Goal: Task Accomplishment & Management: Manage account settings

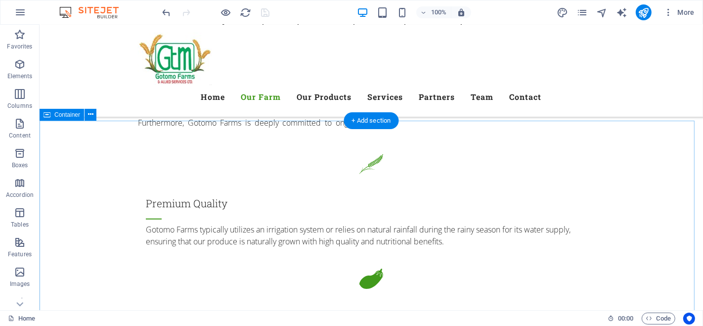
scroll to position [1286, 0]
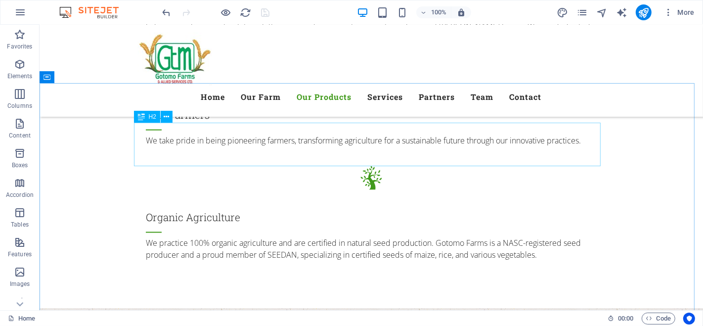
click at [167, 117] on icon at bounding box center [166, 117] width 5 height 10
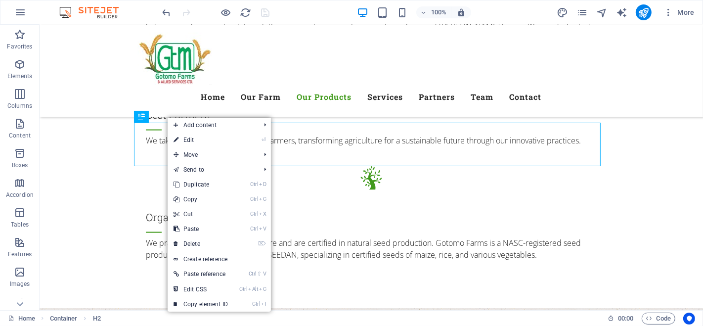
click at [186, 140] on link "⏎ Edit" at bounding box center [201, 140] width 66 height 15
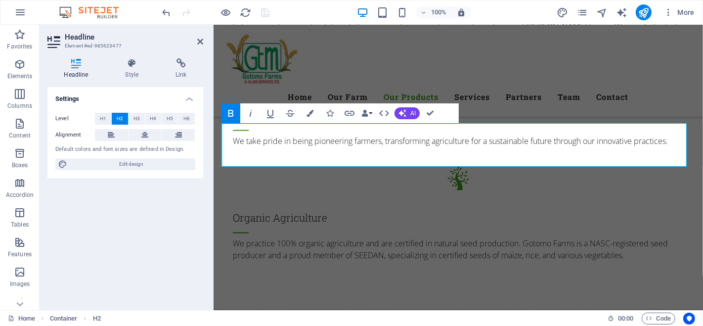
click at [181, 61] on icon at bounding box center [181, 63] width 44 height 10
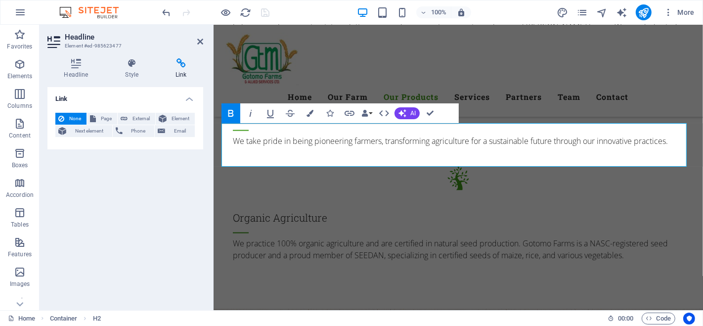
click at [140, 114] on span "External" at bounding box center [142, 119] width 22 height 12
select select "blank"
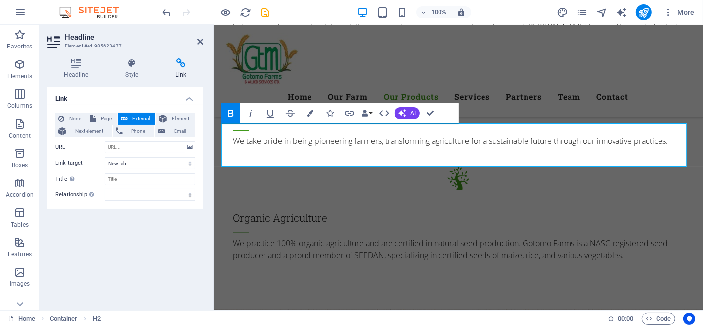
click at [176, 118] on span "Element" at bounding box center [181, 119] width 22 height 12
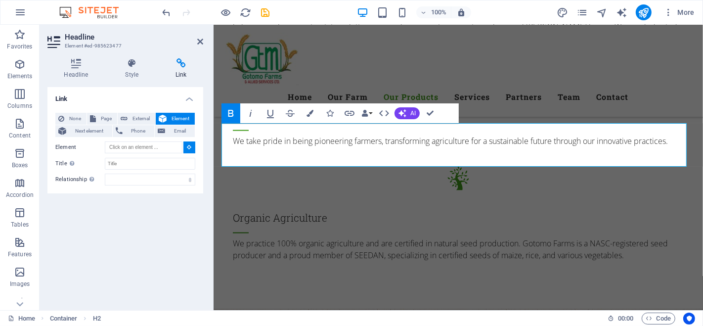
click at [93, 132] on span "Next element" at bounding box center [89, 131] width 40 height 12
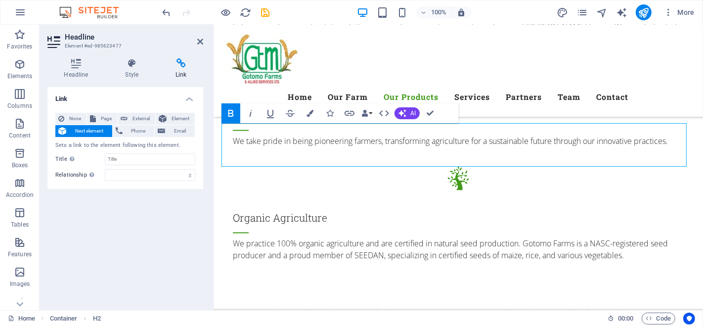
click at [73, 67] on icon at bounding box center [75, 63] width 57 height 10
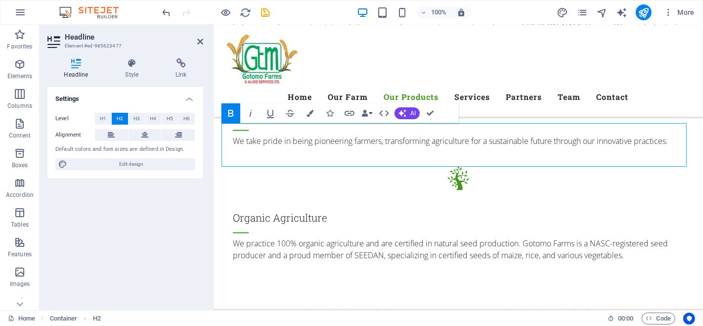
click at [139, 162] on span "Edit design" at bounding box center [131, 164] width 122 height 12
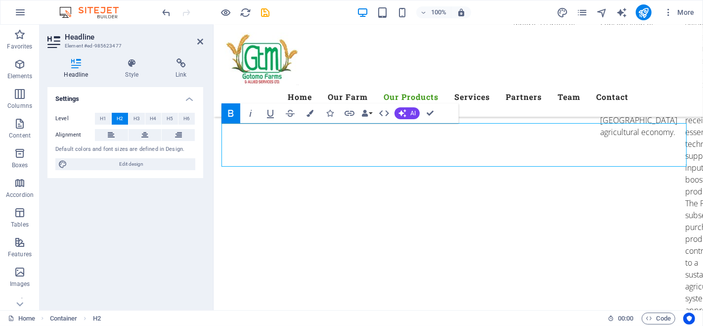
select select "px"
select select "300"
select select "px"
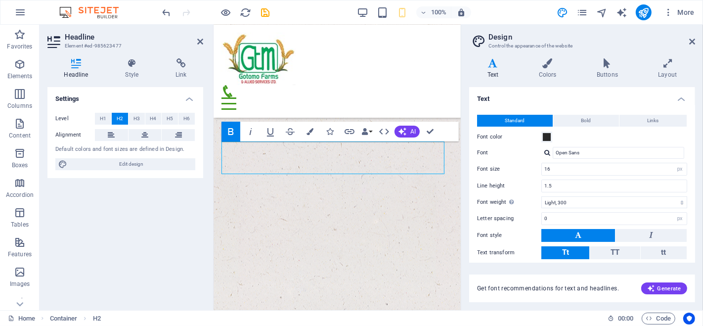
click at [692, 40] on icon at bounding box center [692, 42] width 6 height 8
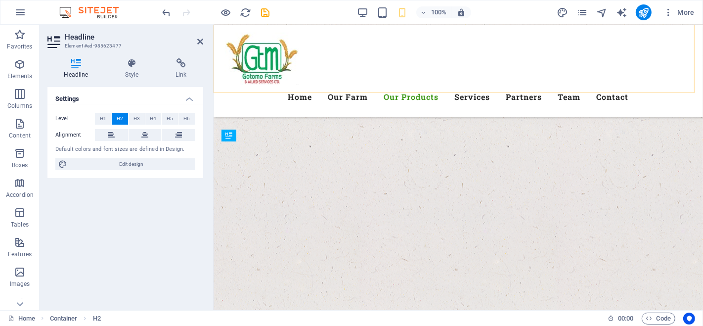
scroll to position [1268, 0]
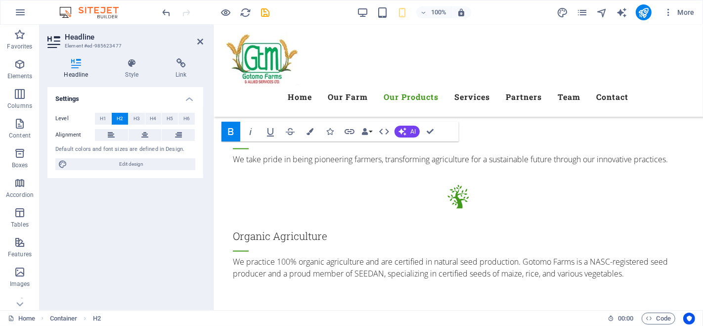
click at [199, 42] on icon at bounding box center [200, 42] width 6 height 8
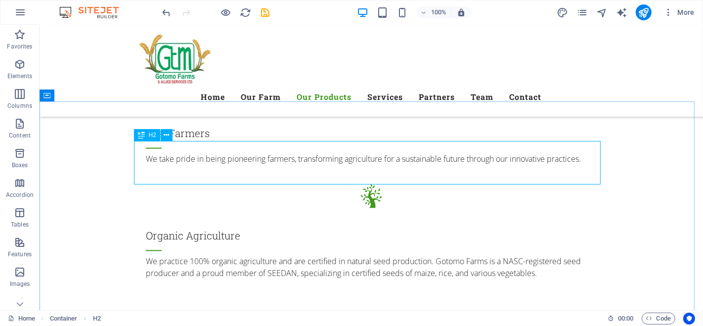
click at [167, 137] on icon at bounding box center [166, 135] width 5 height 10
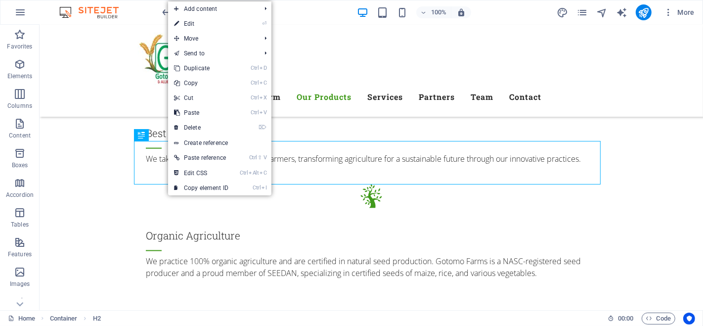
drag, startPoint x: 200, startPoint y: 23, endPoint x: 23, endPoint y: 26, distance: 177.6
click at [200, 23] on link "⏎ Edit" at bounding box center [201, 23] width 66 height 15
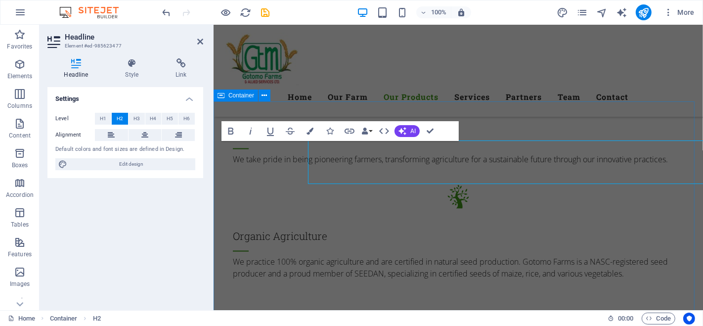
scroll to position [1268, 0]
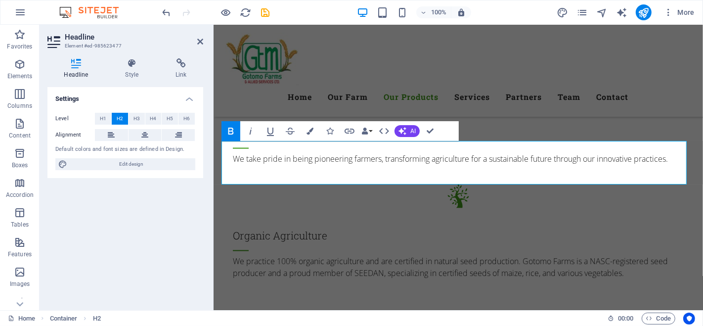
click at [183, 61] on icon at bounding box center [181, 63] width 44 height 10
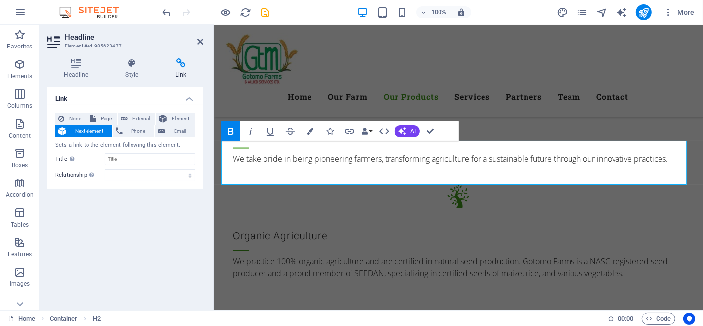
click at [127, 116] on button "External" at bounding box center [137, 119] width 38 height 12
select select "blank"
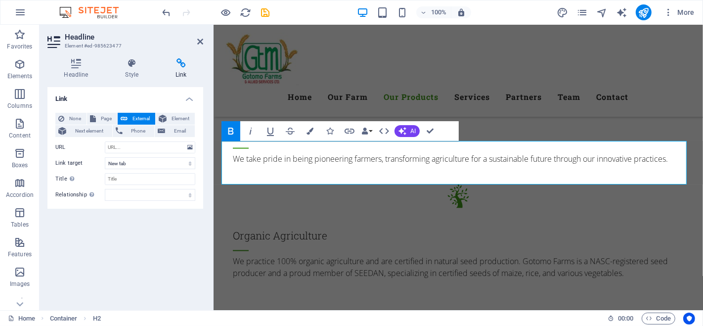
click at [179, 113] on span "Element" at bounding box center [181, 119] width 22 height 12
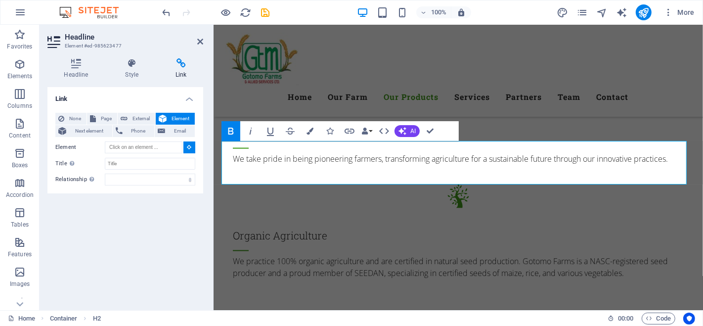
click at [199, 41] on icon at bounding box center [200, 42] width 6 height 8
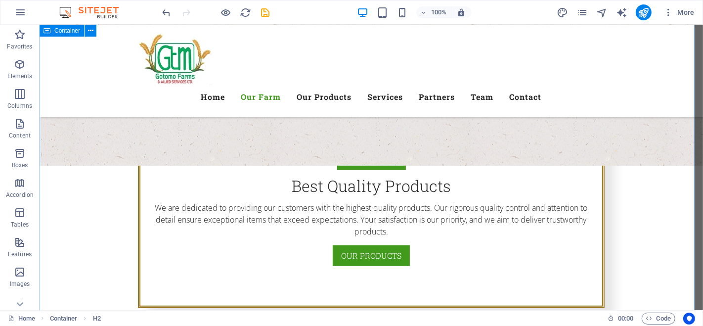
scroll to position [444, 0]
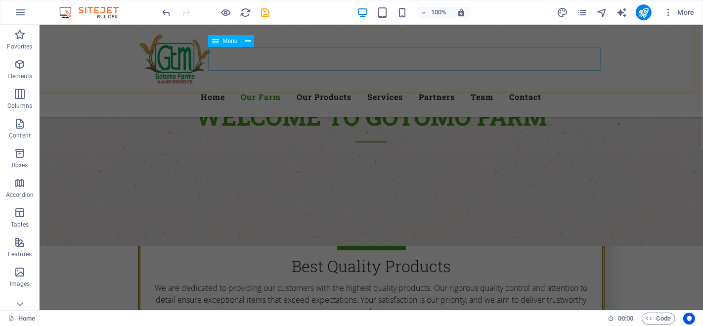
click at [251, 40] on button at bounding box center [248, 41] width 12 height 12
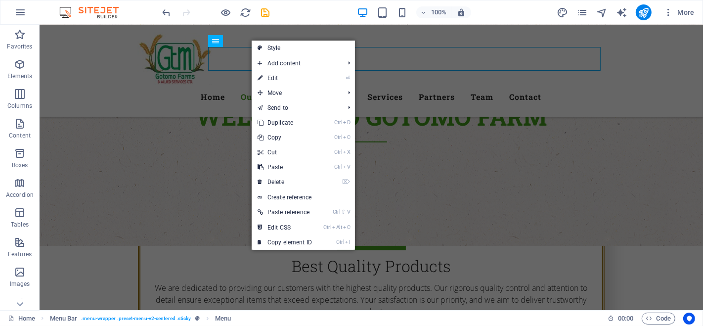
drag, startPoint x: 282, startPoint y: 77, endPoint x: 145, endPoint y: 101, distance: 139.1
click at [282, 77] on link "⏎ Edit" at bounding box center [285, 78] width 66 height 15
select select
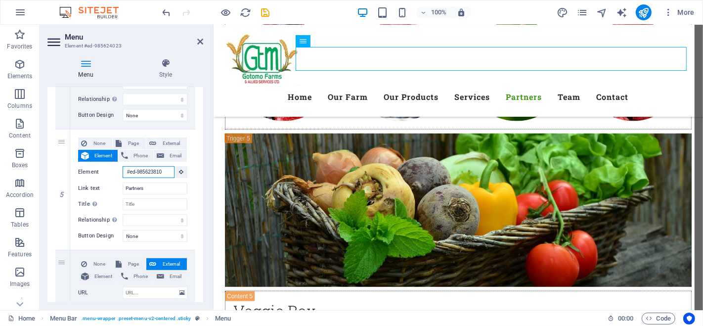
scroll to position [0, 0]
drag, startPoint x: 162, startPoint y: 170, endPoint x: 123, endPoint y: 173, distance: 39.2
click at [123, 173] on input "#ed-985623810" at bounding box center [149, 172] width 52 height 12
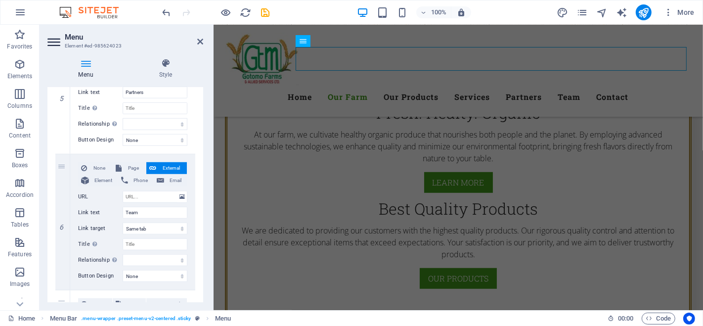
scroll to position [659, 0]
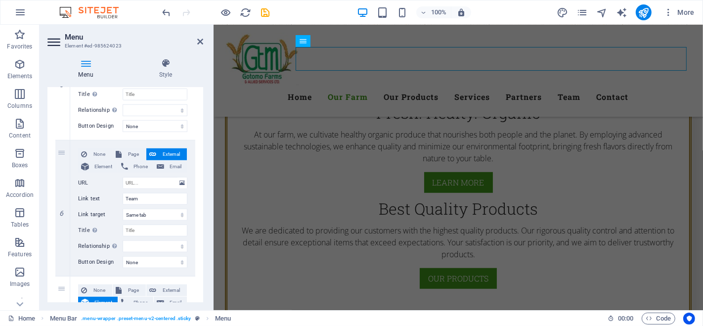
click at [104, 167] on span "Element" at bounding box center [103, 167] width 23 height 12
select select
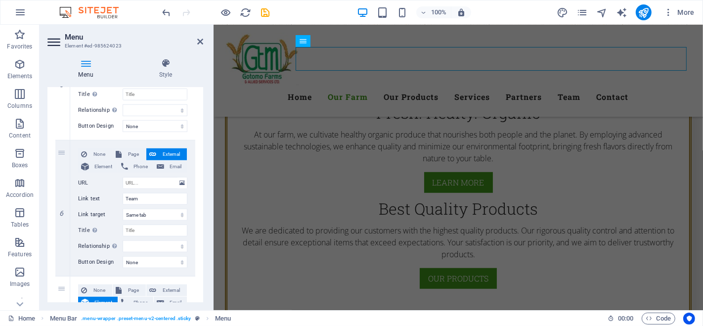
select select
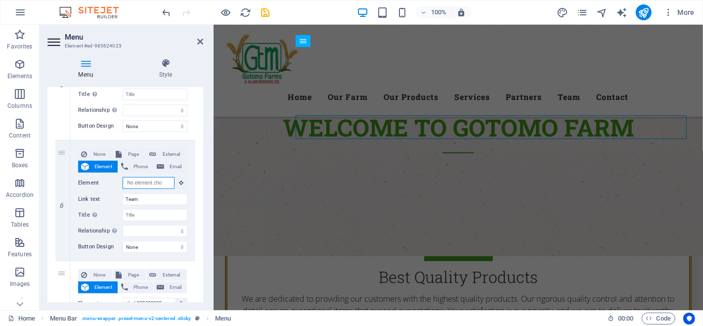
scroll to position [604, 0]
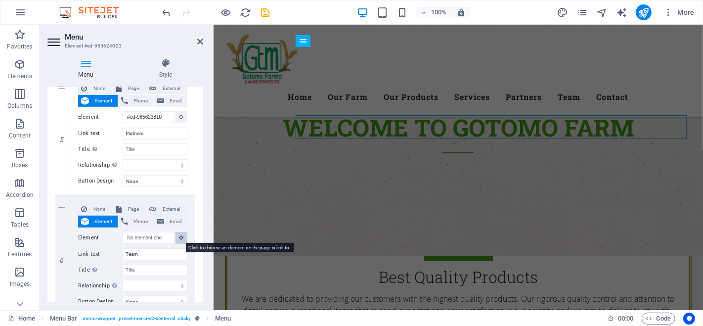
click at [179, 233] on button at bounding box center [182, 238] width 12 height 12
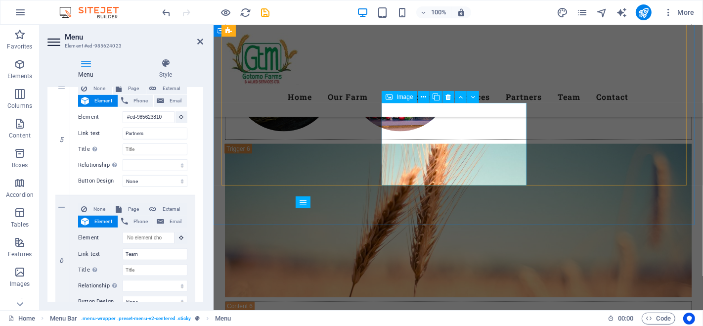
scroll to position [4445, 0]
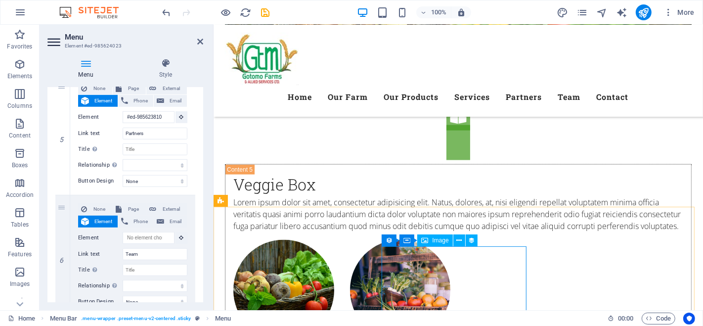
scroll to position [4510, 0]
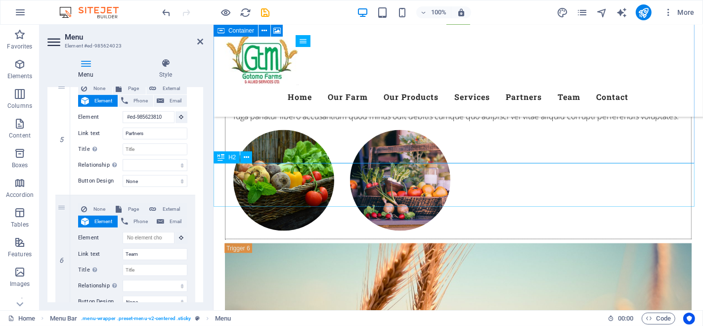
click at [247, 157] on icon at bounding box center [246, 157] width 5 height 10
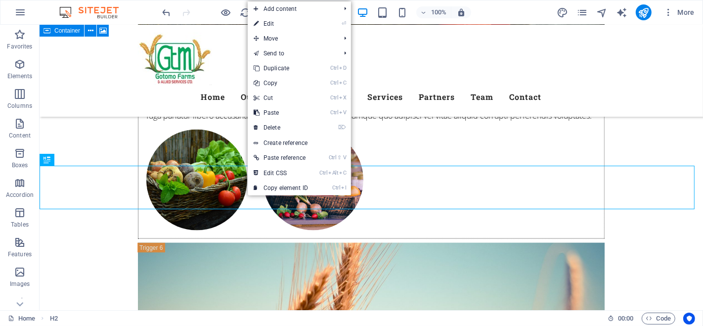
click at [290, 184] on link "Ctrl I Copy element ID" at bounding box center [281, 188] width 66 height 15
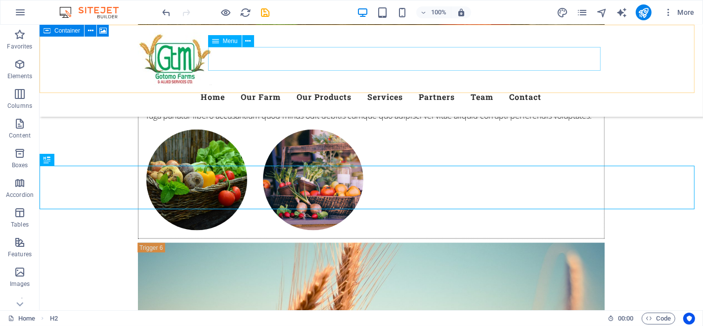
click at [247, 39] on icon at bounding box center [247, 41] width 5 height 10
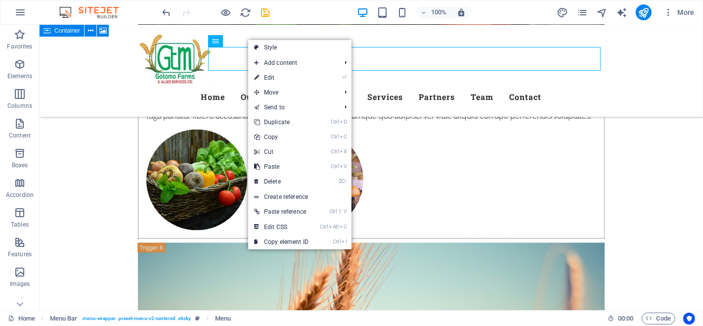
click at [285, 80] on link "⏎ Edit" at bounding box center [281, 77] width 66 height 15
select select
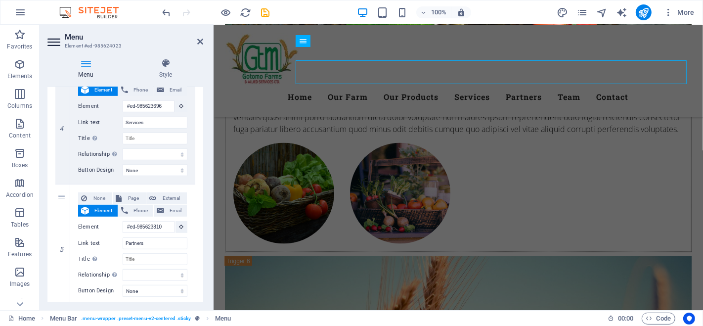
scroll to position [4496, 0]
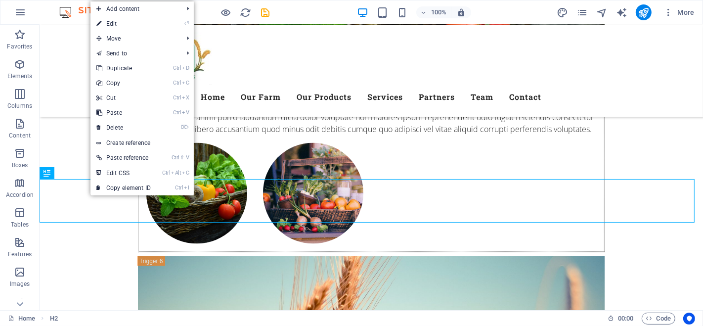
click at [136, 184] on link "Ctrl I Copy element ID" at bounding box center [124, 188] width 66 height 15
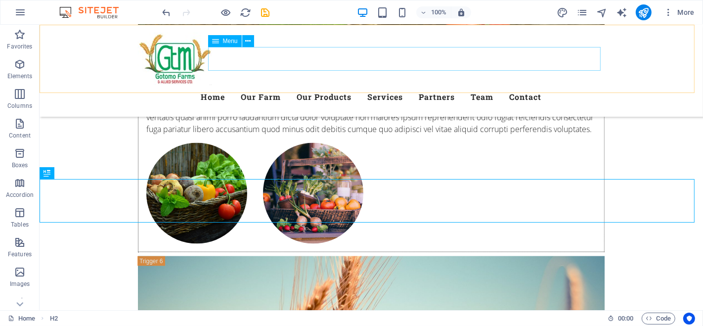
click at [248, 41] on icon at bounding box center [247, 41] width 5 height 10
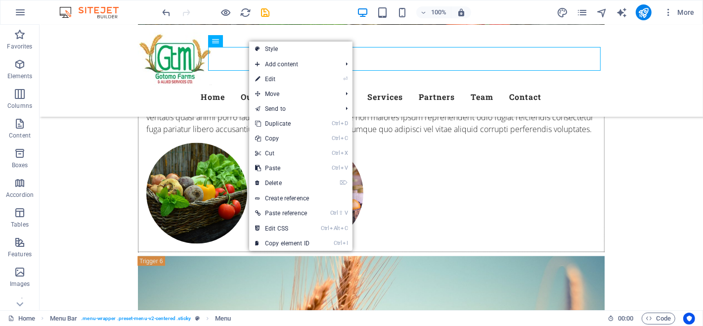
click at [271, 79] on link "⏎ Edit" at bounding box center [282, 79] width 66 height 15
select select
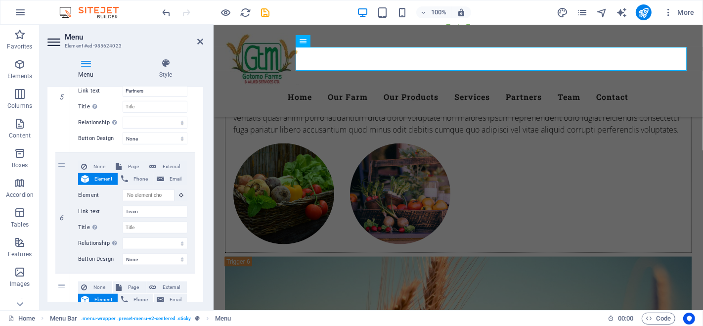
scroll to position [655, 0]
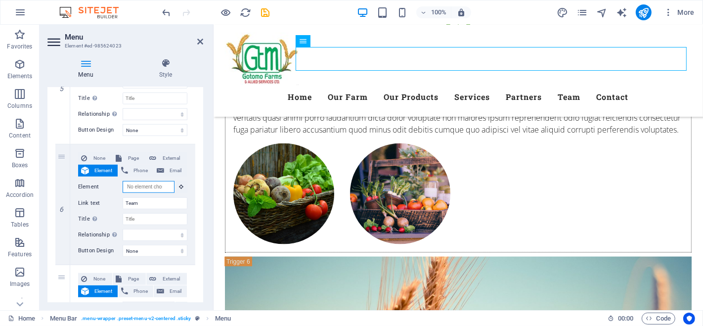
click at [135, 187] on input "Element" at bounding box center [149, 187] width 52 height 12
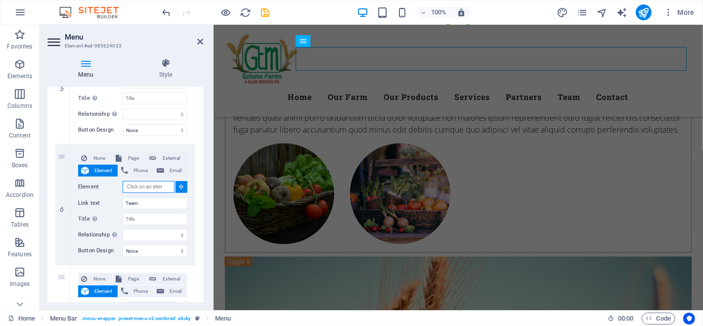
paste input "#ed-985701580"
type input "#ed-985701580"
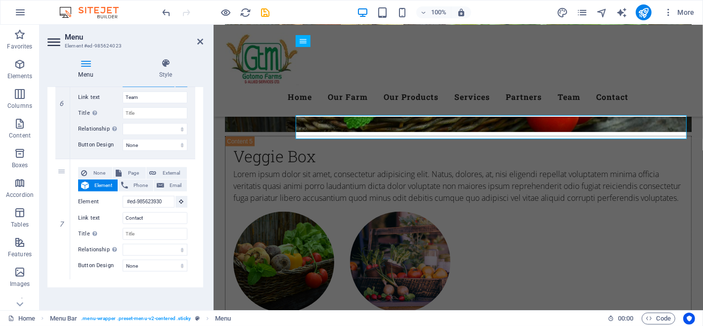
scroll to position [765, 0]
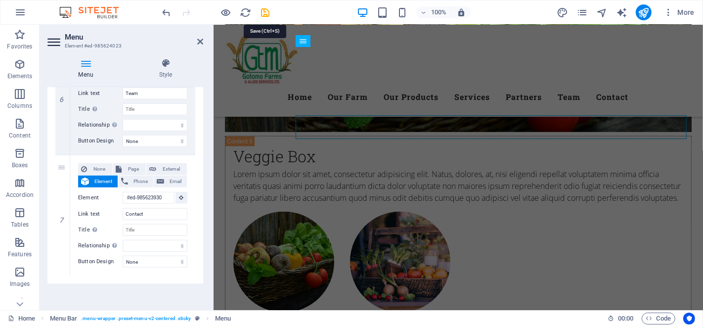
click at [266, 13] on icon "save" at bounding box center [265, 12] width 11 height 11
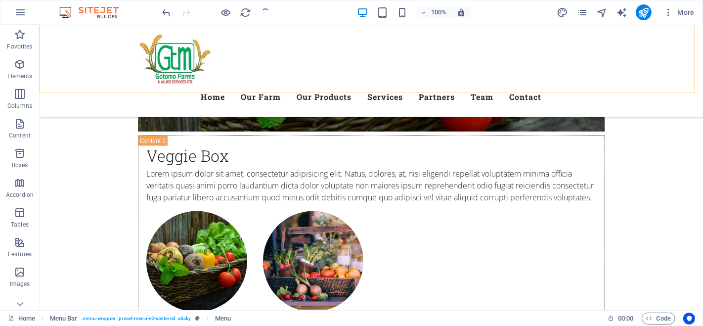
checkbox input "false"
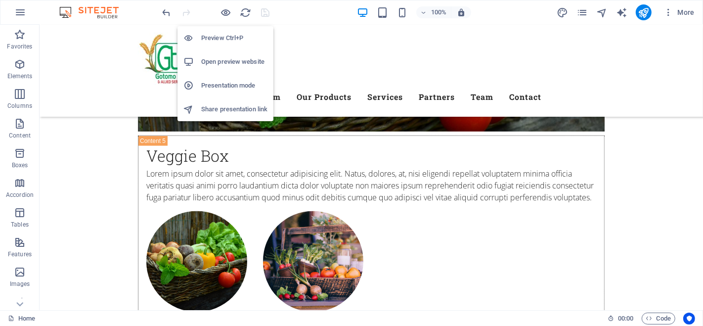
click at [224, 12] on icon "button" at bounding box center [226, 12] width 11 height 11
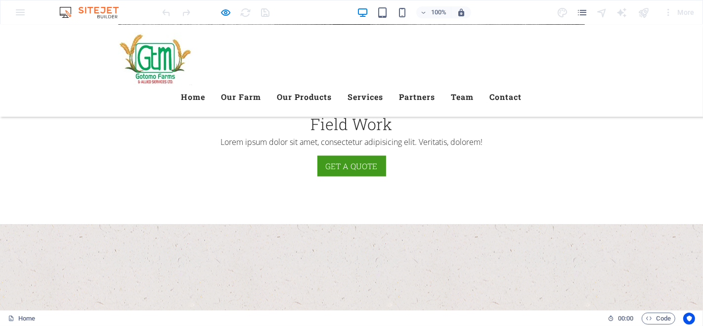
scroll to position [3554, 0]
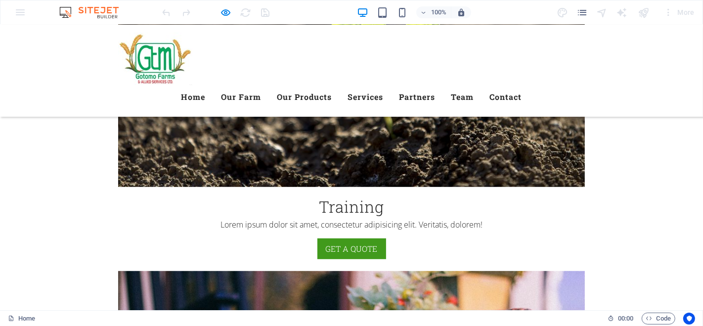
click at [474, 85] on link "Team" at bounding box center [463, 97] width 23 height 24
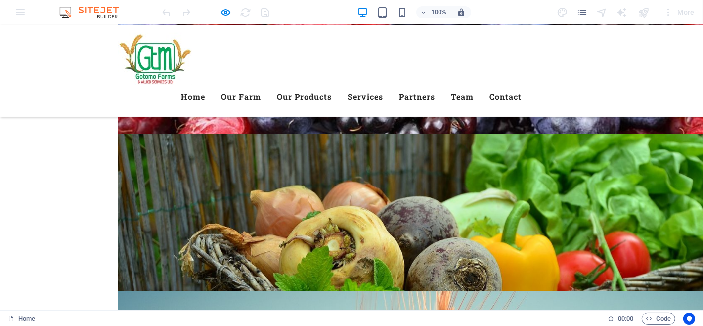
scroll to position [2428, 0]
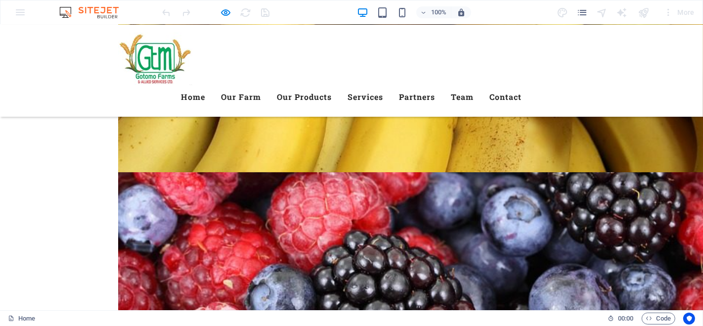
click at [436, 85] on link "Partners" at bounding box center [418, 97] width 36 height 24
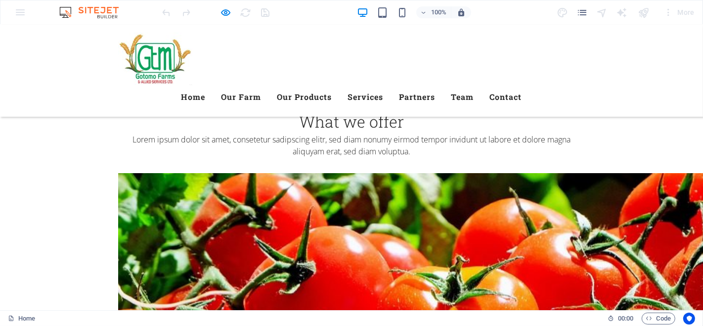
click at [384, 85] on link "Services" at bounding box center [366, 97] width 36 height 24
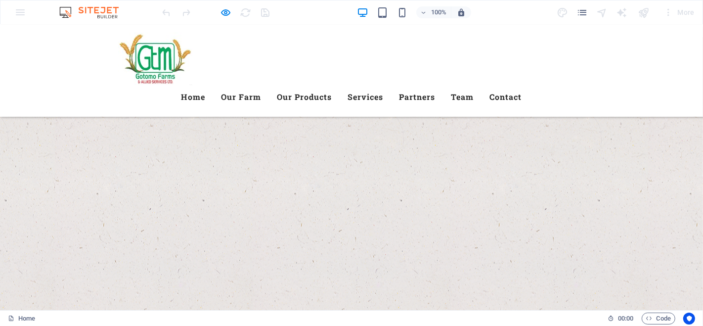
click at [332, 85] on link "Our Products" at bounding box center [304, 97] width 55 height 24
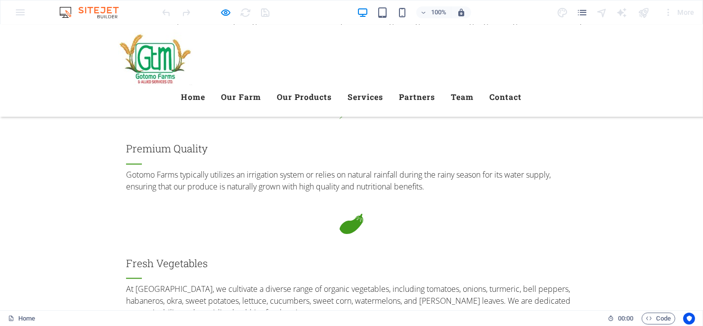
click at [262, 85] on link "Our Farm" at bounding box center [242, 97] width 40 height 24
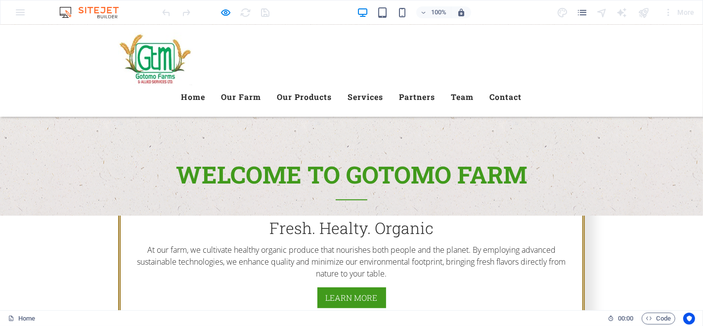
scroll to position [296, 0]
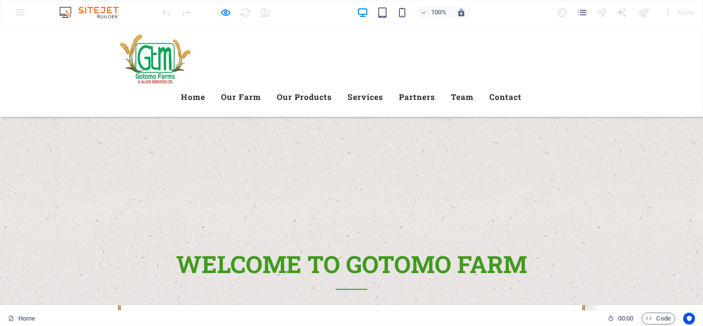
click at [206, 85] on link "Home" at bounding box center [194, 97] width 24 height 24
click at [474, 85] on link "Team" at bounding box center [463, 97] width 23 height 24
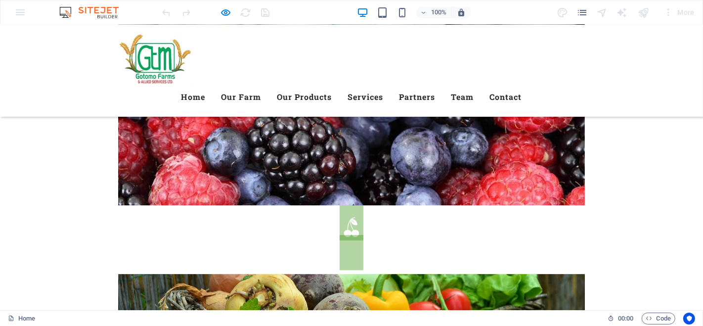
scroll to position [2483, 0]
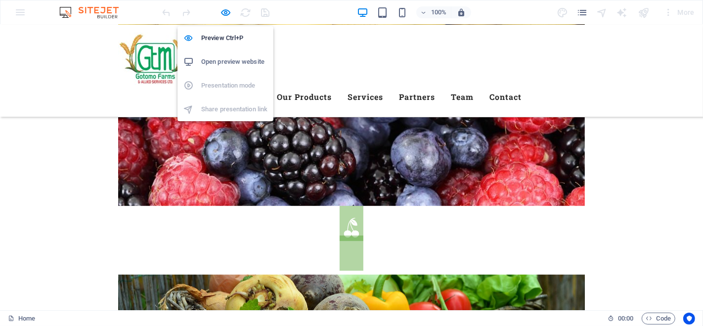
drag, startPoint x: 228, startPoint y: 13, endPoint x: 441, endPoint y: 83, distance: 223.3
click at [228, 13] on icon "button" at bounding box center [226, 12] width 11 height 11
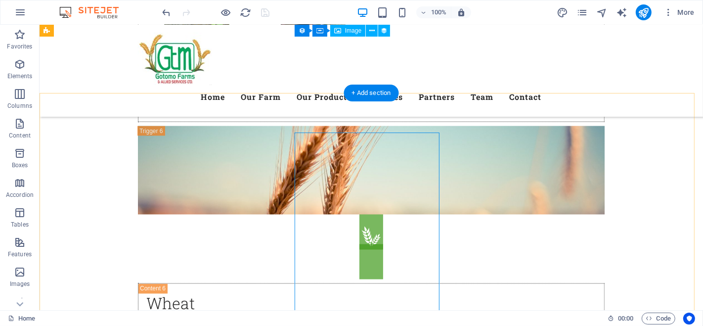
scroll to position [4626, 0]
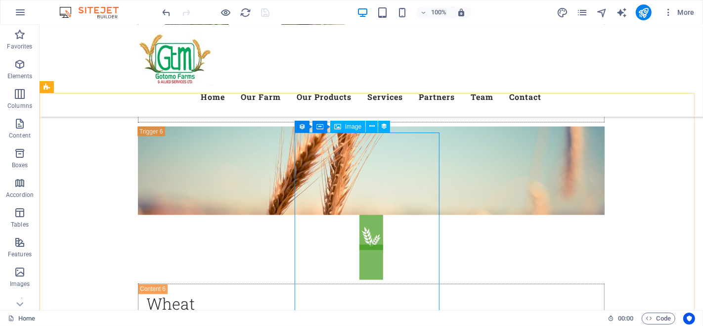
click at [370, 125] on icon at bounding box center [371, 126] width 5 height 10
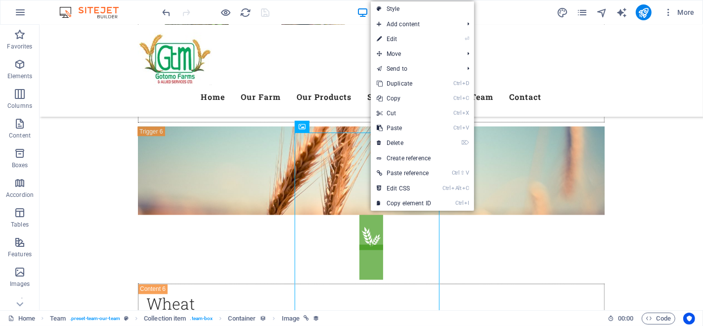
click at [405, 38] on link "⏎ Edit" at bounding box center [404, 39] width 66 height 15
select select "px"
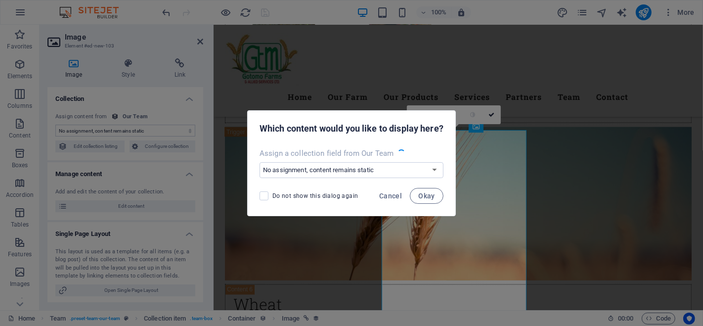
select select "image"
click at [434, 168] on select "No assignment, content remains static Create a new field Created at (Date) Upda…" at bounding box center [352, 170] width 184 height 16
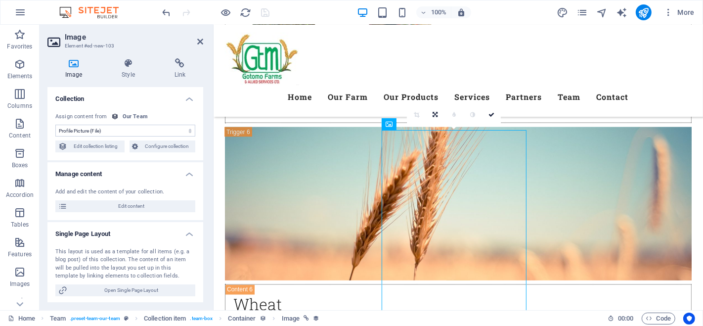
click at [78, 65] on icon at bounding box center [73, 63] width 52 height 10
click at [73, 64] on icon at bounding box center [73, 63] width 52 height 10
click at [134, 203] on span "Edit content" at bounding box center [131, 206] width 122 height 12
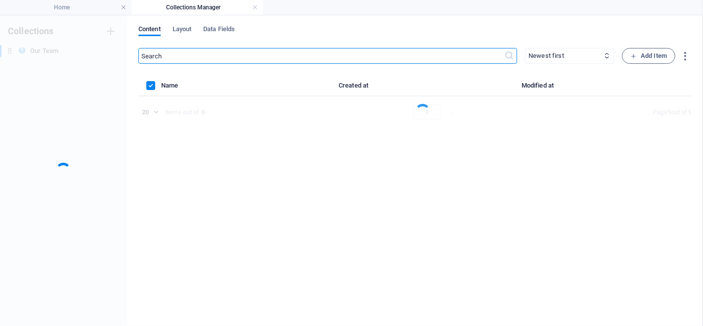
scroll to position [0, 0]
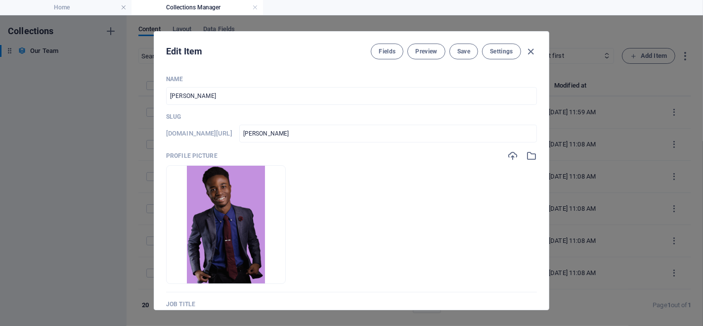
click at [250, 202] on img at bounding box center [226, 225] width 79 height 118
click at [256, 268] on icon "button" at bounding box center [252, 269] width 8 height 8
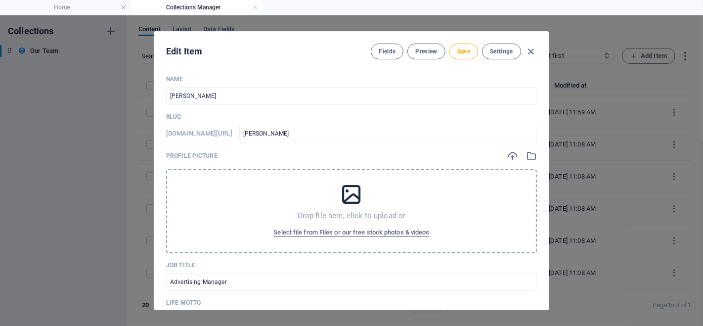
click at [347, 196] on icon at bounding box center [351, 194] width 25 height 25
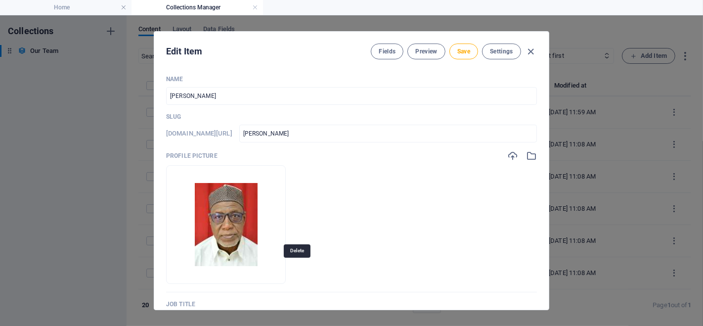
click at [256, 271] on icon "button" at bounding box center [252, 269] width 8 height 8
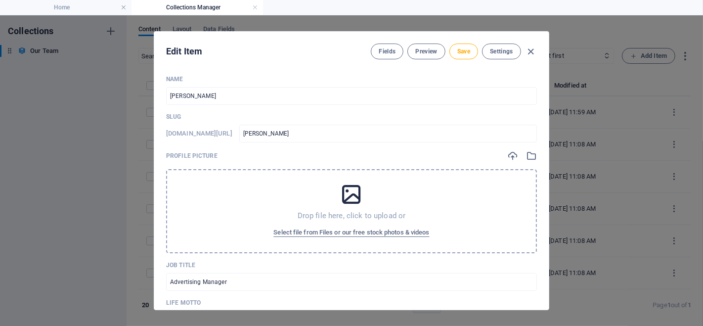
click at [321, 229] on span "Select file from Files or our free stock photos & videos" at bounding box center [351, 233] width 156 height 12
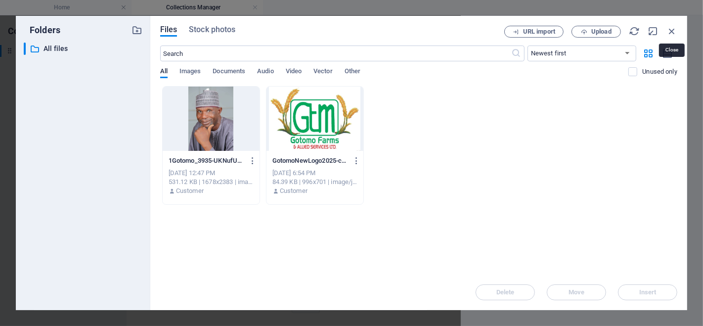
click at [673, 30] on icon "button" at bounding box center [672, 31] width 11 height 11
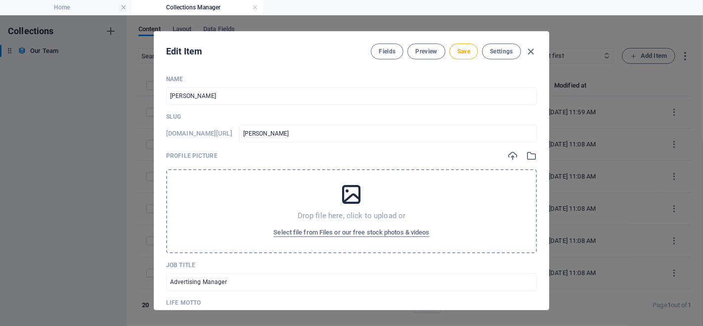
click at [350, 194] on icon at bounding box center [351, 194] width 25 height 25
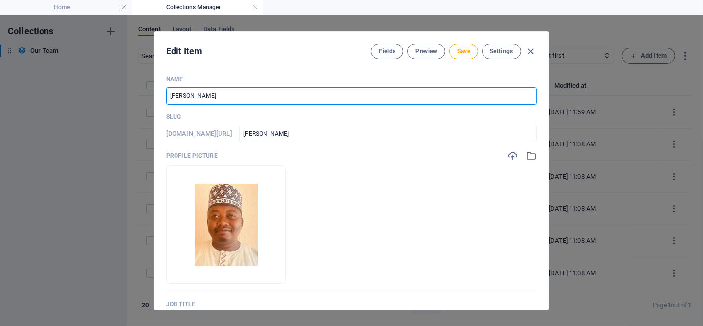
drag, startPoint x: 257, startPoint y: 99, endPoint x: 140, endPoint y: 108, distance: 117.0
click at [140, 108] on div "Edit Item Fields Preview Save Settings Name Justin Walker ​ Slug www.example.co…" at bounding box center [351, 170] width 703 height 311
paste input "IBRAHIMABUBAKAR JOMBALI- GENERAL MANAGER, CORPORATE GOVERNANCE"
type input "IBRAHIMABUBAKAR JOMBALI- GENERAL MANAGER, CORPORATE GOVERNANCE"
type input "ibrahimabubakar-jombali-general-manager-corporate-governance"
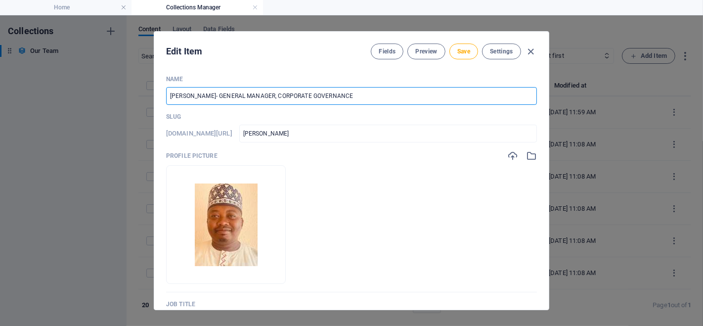
type input "ibrahimabubakar-jombali-general-manager-corporate-governance"
drag, startPoint x: 251, startPoint y: 92, endPoint x: 274, endPoint y: 92, distance: 22.8
click at [274, 92] on input "IBRAHIMABUBAKAR JOMBALI- GENERAL MANAGER, CORPORATE GOVERNANCE" at bounding box center [351, 96] width 371 height 18
click at [257, 95] on input "IBRAHIMABUBAKAR JOMBALI- GENERAL MANAGER, CORPORATE GOVERNANCE" at bounding box center [351, 96] width 371 height 18
drag, startPoint x: 257, startPoint y: 93, endPoint x: 398, endPoint y: 89, distance: 141.0
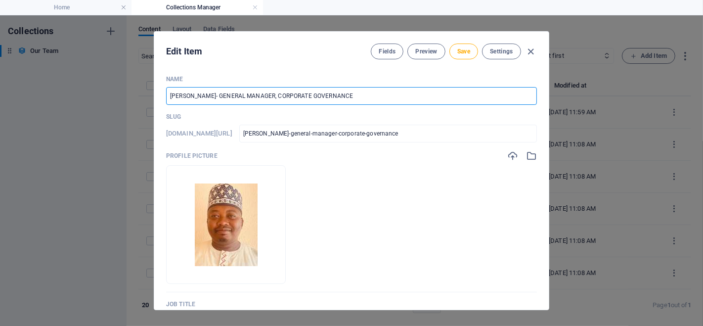
click at [398, 89] on input "IBRAHIMABUBAKAR JOMBALI- GENERAL MANAGER, CORPORATE GOVERNANCE" at bounding box center [351, 96] width 371 height 18
type input "IBRAHIMABUBAKAR JOMBALI-"
type input "ibrahimabubakar-jombali"
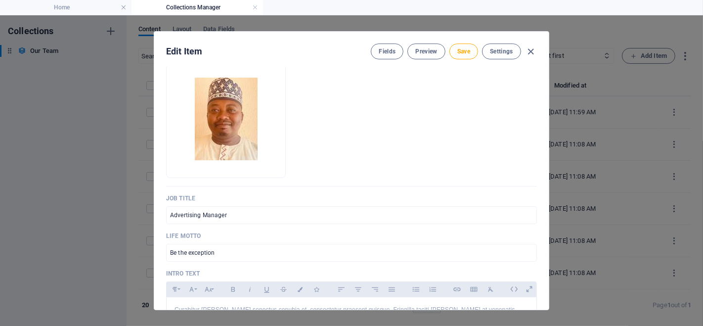
scroll to position [110, 0]
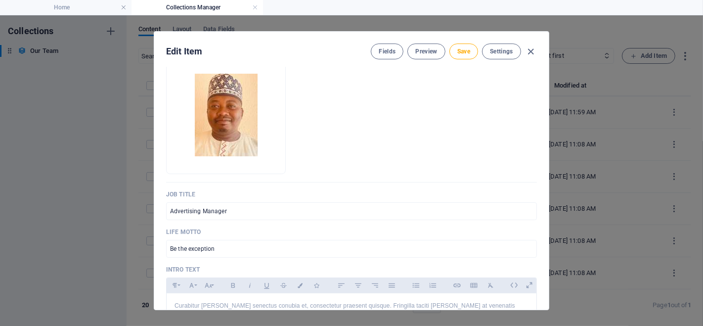
type input "IBRAHIMABUBAKAR JOMBALI"
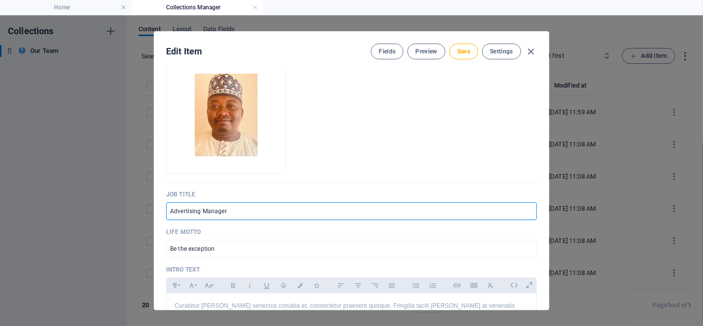
drag, startPoint x: 250, startPoint y: 212, endPoint x: 142, endPoint y: 214, distance: 107.8
click at [142, 214] on div "Edit Item Fields Preview Save Settings Name IBRAHIMABUBAKAR JOMBALI ​ Slug www.…" at bounding box center [351, 170] width 703 height 311
paste input "GENERAL MANAGER, CORPORATE GOVERNANCE"
click at [195, 208] on input "GENERAL MANAGER, CORPORATE GOVERNANCE" at bounding box center [351, 211] width 371 height 18
click at [224, 210] on input "General Manager, CORPORATE GOVERNANCE" at bounding box center [351, 211] width 371 height 18
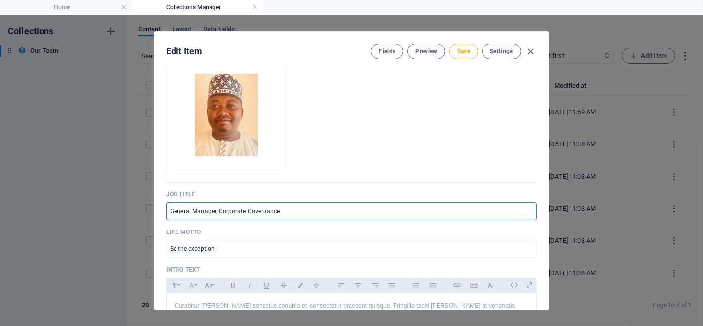
type input "General Manager, Corporate Governance"
click at [386, 162] on ul "Drop files here to upload them instantly" at bounding box center [351, 114] width 371 height 119
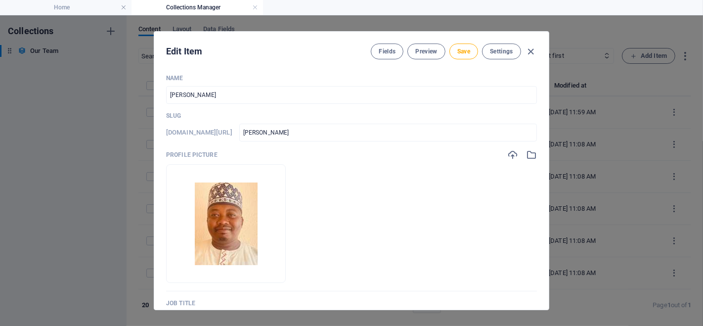
scroll to position [0, 0]
click at [464, 49] on span "Save" at bounding box center [463, 51] width 13 height 8
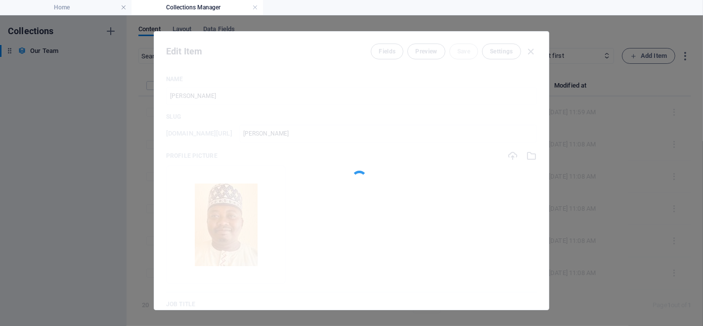
type input "ibrahimabubakar-jombali"
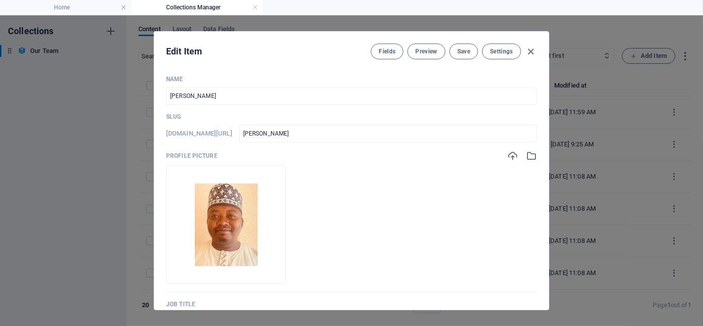
click at [466, 48] on span "Save" at bounding box center [463, 51] width 13 height 8
click at [531, 50] on icon "button" at bounding box center [531, 51] width 11 height 11
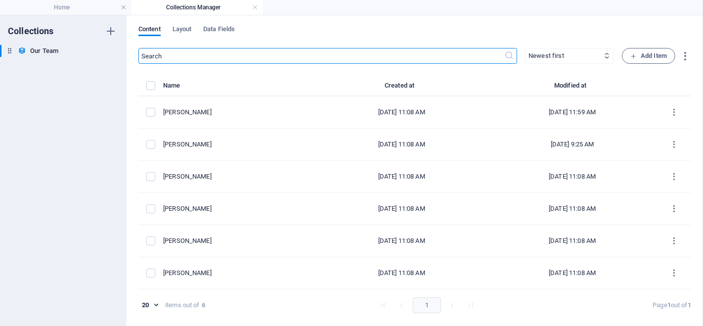
click at [232, 179] on div "Susan Williams" at bounding box center [235, 176] width 145 height 9
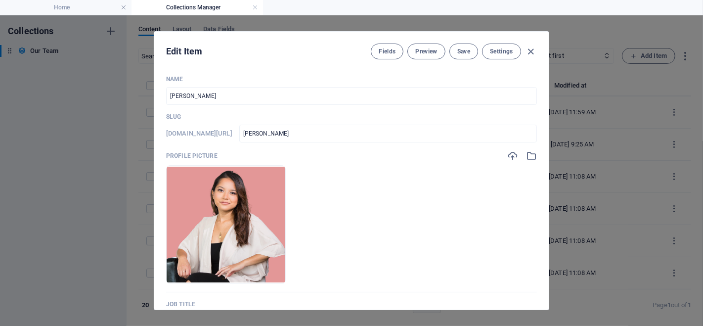
click at [251, 205] on img at bounding box center [226, 224] width 119 height 115
click at [256, 268] on icon "button" at bounding box center [252, 269] width 8 height 8
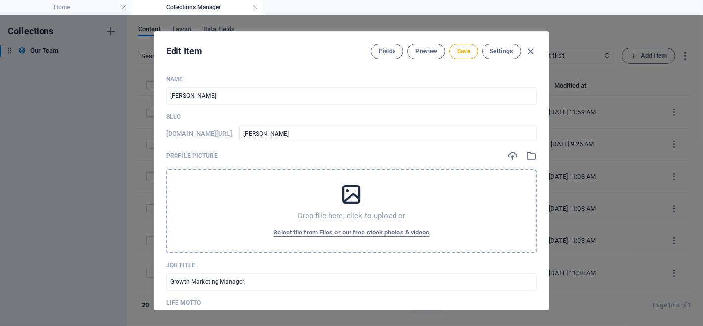
click at [349, 190] on icon at bounding box center [351, 194] width 25 height 25
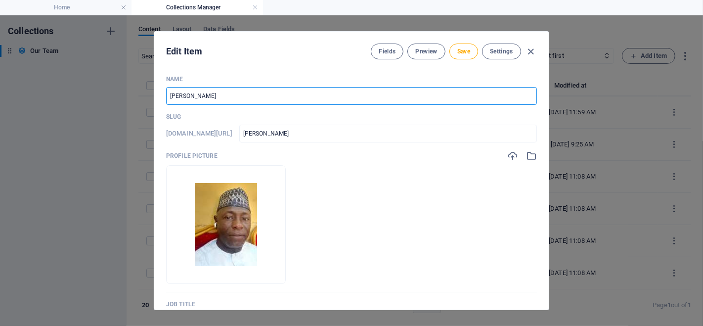
drag, startPoint x: 216, startPoint y: 94, endPoint x: 165, endPoint y: 94, distance: 50.9
click at [165, 94] on div "Name Susan Williams ​ Slug www.example.com/our-team-item/ susan-williams ​ Prof…" at bounding box center [351, 188] width 395 height 242
paste input "Nasiru Sa'ad-Accountant"
type input "Nasiru Sa'ad-Accountant"
type input "nasiru-sa-ad-accountant"
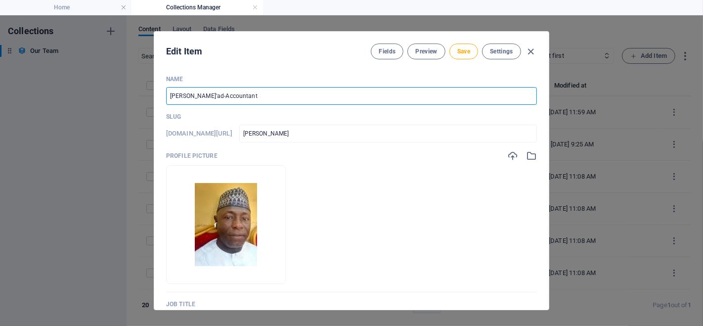
type input "nasiru-sa-ad-accountant"
drag, startPoint x: 206, startPoint y: 93, endPoint x: 248, endPoint y: 95, distance: 42.1
click at [248, 95] on input "Nasiru Sa'ad-Accountant" at bounding box center [351, 96] width 371 height 18
type input "Nasiru Sa'ad-"
type input "nasiru-sa-ad"
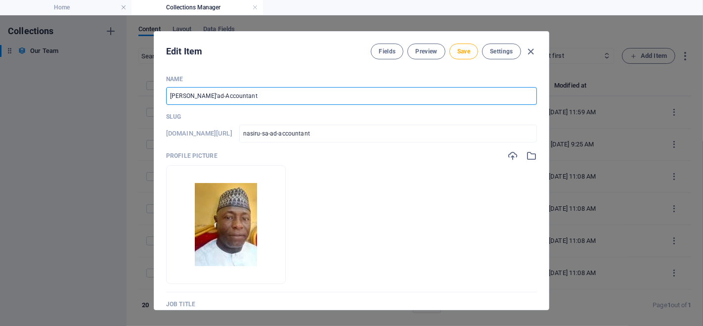
type input "nasiru-sa-ad"
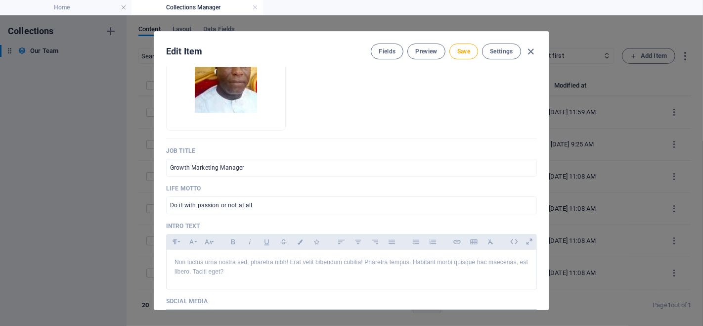
scroll to position [165, 0]
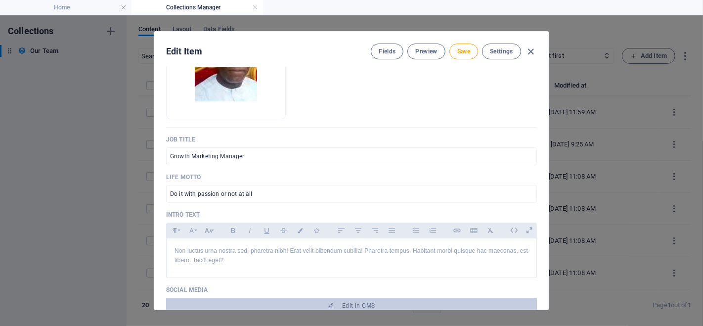
type input "[PERSON_NAME]"
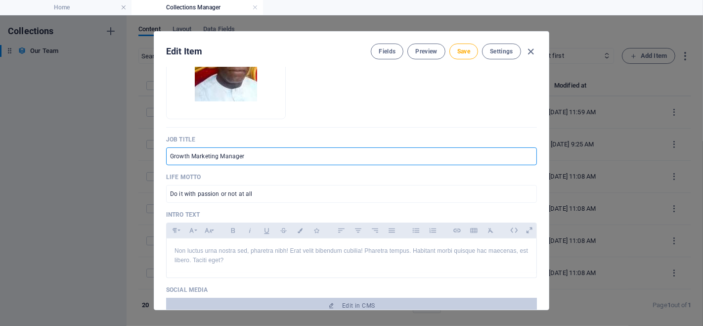
drag, startPoint x: 250, startPoint y: 156, endPoint x: 165, endPoint y: 156, distance: 85.1
click at [165, 156] on div "Name Nasiru Sa'ad ​ Slug www.example.com/our-team-item/ nasiru-sa-ad ​ Profile …" at bounding box center [351, 188] width 395 height 242
paste input "Accountant"
type input "Accountant"
click at [459, 48] on span "Save" at bounding box center [463, 51] width 13 height 8
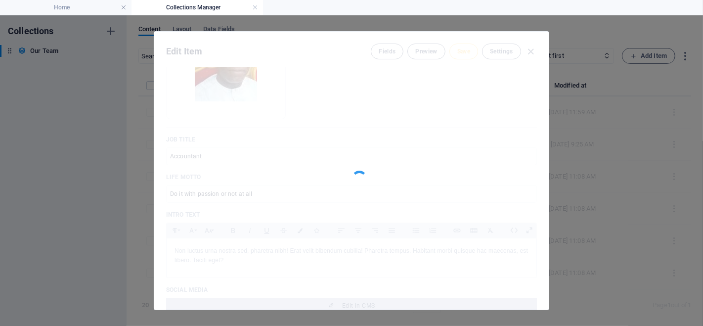
type input "nasiru-sa-ad"
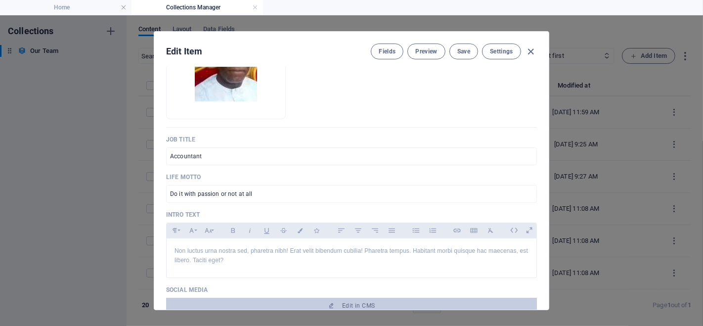
click at [429, 53] on span "Preview" at bounding box center [426, 51] width 22 height 8
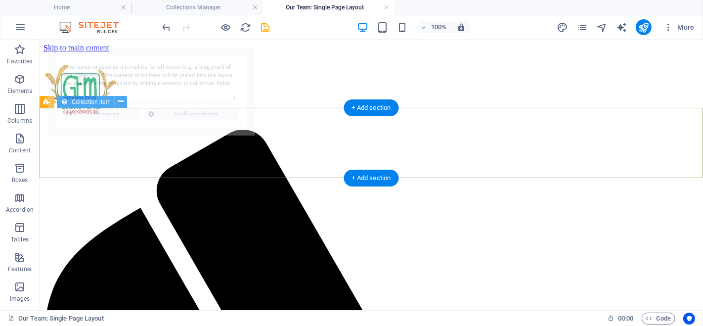
scroll to position [0, 0]
select select "68d90932afe5cf14e307cf7d"
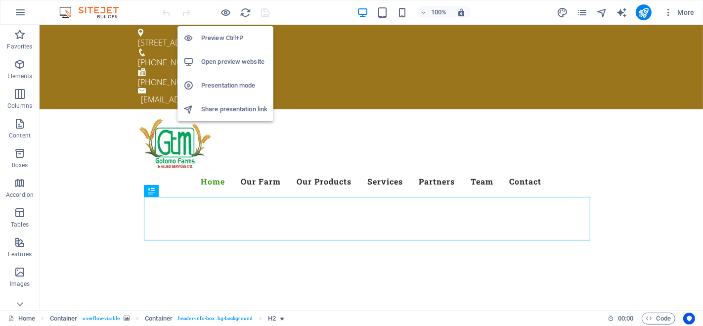
click at [228, 11] on icon "button" at bounding box center [226, 12] width 11 height 11
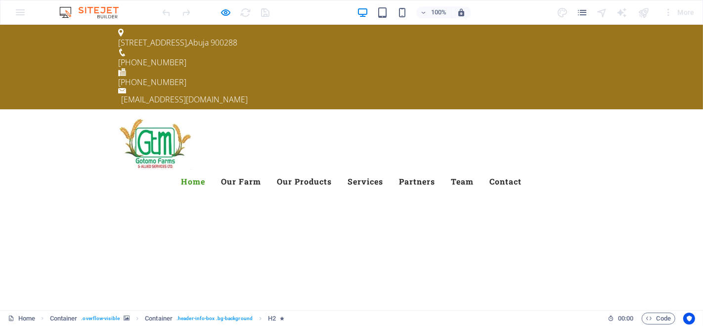
click at [436, 170] on link "Partners" at bounding box center [418, 182] width 36 height 24
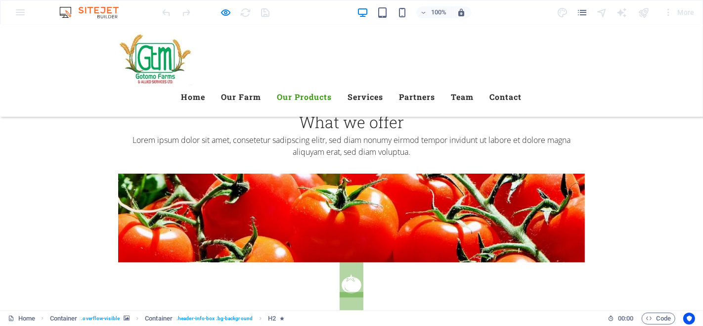
scroll to position [1955, 0]
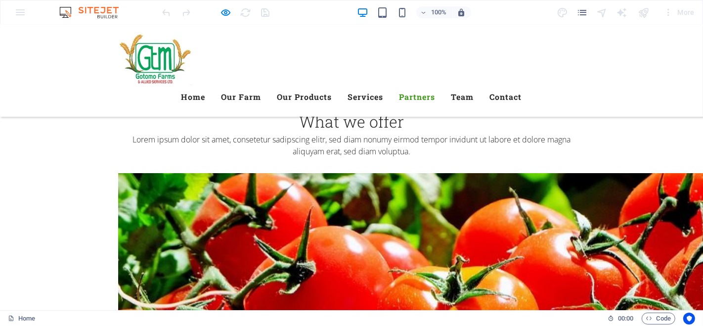
click at [474, 85] on link "Team" at bounding box center [463, 97] width 23 height 24
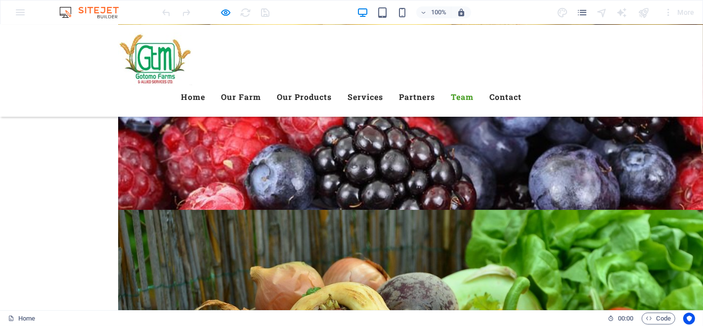
scroll to position [2593, 0]
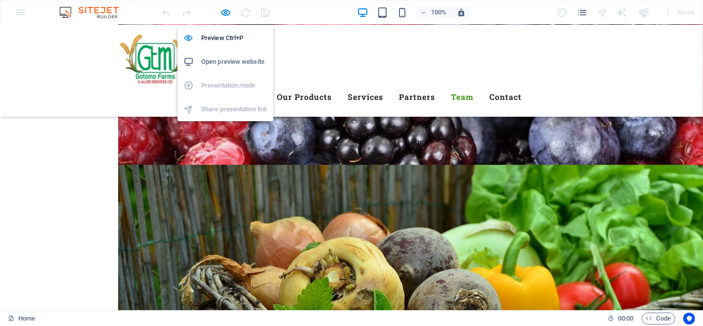
click at [227, 8] on icon "button" at bounding box center [226, 12] width 11 height 11
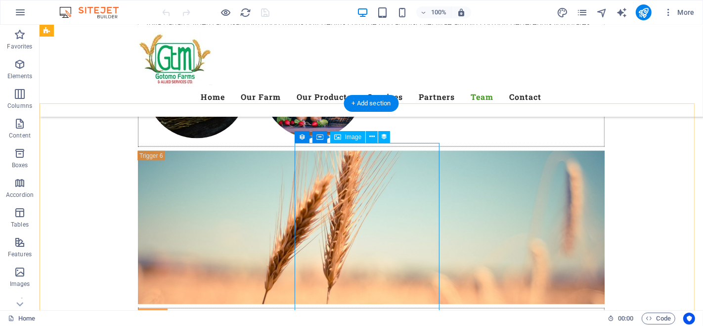
scroll to position [4583, 0]
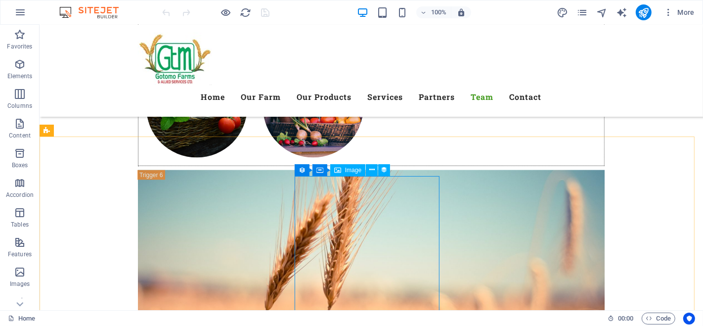
click at [373, 169] on icon at bounding box center [371, 170] width 5 height 10
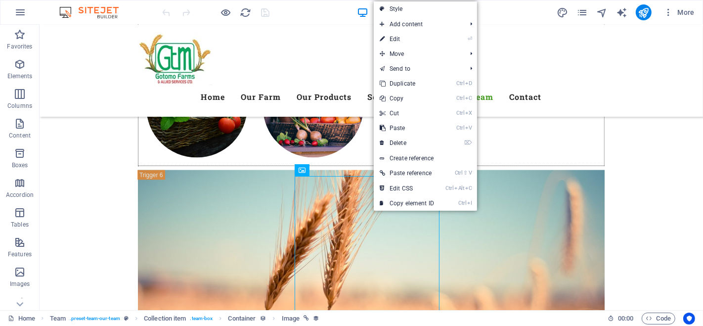
click at [424, 36] on link "⏎ Edit" at bounding box center [407, 39] width 66 height 15
select select "px"
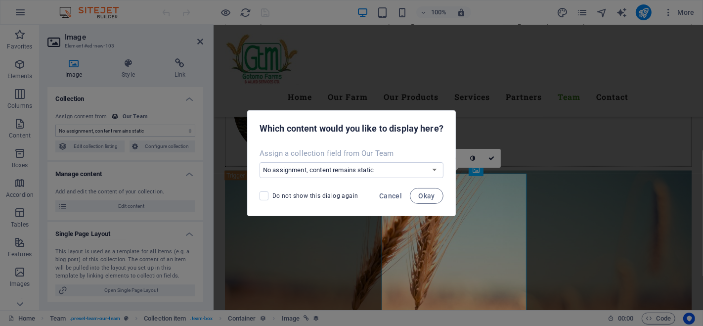
select select "image"
click at [388, 194] on span "Cancel" at bounding box center [390, 196] width 23 height 8
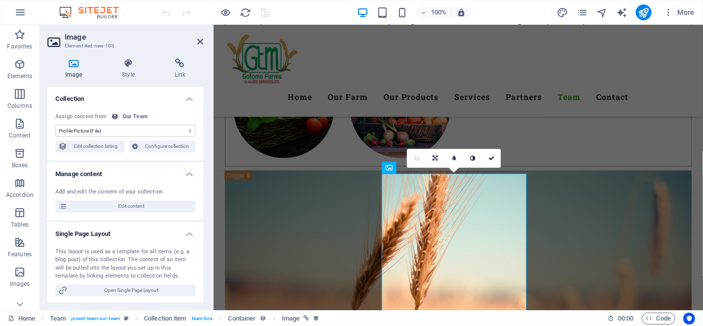
click at [146, 206] on span "Edit content" at bounding box center [131, 206] width 122 height 12
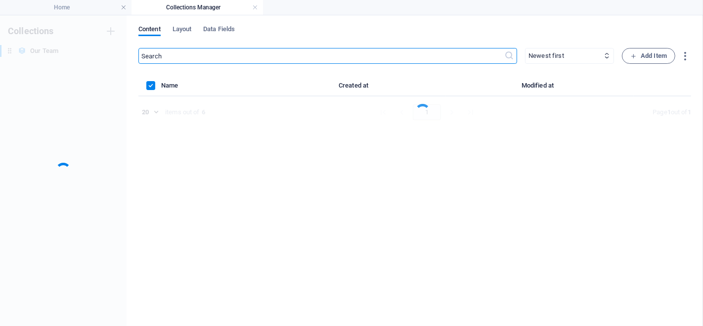
scroll to position [0, 0]
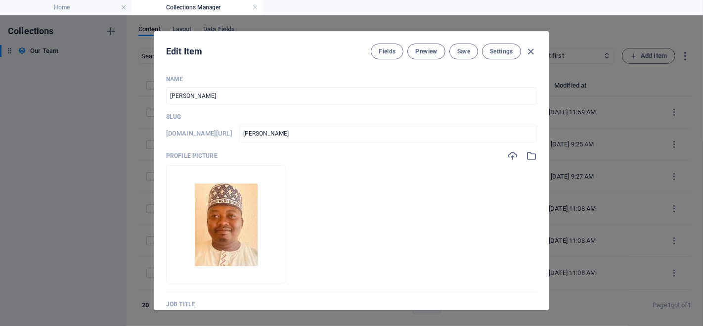
click at [172, 95] on input "IBRAHIMABUBAKAR JOMBALI" at bounding box center [351, 96] width 371 height 18
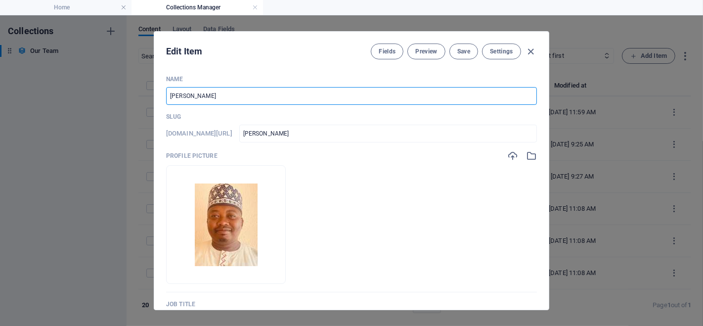
type input "IbBRAHIMABUBAKAR JOMBALI"
type input "ibbrahimabubakar-jombali"
type input "IbrBRAHIMABUBAKAR JOMBALI"
type input "ibrbrahimabubakar-jombali"
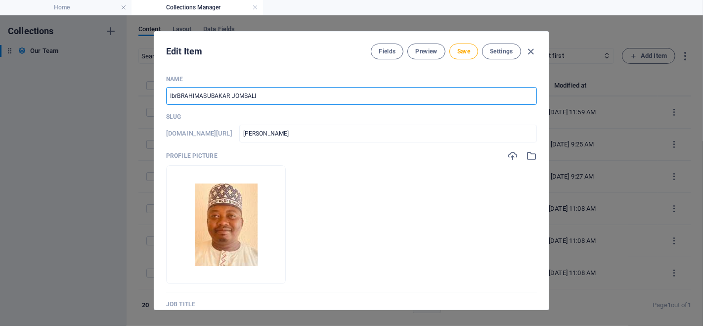
type input "ibrbrahimabubakar-jombali"
type input "IbraBRAHIMABUBAKAR JOMBALI"
type input "ibrabrahimabubakar-jombali"
type input "IbrahBRAHIMABUBAKAR JOMBALI"
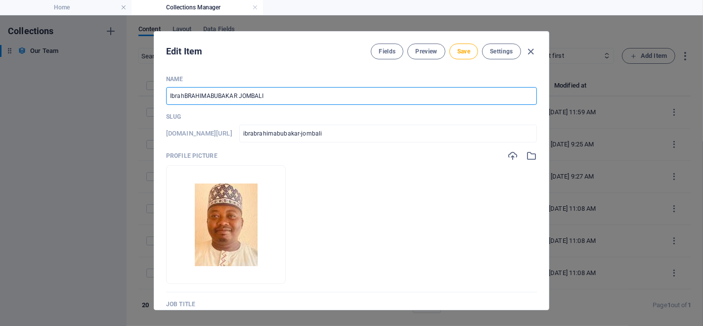
type input "ibrahbrahimabubakar-jombali"
type input "IbrahiBRAHIMABUBAKAR JOMBALI"
type input "ibrahibrahimabubakar-jombali"
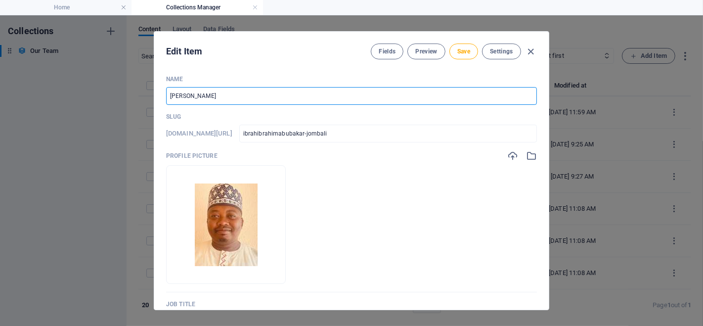
type input "IbrahimBRAHIMABUBAKAR JOMBALI"
type input "ibrahimbrahimabubakar-jombali"
type input "IbrahimRAHIMABUBAKAR JOMBALI"
type input "ibrahimrahimabubakar-jombali"
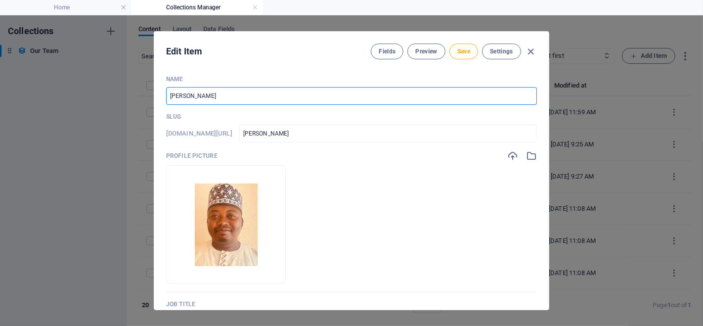
type input "ibrahimrahimabubakar-jombali"
type input "IbrahimAHIMABUBAKAR JOMBALI"
type input "ibrahimahimabubakar-jombali"
type input "IbrahimHIMABUBAKAR JOMBALI"
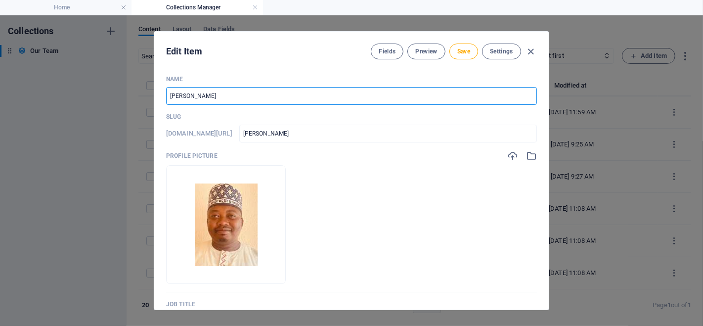
type input "ibrahimhimabubakar-jombali"
type input "IbrahimIMABUBAKAR JOMBALI"
type input "ibrahimimabubakar-jombali"
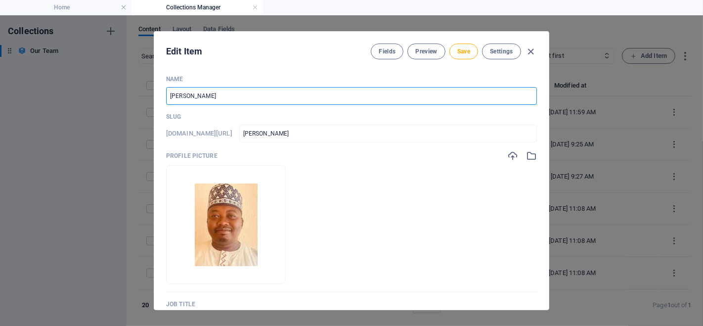
type input "IbrahimMABUBAKAR JOMBALI"
type input "ibrahimmabubakar-jombali"
type input "IbrahimABUBAKAR JOMBALI"
type input "ibrahimabubakar-jombali"
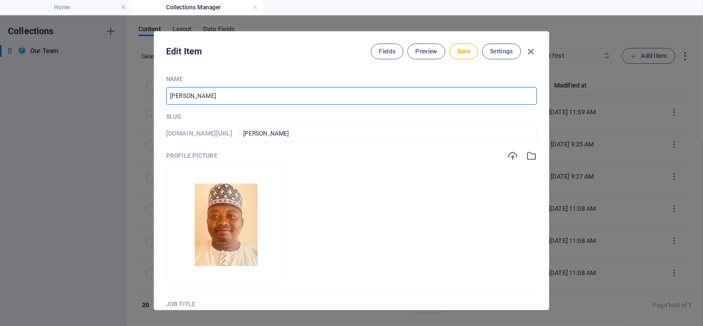
type input "ibrahimabubakar-jombali"
type input "IbrahimBUBAKAR JOMBALI"
type input "ibrahimbubakar-jombali"
type input "IbrahimUBAKAR JOMBALI"
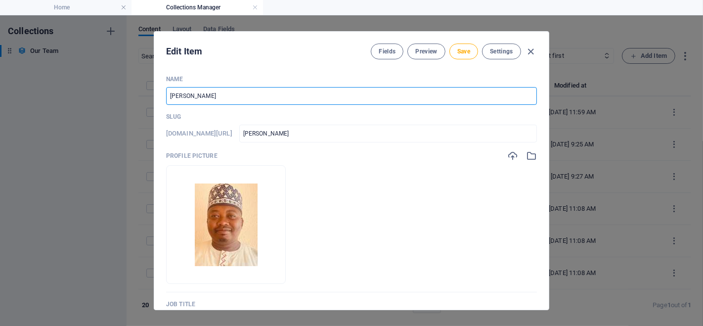
type input "ibrahimubakar-jombali"
type input "Ibrahim UBAKAR JOMBALI"
type input "ibrahim-ubakar-jombali"
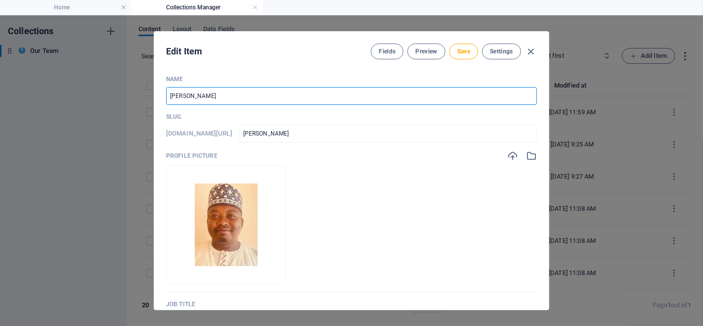
type input "Ibrahim AUBAKAR JOMBALI"
type input "ibrahim-aubakar-jombali"
type input "Ibrahim AbUBAKAR JOMBALI"
type input "ibrahim-abubakar-jombali"
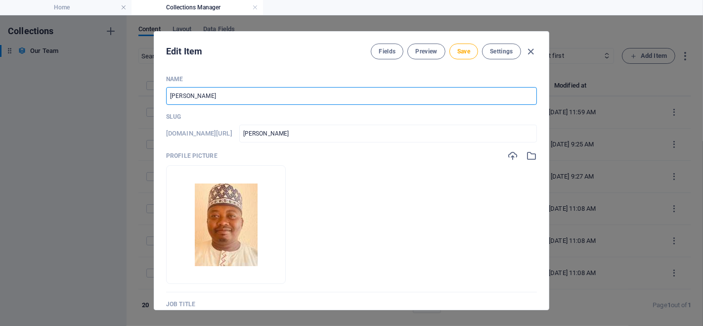
type input "ibrahim-abubakar-jombali"
type input "Ibrahim AbuUBAKAR JOMBALI"
type input "ibrahim-abuubakar-jombali"
type input "Ibrahim AbubUBAKAR JOMBALI"
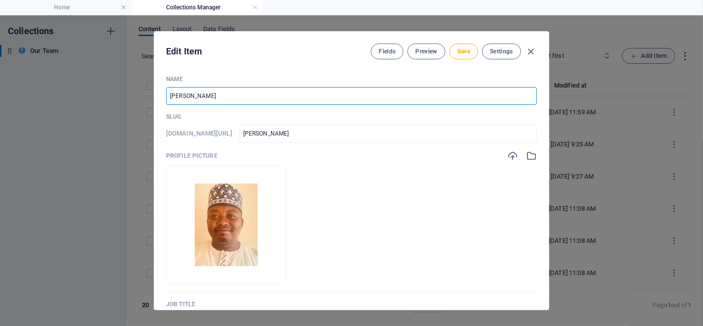
type input "ibrahim-abububakar-jombali"
type input "Ibrahim AbubaUBAKAR JOMBALI"
type input "ibrahim-abubaubakar-jombali"
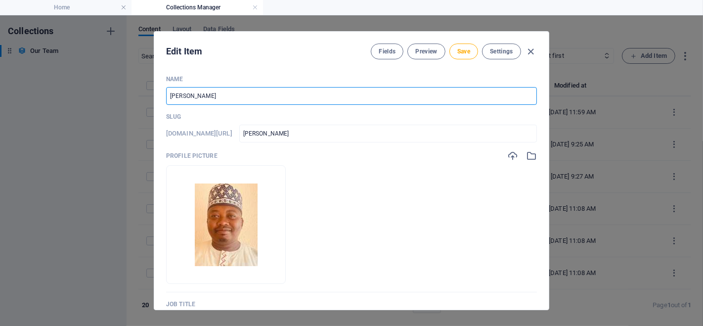
type input "Ibrahim AbubakUBAKAR JOMBALI"
type input "ibrahim-abubakubakar-jombali"
type input "Ibrahim AbubakaUBAKAR JOMBALI"
type input "ibrahim-abubakaubakar-jombali"
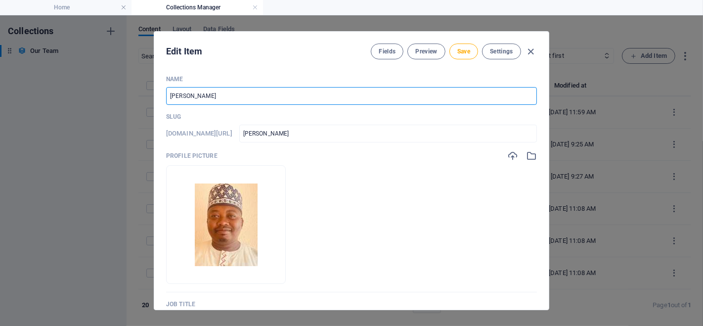
type input "ibrahim-abubakaubakar-jombali"
type input "Ibrahim AbubakarUBAKAR JOMBALI"
type input "ibrahim-abubakarubakar-jombali"
type input "Ibrahim AbubakarBAKAR JOMBALI"
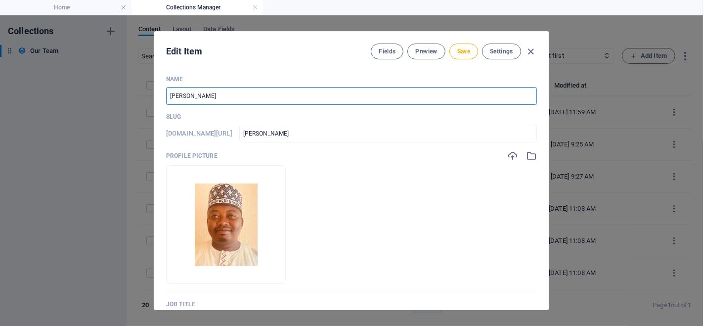
type input "ibrahim-abubakarbakar-jombali"
type input "Ibrahim AbubakarAKAR JOMBALI"
type input "ibrahim-abubakarakar-jombali"
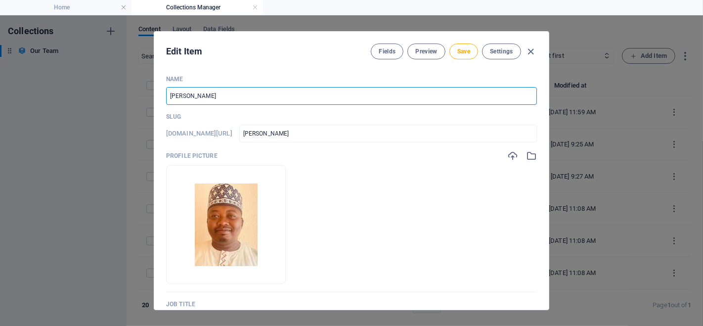
type input "Ibrahim AbubakarKAR JOMBALI"
type input "ibrahim-abubakarkar-jombali"
type input "Ibrahim AbubakarAR JOMBALI"
type input "ibrahim-abubakarar-jombali"
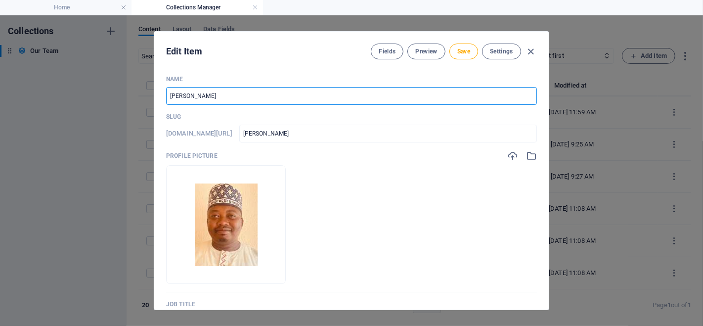
type input "ibrahim-abubakarar-jombali"
type input "Ibrahim AbubakarR JOMBALI"
type input "ibrahim-abubakarr-jombali"
type input "Ibrahim Abubakar JOMBALI"
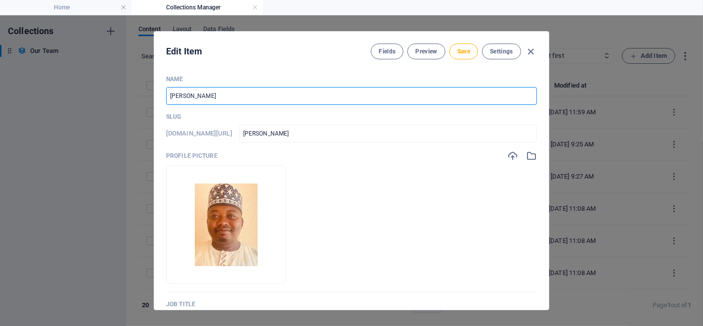
type input "ibrahim-abubakar-jombali"
type input "Ibrahim Abubakar JoOMBALI"
type input "ibrahim-abubakar-joombali"
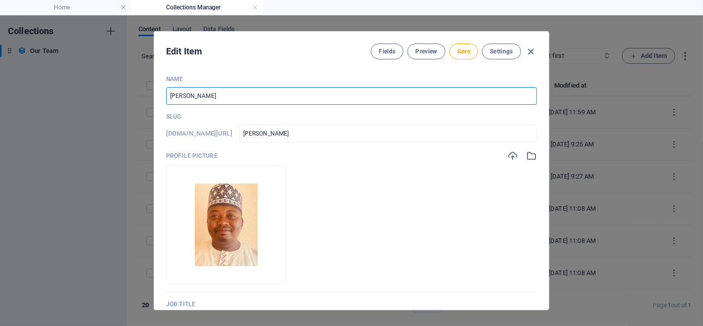
type input "Ibrahim Abubakar JomOMBALI"
type input "ibrahim-abubakar-jomombali"
type input "Ibrahim Abubakar JombOMBALI"
type input "ibrahim-abubakar-jombombali"
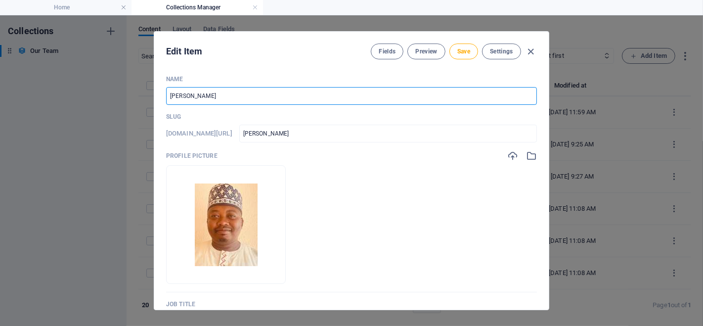
type input "ibrahim-abubakar-jombombali"
type input "Ibrahim Abubakar JombaOMBALI"
type input "ibrahim-abubakar-jombaombali"
type input "Ibrahim Abubakar JombalOMBALI"
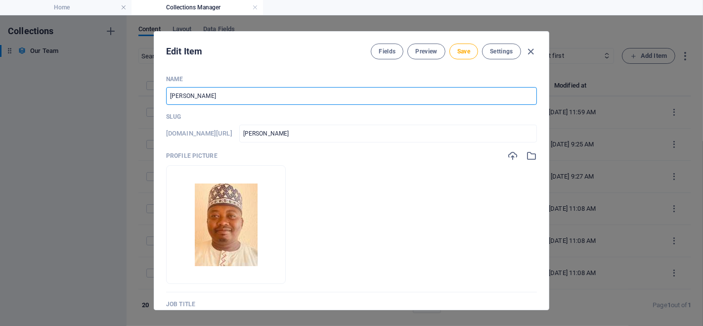
type input "ibrahim-abubakar-jombalombali"
type input "Ibrahim Abubakar JombaliOMBALI"
type input "ibrahim-abubakar-jombaliombali"
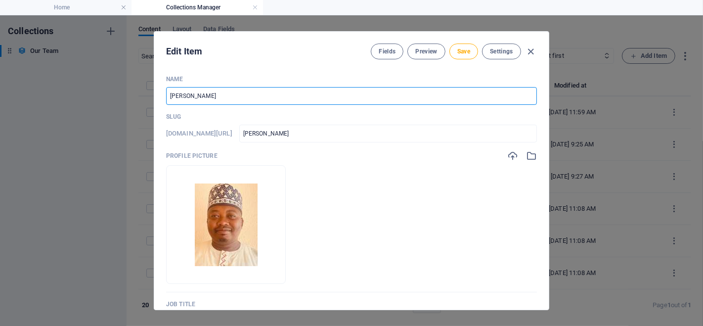
type input "Ibrahim Abubakar JombaliMBALI"
type input "ibrahim-abubakar-jombalimbali"
type input "Ibrahim Abubakar JombaliBALI"
type input "ibrahim-abubakar-jombalibali"
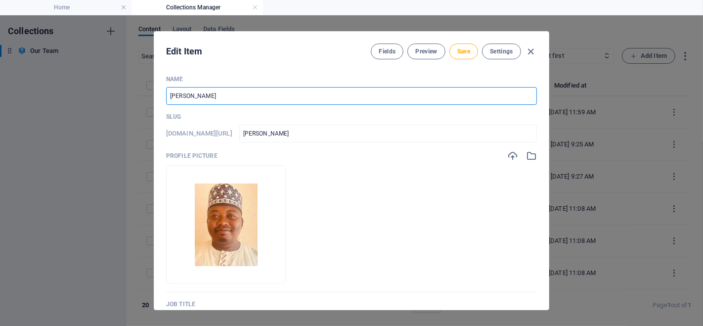
type input "ibrahim-abubakar-jombalibali"
type input "Ibrahim Abubakar JombaliALI"
type input "ibrahim-abubakar-jombaliali"
type input "Ibrahim Abubakar JombaliLI"
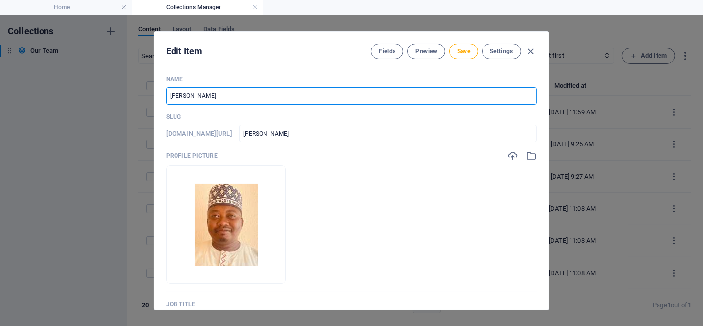
type input "ibrahim-abubakar-jombalili"
type input "Ibrahim Abubakar JombaliI"
type input "ibrahim-abubakar-jombalii"
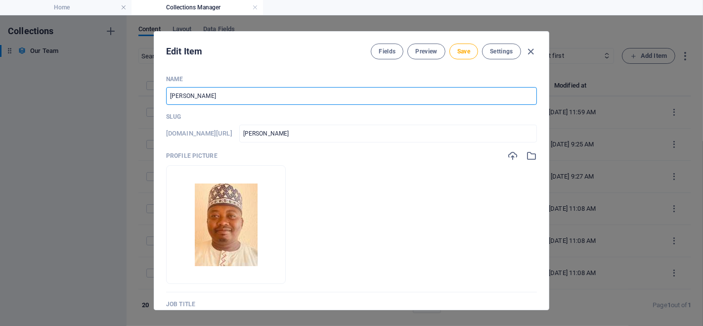
type input "[PERSON_NAME]"
type input "ibrahim-abubakar-jombali"
type input "[PERSON_NAME]"
click at [470, 49] on span "Save" at bounding box center [463, 51] width 13 height 8
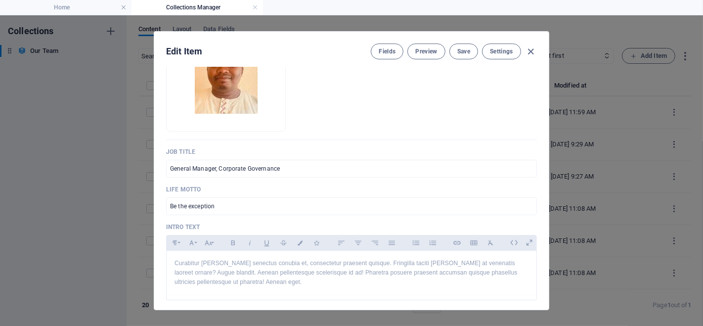
scroll to position [110, 0]
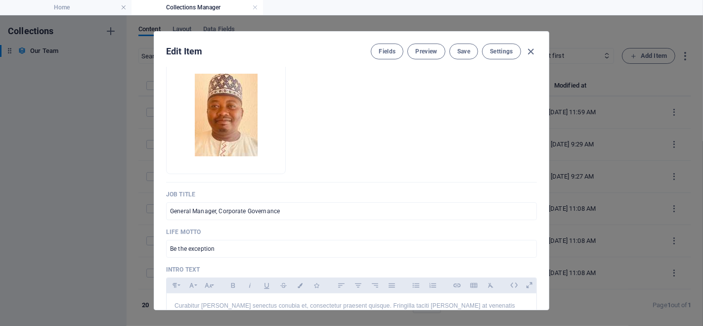
click at [466, 52] on span "Save" at bounding box center [463, 51] width 13 height 8
click at [532, 52] on icon "button" at bounding box center [531, 51] width 11 height 11
type input "ibrahim-abubakar-jombali"
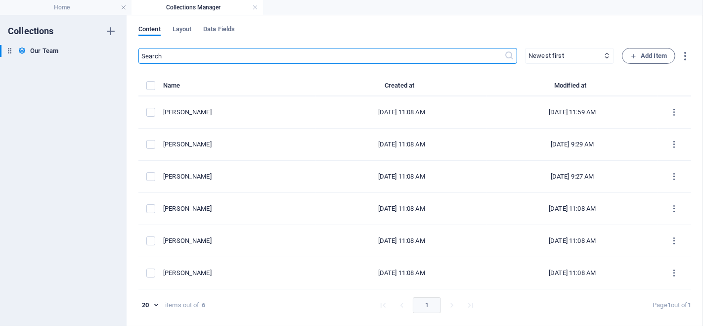
click at [219, 204] on div "Paul Moore" at bounding box center [235, 208] width 145 height 9
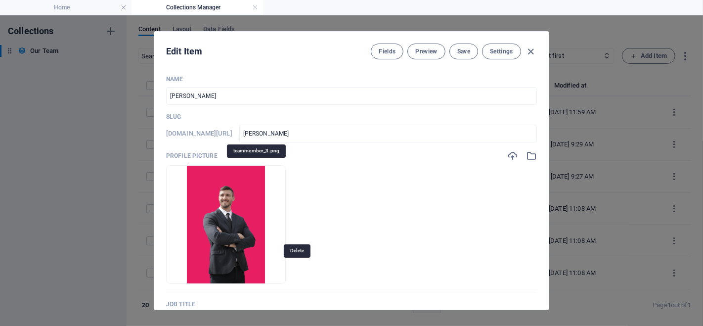
click at [256, 269] on icon "button" at bounding box center [252, 269] width 8 height 8
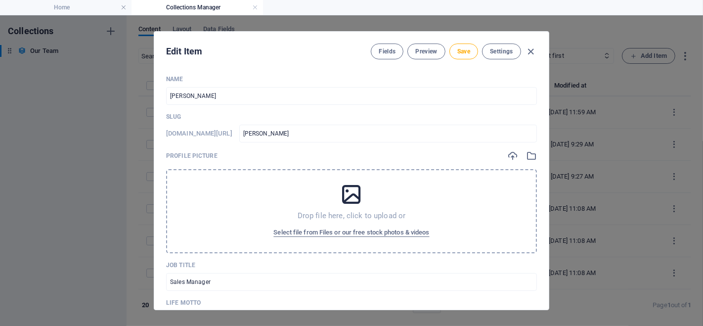
click at [355, 195] on icon at bounding box center [351, 194] width 25 height 25
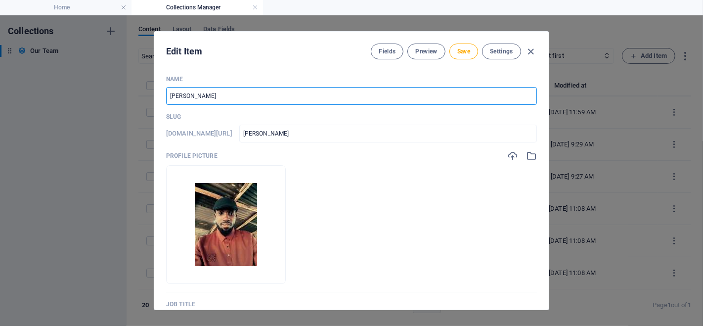
drag, startPoint x: 211, startPoint y: 94, endPoint x: 156, endPoint y: 92, distance: 54.9
click at [156, 92] on div "Name Paul Moore ​ Slug www.example.com/example-page/ paul-moore ​ Profile Pictu…" at bounding box center [351, 188] width 395 height 242
paste input "Harunaabdullahi Bunza- Manager, Horticultu"
type input "Harunaabdullahi Bunza- Manager, Horticulture"
type input "harunaabdullahi-bunza-manager-horticulture"
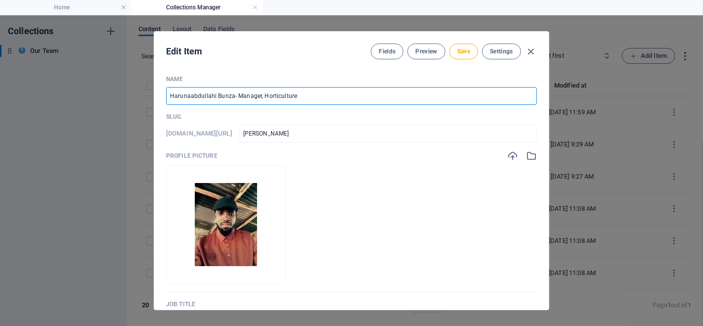
type input "harunaabdullahi-bunza-manager-horticulture"
drag, startPoint x: 236, startPoint y: 94, endPoint x: 310, endPoint y: 97, distance: 73.3
click at [310, 97] on input "Harunaabdullahi Bunza- Manager, Horticulture" at bounding box center [351, 96] width 371 height 18
type input "Harunaabdullahi Bunza-"
type input "harunaabdullahi-bunza"
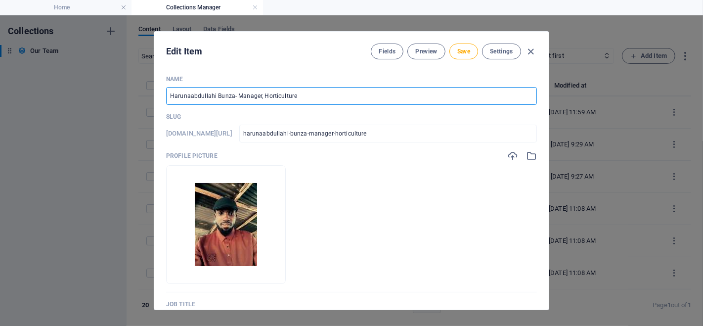
type input "harunaabdullahi-bunza"
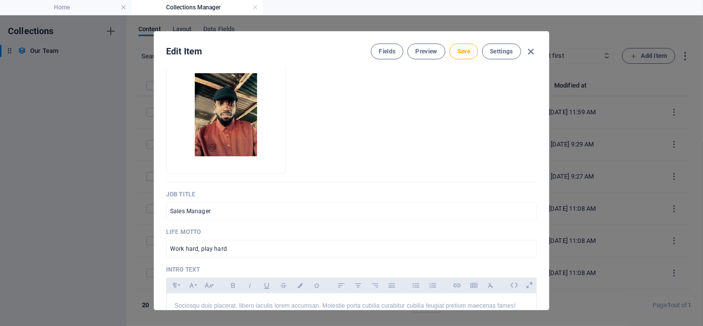
type input "Harunaabdullahi Bunza"
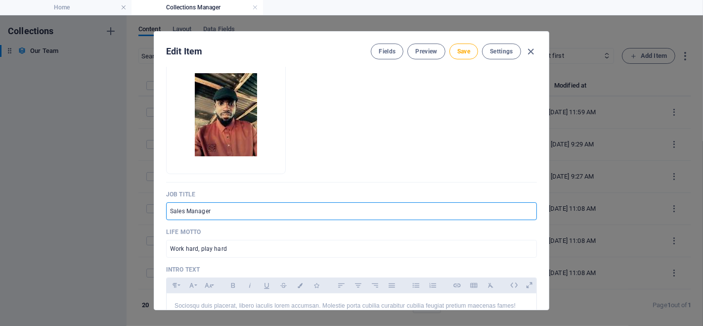
drag, startPoint x: 214, startPoint y: 212, endPoint x: 171, endPoint y: 210, distance: 43.6
click at [171, 210] on input "Sales Manager" at bounding box center [351, 211] width 371 height 18
paste input "Manager, Horticulture"
type input "Manager, Horticulture"
click at [353, 153] on ul "Drop files here to upload them instantly" at bounding box center [351, 114] width 371 height 119
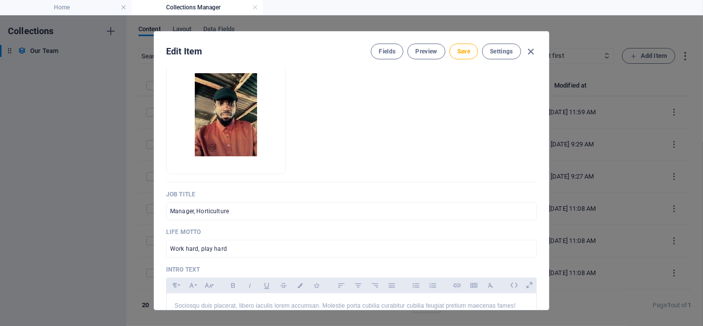
click at [467, 50] on span "Save" at bounding box center [463, 51] width 13 height 8
click at [533, 47] on icon "button" at bounding box center [531, 51] width 11 height 11
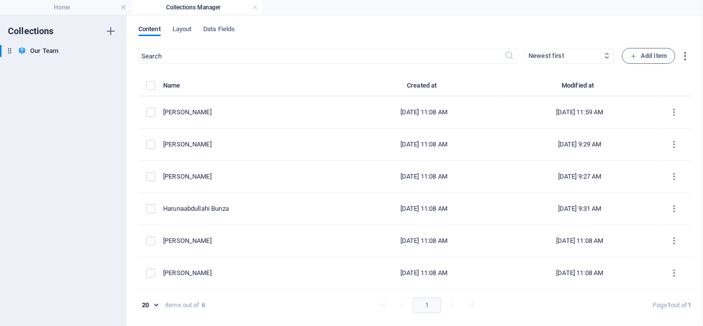
type input "harunaabdullahi-bunza"
click at [250, 208] on div "Harunaabdullahi Bunza" at bounding box center [250, 208] width 175 height 9
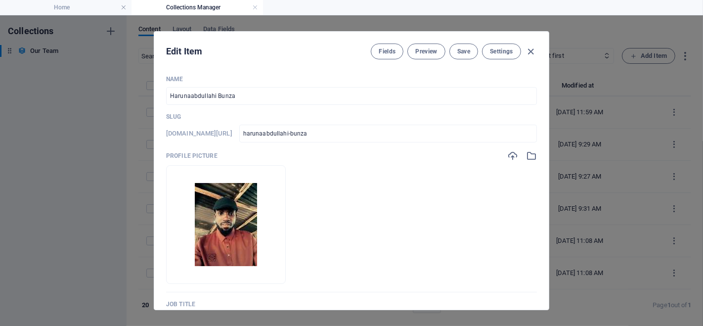
drag, startPoint x: 189, startPoint y: 94, endPoint x: 209, endPoint y: 103, distance: 22.3
click at [189, 94] on input "Harunaabdullahi Bunza" at bounding box center [351, 96] width 371 height 18
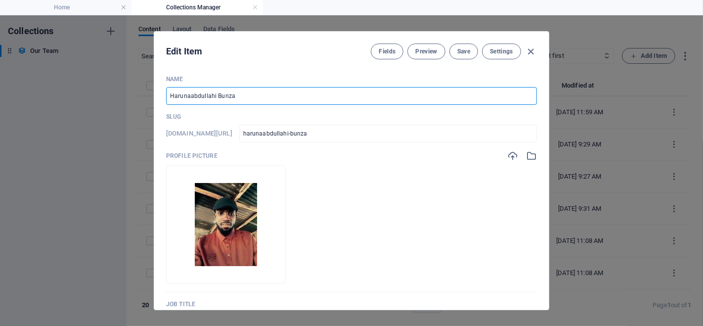
type input "Haruna abdullahi Bunza"
type input "haruna-abdullahi-bunza"
type input "Haruna bdullahi Bunza"
type input "haruna-bdullahi-bunza"
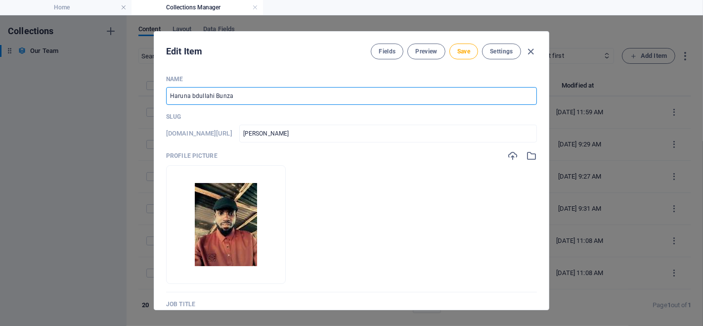
type input "haruna-bdullahi-bunza"
type input "[PERSON_NAME]"
type input "haruna-abdullahi-bunza"
type input "[PERSON_NAME]"
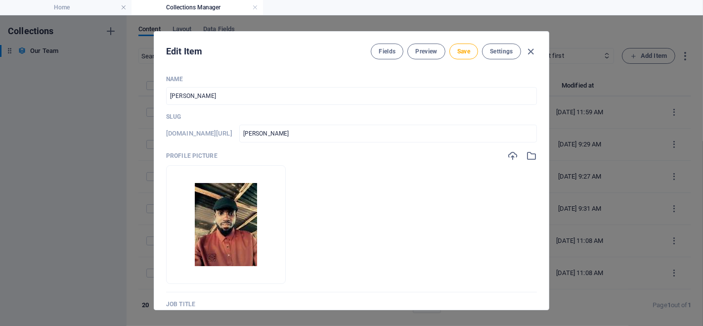
click at [466, 46] on button "Save" at bounding box center [464, 52] width 29 height 16
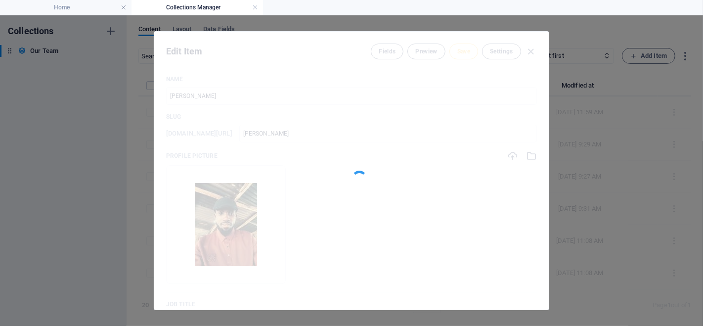
type input "haruna-abdullahi-bunza"
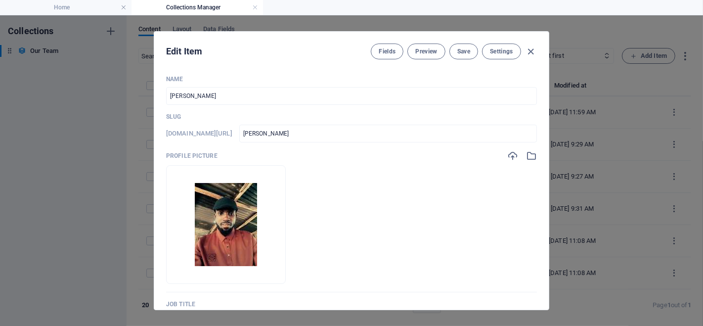
click at [531, 49] on icon "button" at bounding box center [531, 51] width 11 height 11
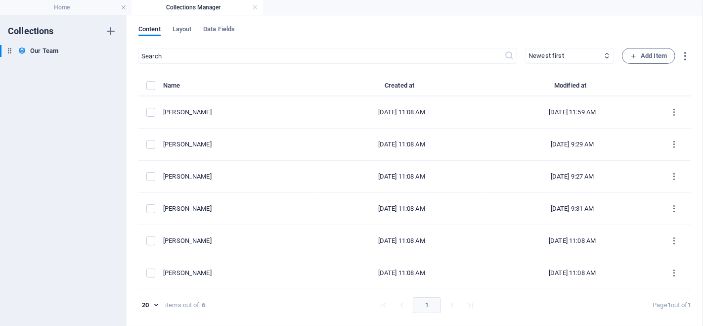
click at [230, 239] on div "Jennifer Davis" at bounding box center [235, 240] width 145 height 9
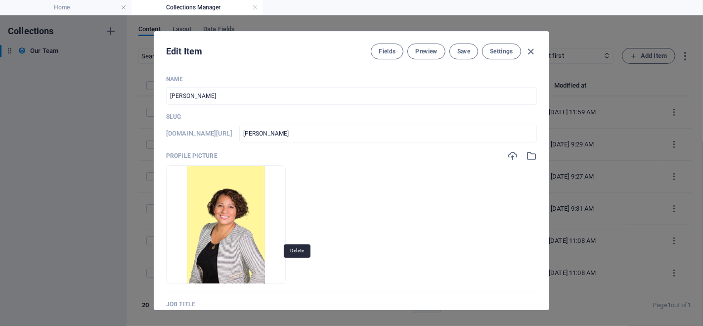
click at [256, 265] on icon "button" at bounding box center [252, 269] width 8 height 8
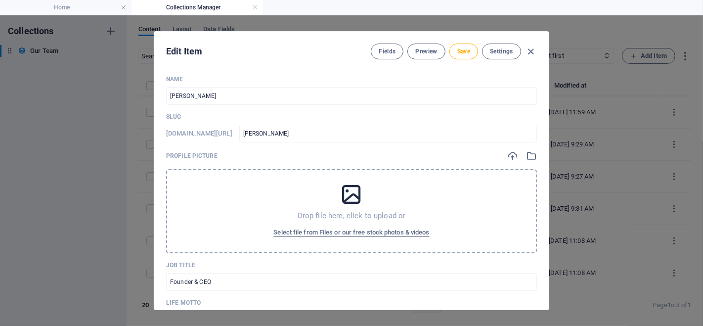
click at [356, 194] on icon at bounding box center [351, 194] width 25 height 25
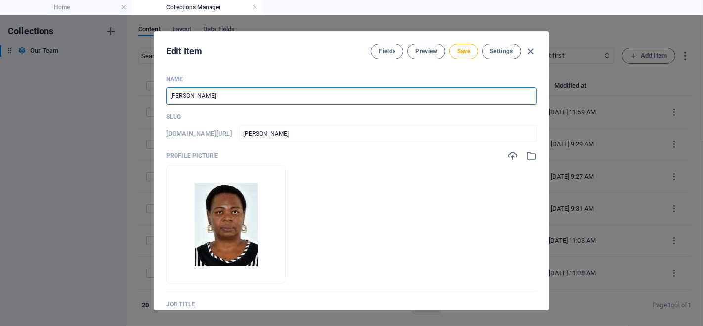
drag, startPoint x: 219, startPoint y: 91, endPoint x: 163, endPoint y: 96, distance: 55.7
click at [163, 96] on div "Name Jennifer Davis ​ Slug www.example.com/example-page/ jennifer-davis ​ Profi…" at bounding box center [351, 188] width 395 height 242
paste input "Ebere Peace Agozie - Marketing Advisor"
type input "Ebere Peace Agozie - Marketing Advisor"
type input "ebere-peace-agozie-marketing-advisor"
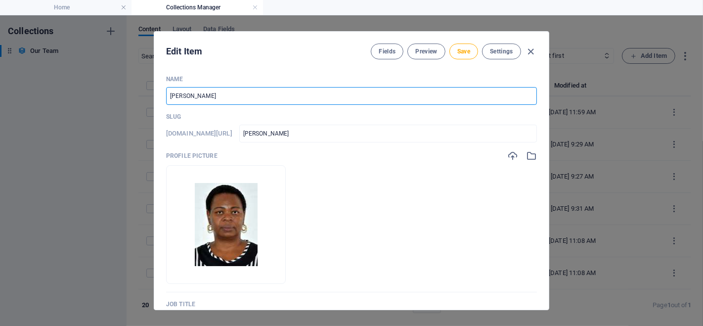
type input "ebere-peace-agozie-marketing-advisor"
drag, startPoint x: 225, startPoint y: 93, endPoint x: 293, endPoint y: 92, distance: 68.3
click at [293, 92] on input "Ebere Peace Agozie - Marketing Advisor" at bounding box center [351, 96] width 371 height 18
type input "Ebere Peace Agozie"
type input "ebere-peace-agozie"
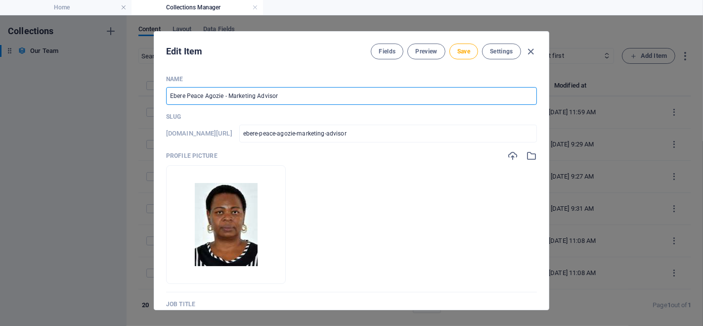
type input "ebere-peace-agozie"
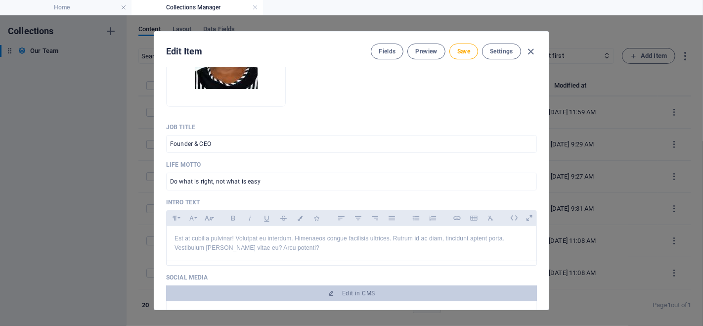
scroll to position [165, 0]
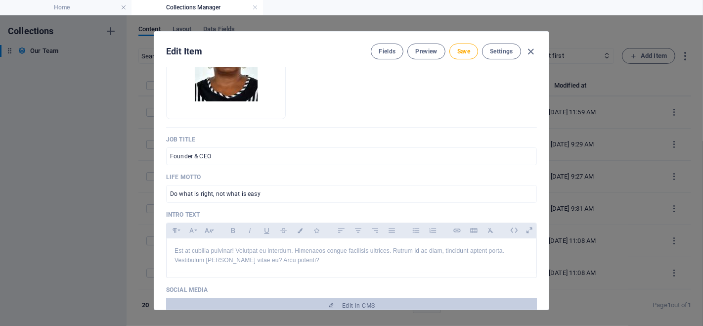
type input "Ebere Peace Agozie"
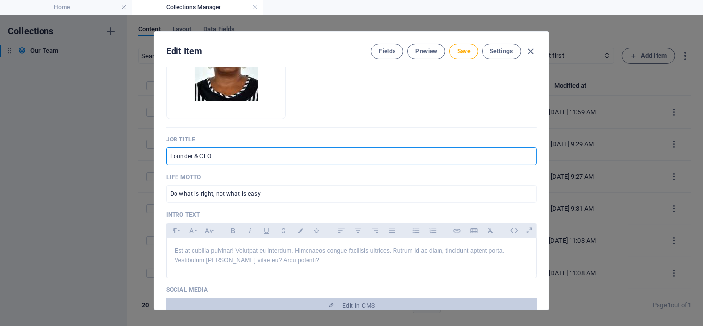
drag, startPoint x: 230, startPoint y: 153, endPoint x: 153, endPoint y: 160, distance: 76.9
click at [153, 160] on div "Edit Item Fields Preview Save Settings Name Ebere Peace Agozie ​ Slug www.examp…" at bounding box center [351, 170] width 703 height 311
paste input "- Marketing Advisor"
type input "Marketing Advisor"
click at [460, 53] on span "Save" at bounding box center [463, 51] width 13 height 8
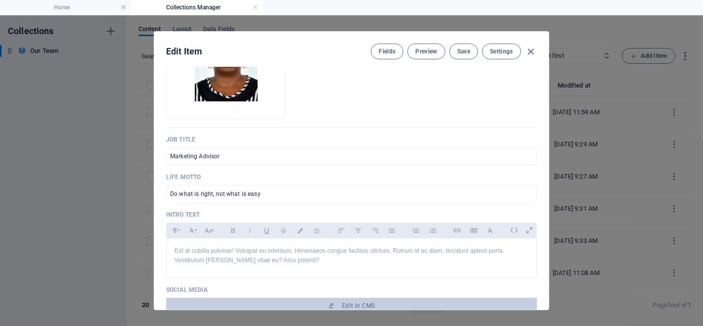
click at [533, 48] on icon "button" at bounding box center [531, 51] width 11 height 11
type input "ebere-peace-agozie"
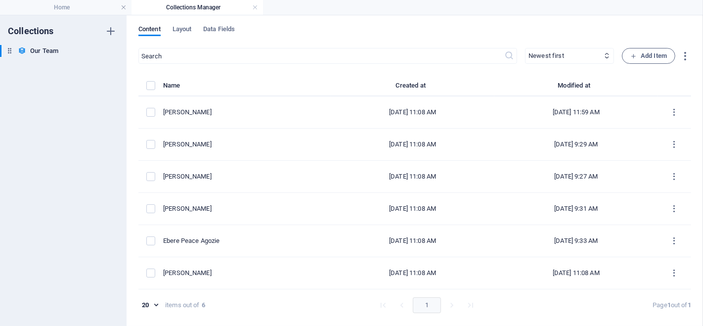
click at [226, 269] on div "Robert Miller" at bounding box center [243, 273] width 160 height 9
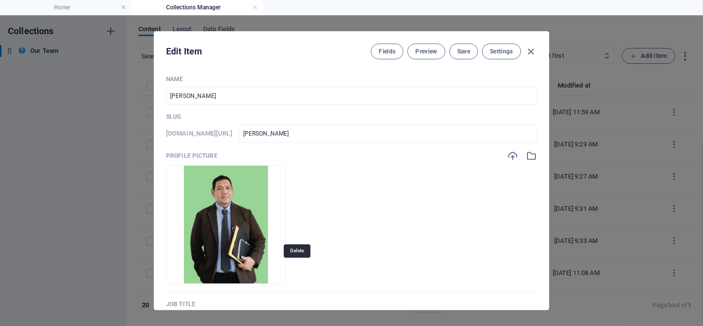
click at [256, 265] on icon "button" at bounding box center [252, 269] width 8 height 8
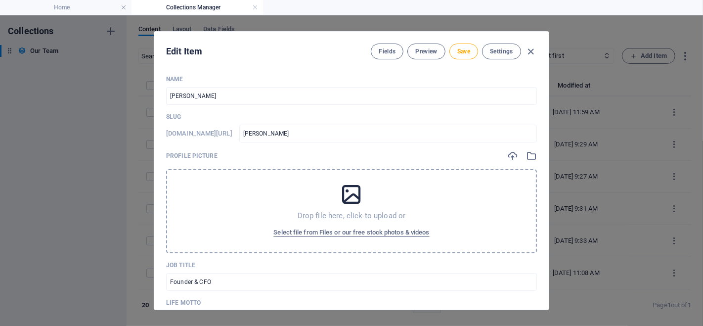
click at [360, 231] on span "Select file from Files or our free stock photos & videos" at bounding box center [351, 233] width 156 height 12
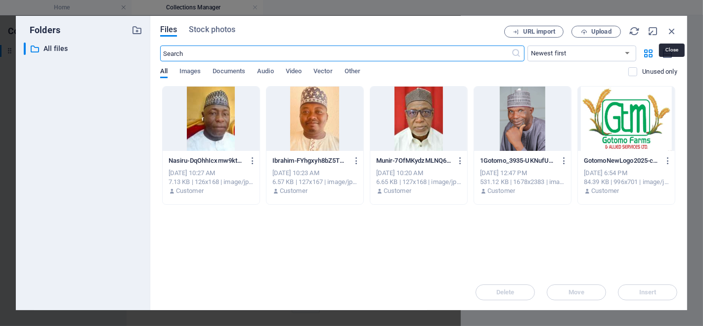
click at [670, 28] on icon "button" at bounding box center [672, 31] width 11 height 11
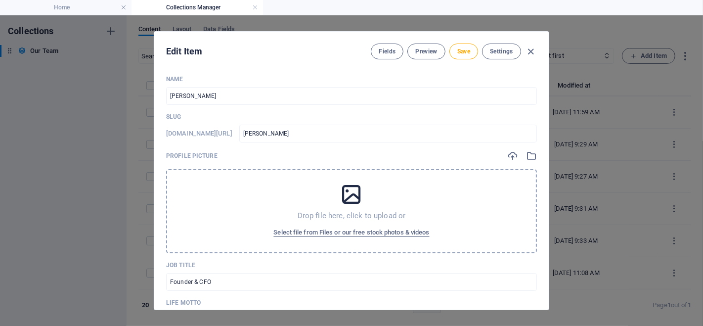
click at [355, 187] on icon at bounding box center [351, 194] width 25 height 25
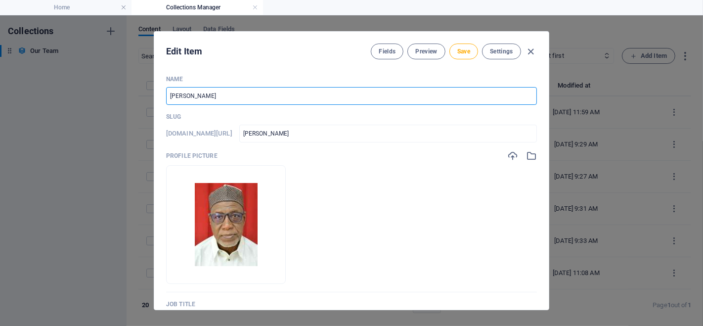
drag, startPoint x: 213, startPoint y: 95, endPoint x: 164, endPoint y: 97, distance: 49.0
click at [164, 97] on div "Name Robert Miller ​ Slug www.example.com/example-page/ robert-miller ​ Profile…" at bounding box center [351, 188] width 395 height 242
paste input "Munir Ahmad - Management Adviso"
type input "Munir Ahmad - Management Advisor"
type input "munir-ahmad-management-advisor"
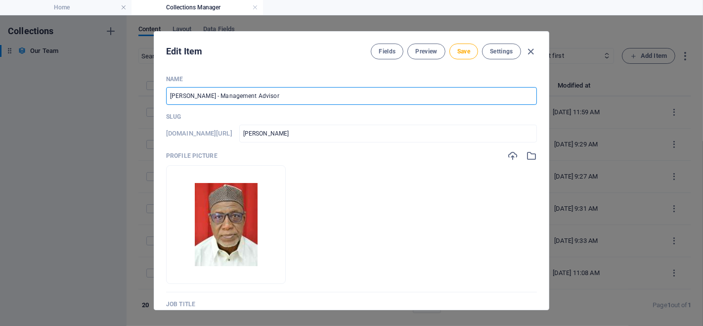
type input "munir-ahmad-management-advisor"
click at [207, 95] on input "Munir Ahmad - Management Advisor" at bounding box center [351, 96] width 371 height 18
click at [212, 95] on input "Munir Ahmad - Management Advisor" at bounding box center [351, 96] width 371 height 18
drag, startPoint x: 211, startPoint y: 95, endPoint x: 289, endPoint y: 94, distance: 78.1
click at [289, 94] on input "Munir Ahmad - Management Advisor" at bounding box center [351, 96] width 371 height 18
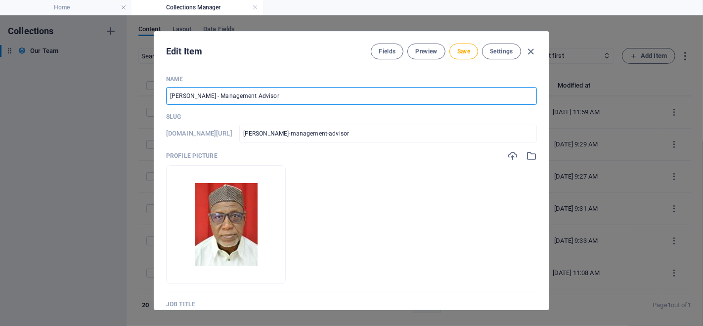
type input "Munir Ahmad -"
type input "munir-ahmad"
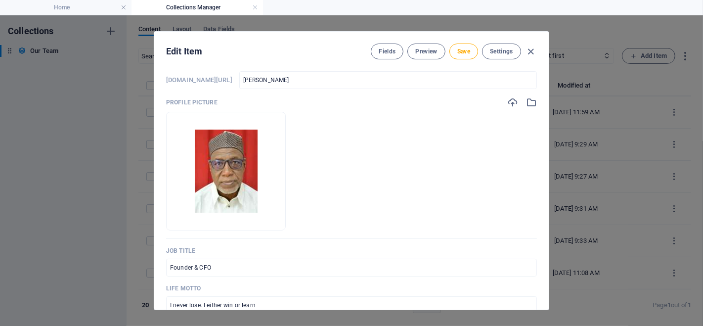
scroll to position [220, 0]
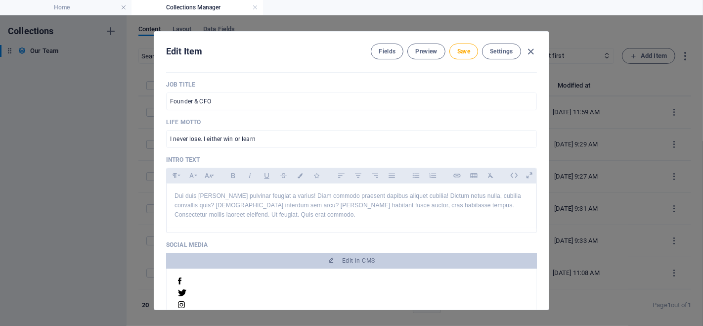
type input "[PERSON_NAME]"
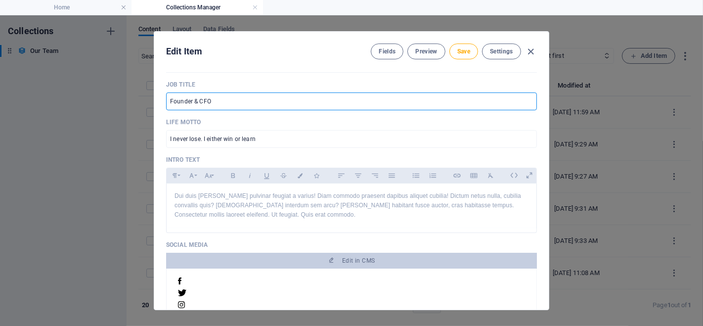
click at [229, 101] on input "Founder & CFO" at bounding box center [351, 101] width 371 height 18
paste input "Management Advisor"
type input "Management Advisor"
click at [461, 49] on span "Save" at bounding box center [463, 51] width 13 height 8
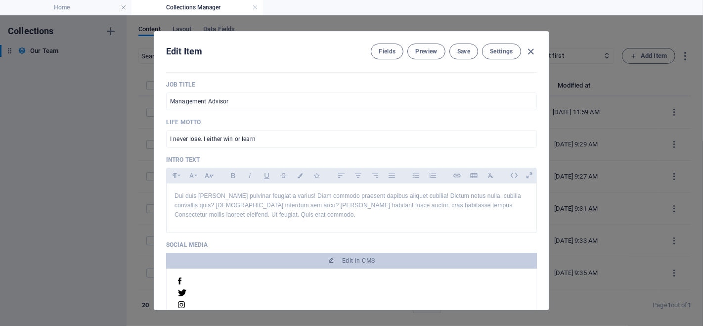
drag, startPoint x: 531, startPoint y: 50, endPoint x: 525, endPoint y: 54, distance: 7.4
click at [531, 49] on icon "button" at bounding box center [531, 51] width 11 height 11
type input "munir-ahmad"
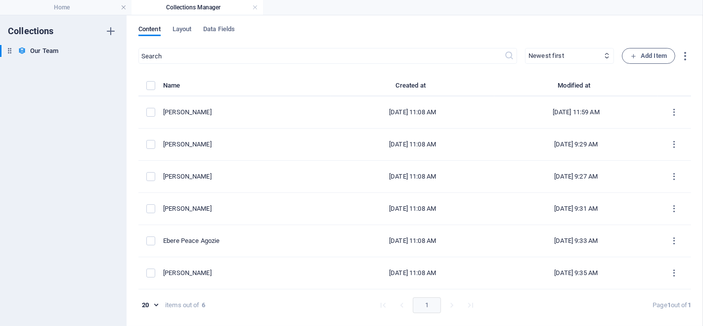
click at [40, 50] on h6 "Our Team" at bounding box center [44, 51] width 28 height 12
drag, startPoint x: 62, startPoint y: 5, endPoint x: 147, endPoint y: 96, distance: 124.2
click at [62, 5] on h4 "Home" at bounding box center [66, 7] width 132 height 11
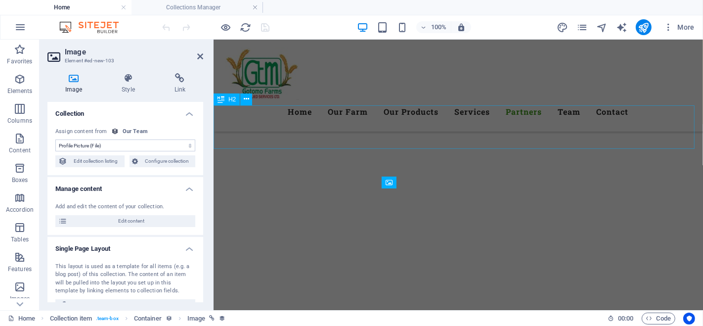
select select "DISABLED_OPTION_VALUE"
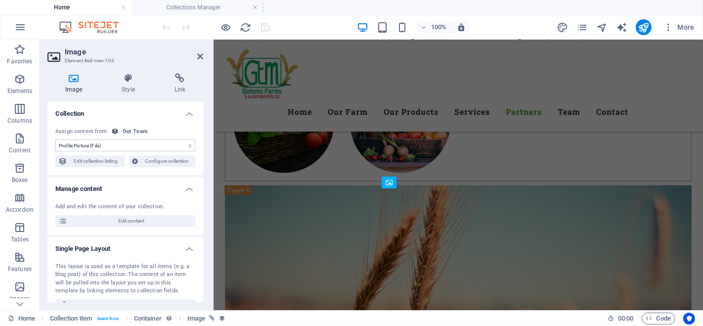
click at [202, 54] on icon at bounding box center [200, 56] width 6 height 8
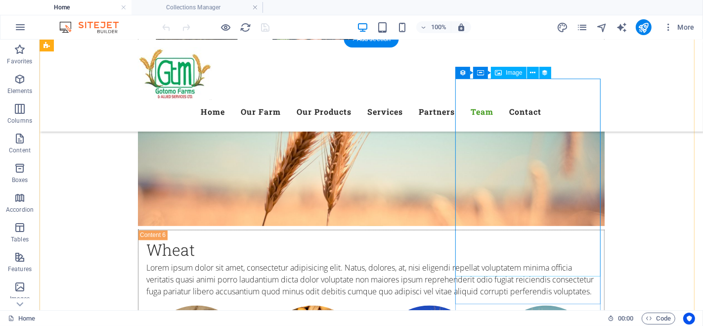
scroll to position [4585, 0]
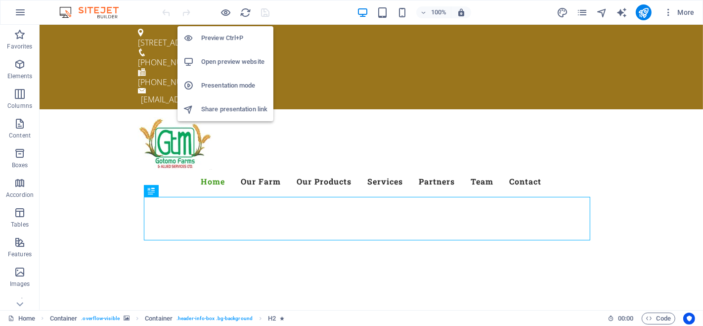
click at [226, 13] on icon "button" at bounding box center [226, 12] width 11 height 11
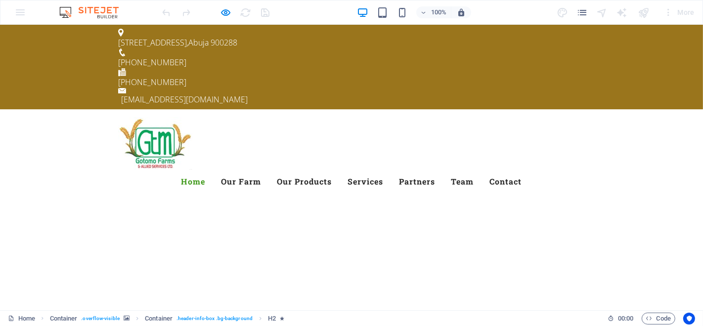
click at [474, 170] on link "Team" at bounding box center [463, 182] width 23 height 24
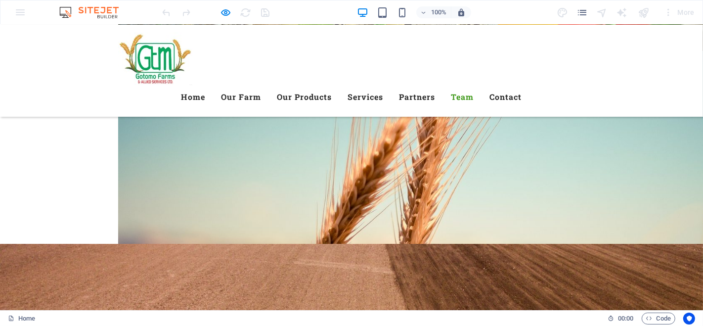
scroll to position [2758, 0]
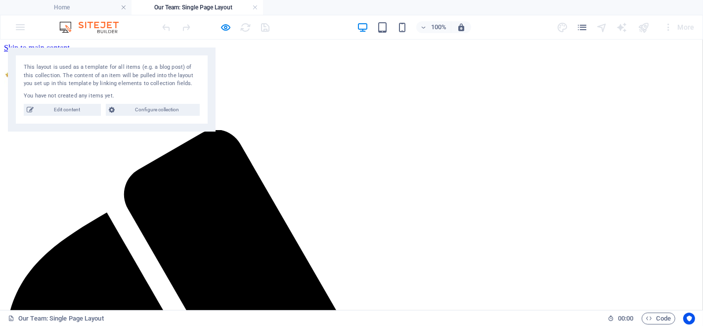
scroll to position [0, 0]
click at [152, 112] on span "Configure collection" at bounding box center [157, 114] width 79 height 12
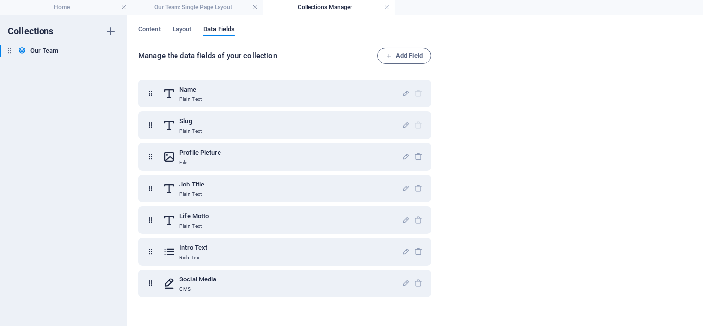
click at [182, 26] on span "Layout" at bounding box center [182, 30] width 19 height 14
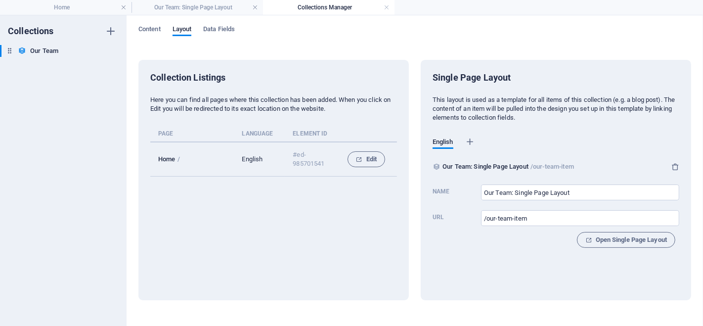
click at [153, 28] on span "Content" at bounding box center [149, 30] width 22 height 14
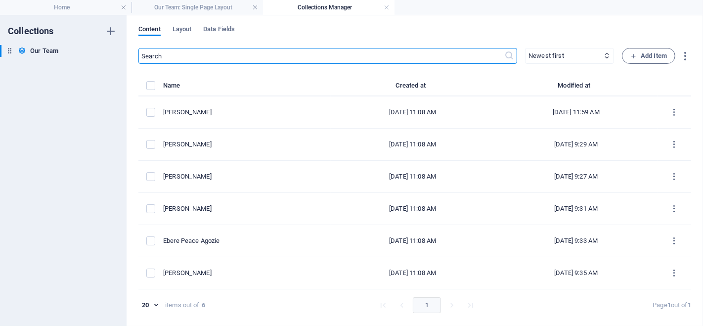
click at [57, 6] on h4 "Home" at bounding box center [66, 7] width 132 height 11
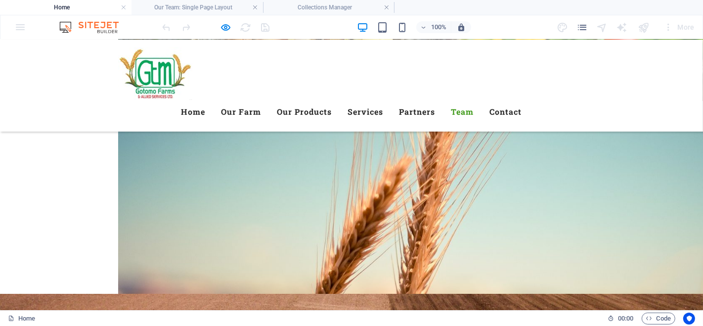
scroll to position [2821, 0]
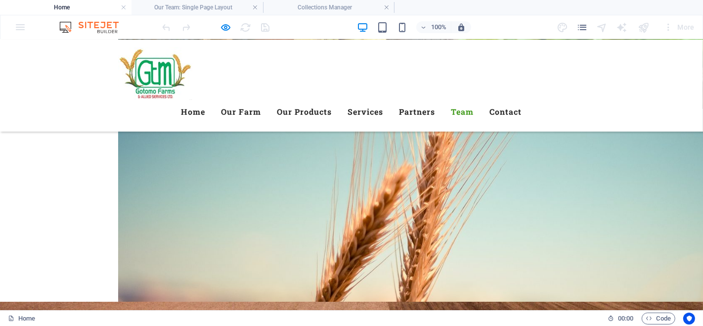
select select "68d90932afe5cf14e307cf7c"
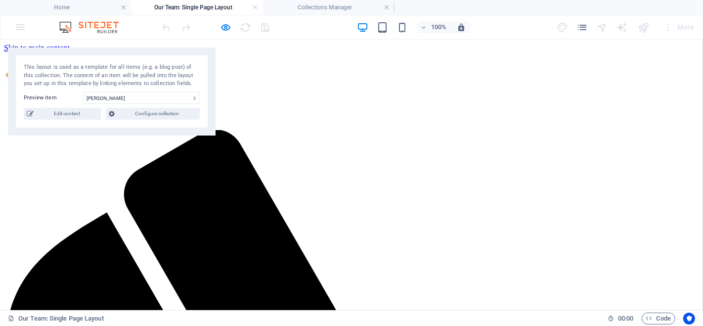
scroll to position [0, 0]
click at [72, 110] on span "Edit content" at bounding box center [67, 114] width 61 height 12
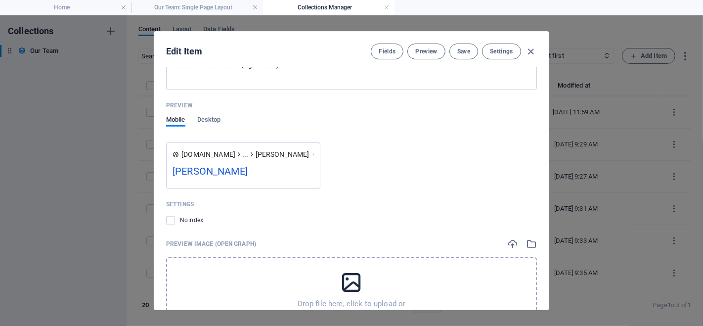
scroll to position [769, 0]
click at [216, 114] on span "Desktop" at bounding box center [209, 120] width 24 height 14
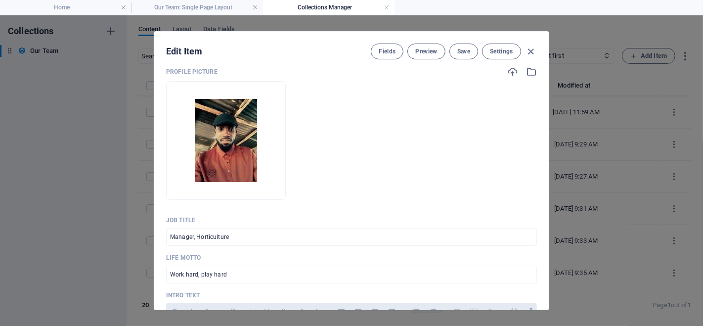
scroll to position [0, 0]
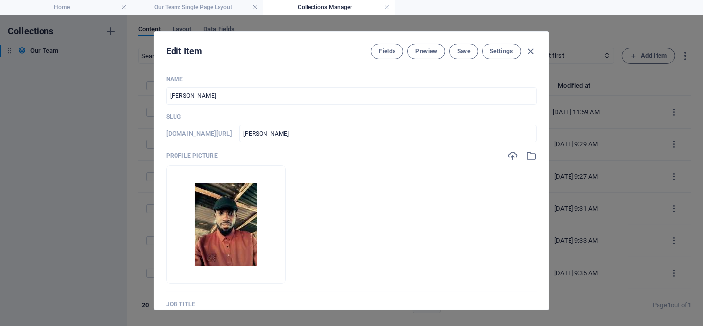
click at [508, 49] on span "Settings" at bounding box center [501, 51] width 23 height 8
click at [390, 47] on span "Fields" at bounding box center [387, 51] width 17 height 8
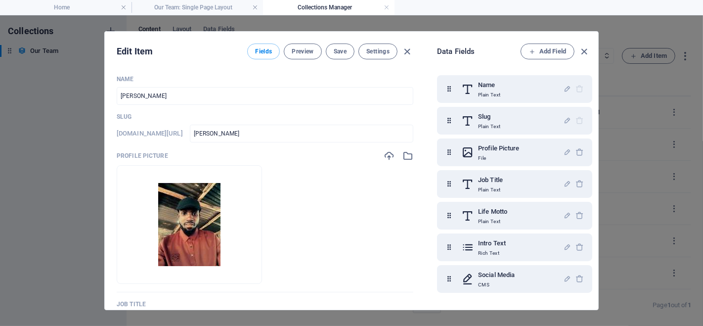
click at [586, 49] on icon "button" at bounding box center [584, 51] width 11 height 11
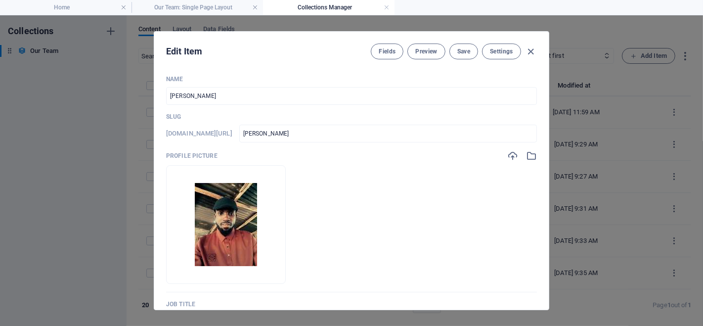
click at [528, 49] on icon "button" at bounding box center [531, 51] width 11 height 11
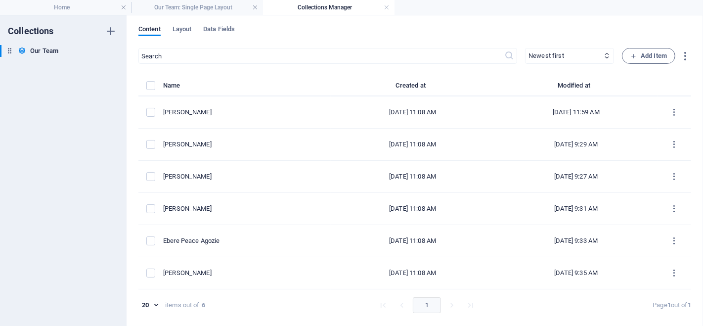
type input "haruna-abdullahi-bunza"
drag, startPoint x: 67, startPoint y: 8, endPoint x: 107, endPoint y: 7, distance: 40.1
click at [67, 8] on h4 "Home" at bounding box center [66, 7] width 132 height 11
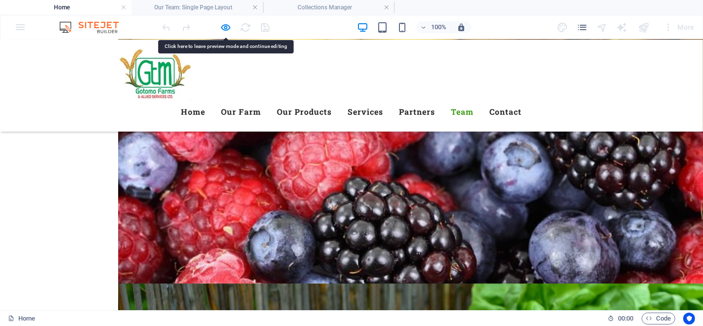
scroll to position [2436, 0]
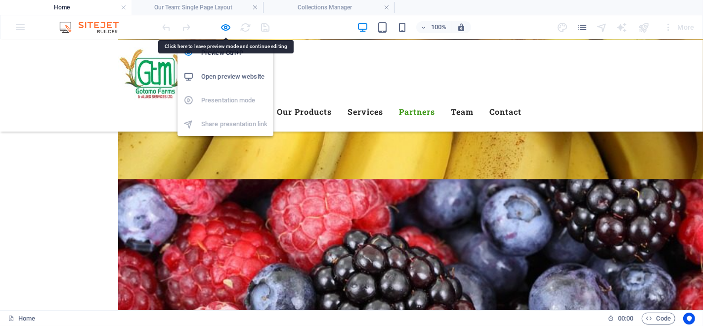
drag, startPoint x: 225, startPoint y: 27, endPoint x: 237, endPoint y: 49, distance: 24.8
click at [225, 26] on icon "button" at bounding box center [226, 27] width 11 height 11
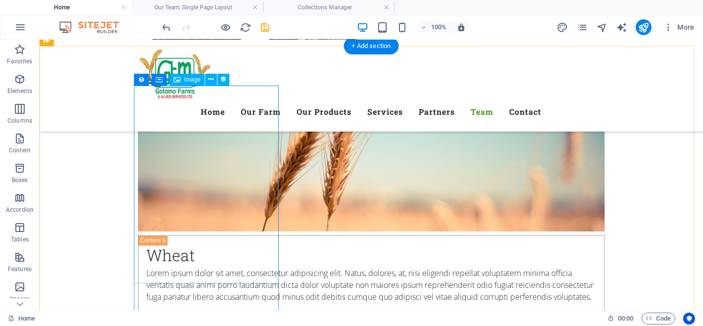
scroll to position [4634, 0]
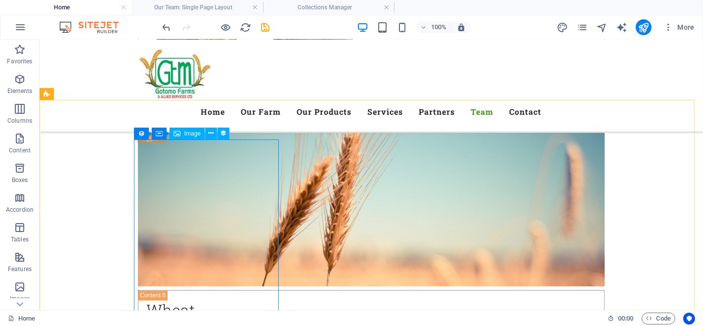
click at [212, 131] on icon at bounding box center [210, 133] width 5 height 10
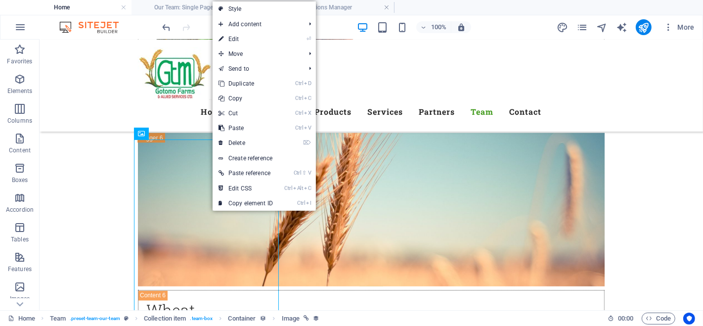
click at [248, 39] on link "⏎ Edit" at bounding box center [246, 39] width 66 height 15
select select "image"
select select "px"
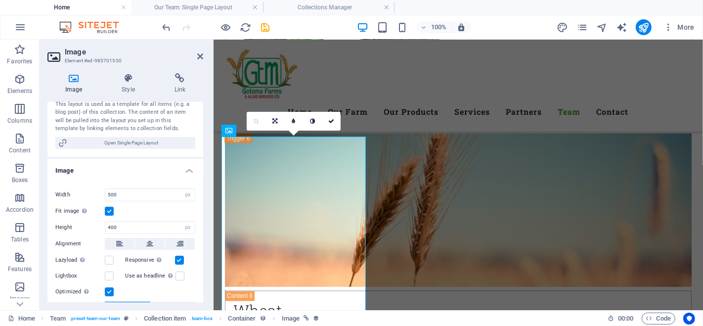
scroll to position [0, 0]
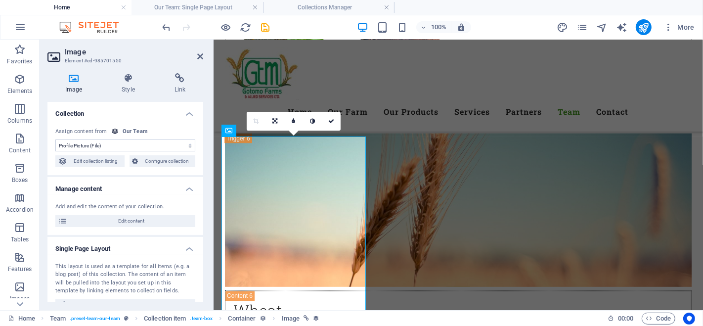
click at [183, 77] on icon at bounding box center [180, 78] width 46 height 10
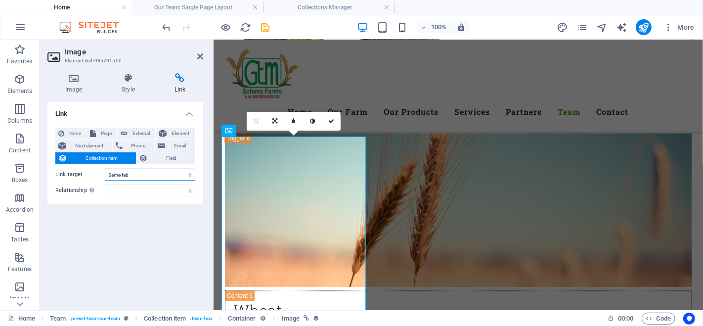
click at [190, 174] on select "New tab Same tab Overlay" at bounding box center [150, 175] width 91 height 12
click at [91, 145] on span "Next element" at bounding box center [89, 146] width 40 height 12
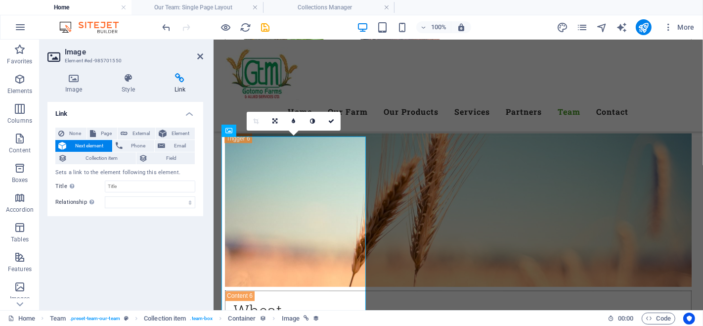
click at [181, 132] on span "Element" at bounding box center [181, 134] width 22 height 12
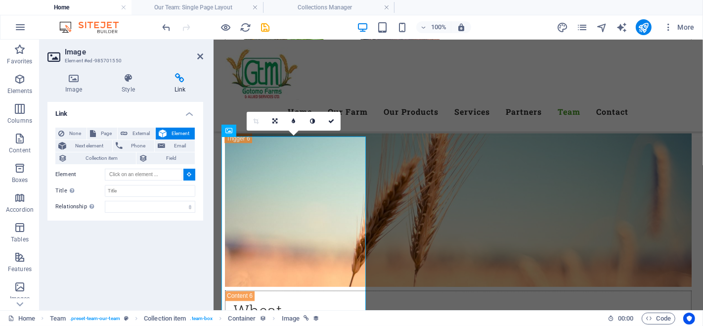
click at [101, 128] on span "Page" at bounding box center [106, 134] width 15 height 12
select select
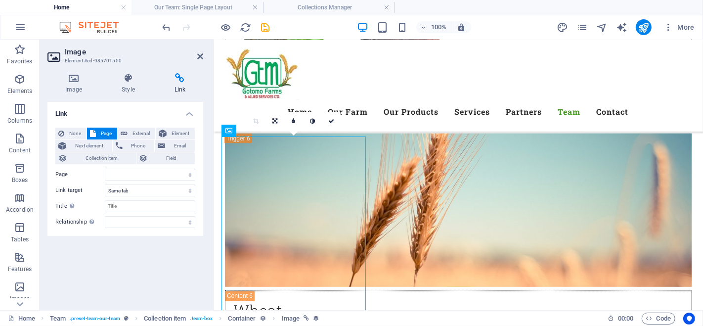
drag, startPoint x: 198, startPoint y: 56, endPoint x: 206, endPoint y: 44, distance: 15.0
click at [198, 56] on icon at bounding box center [200, 56] width 6 height 8
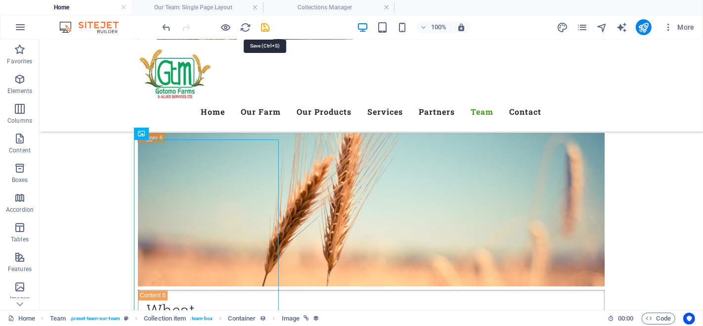
click at [266, 26] on icon "save" at bounding box center [265, 27] width 11 height 11
checkbox input "false"
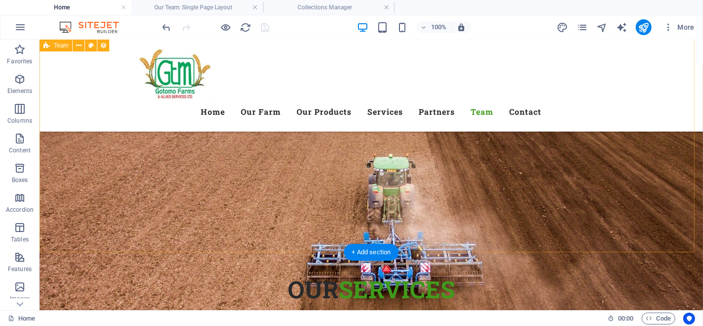
scroll to position [5019, 0]
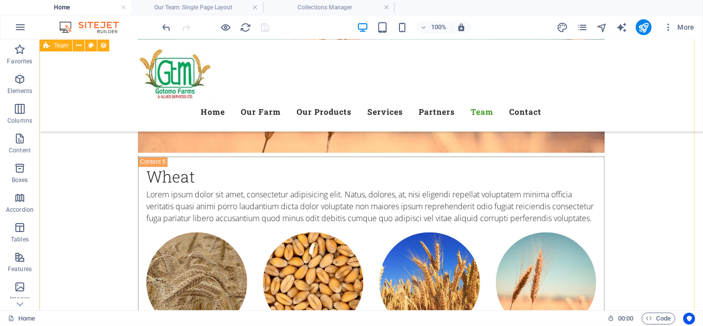
scroll to position [4744, 0]
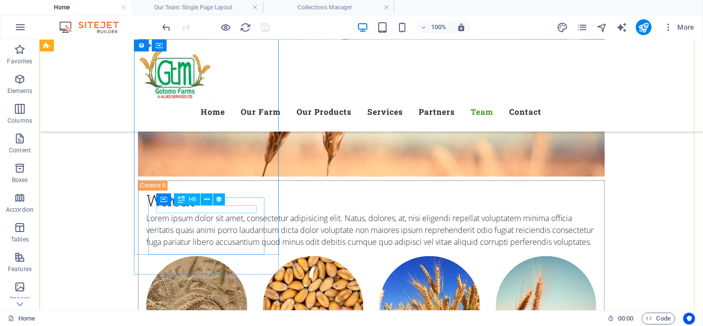
click at [206, 197] on icon at bounding box center [206, 199] width 5 height 10
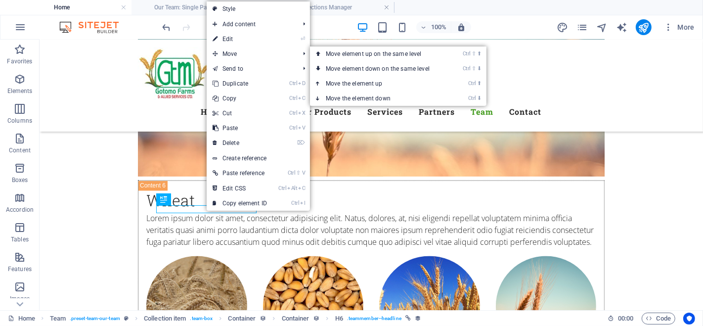
click at [246, 37] on link "⏎ Edit" at bounding box center [240, 39] width 66 height 15
select select "name"
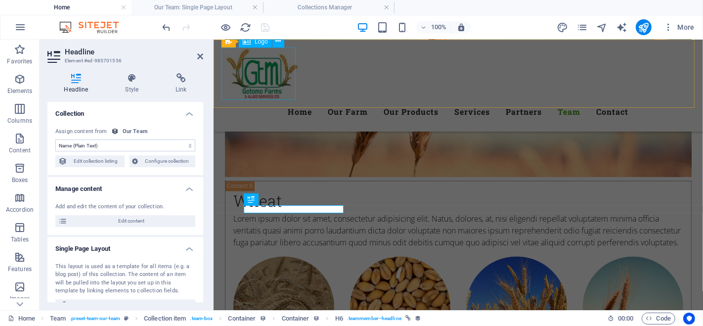
scroll to position [4742, 0]
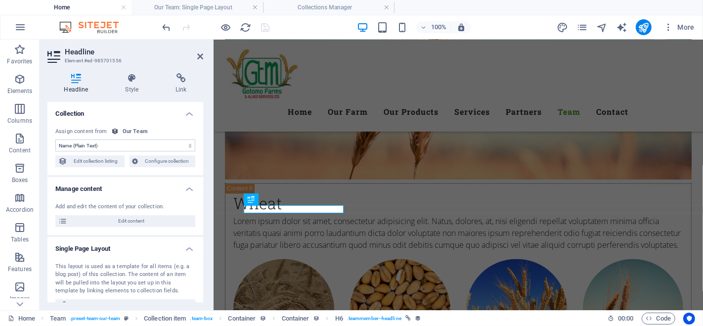
click at [181, 75] on icon at bounding box center [181, 78] width 44 height 10
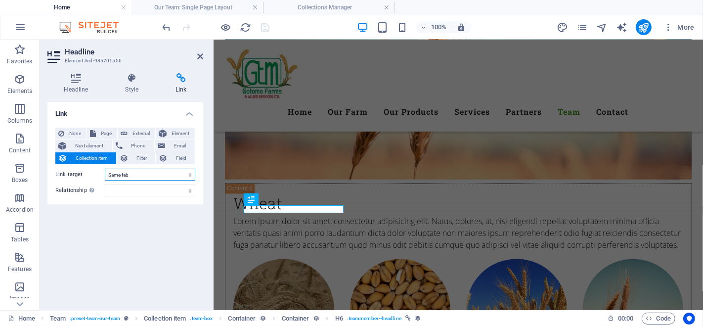
click at [189, 175] on select "New tab Same tab Overlay" at bounding box center [150, 175] width 91 height 12
click at [178, 190] on select "alternate author bookmark external help license next nofollow noreferrer noopen…" at bounding box center [150, 190] width 91 height 12
click at [139, 259] on div "Link None Page External Element Next element Phone Email Collection item Filter…" at bounding box center [125, 202] width 156 height 200
click at [179, 132] on span "Element" at bounding box center [181, 134] width 22 height 12
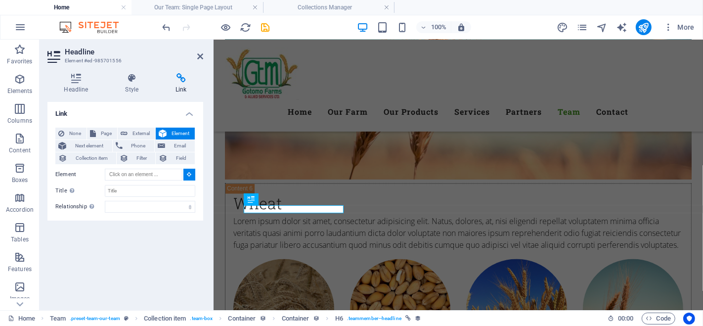
click at [95, 144] on span "Next element" at bounding box center [89, 146] width 40 height 12
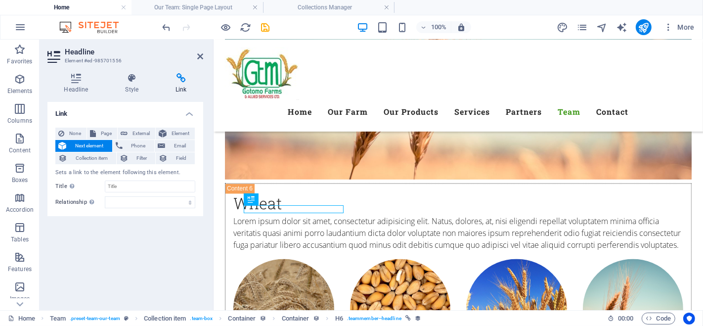
click at [138, 132] on span "External" at bounding box center [142, 134] width 22 height 12
select select
select select "blank"
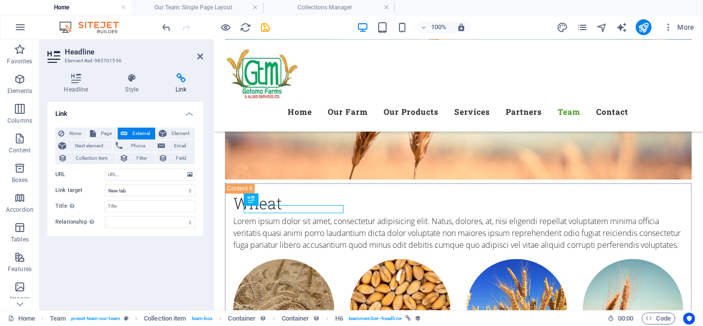
click at [107, 130] on span "Page" at bounding box center [106, 134] width 15 height 12
select select
click at [138, 130] on span "External" at bounding box center [142, 134] width 22 height 12
select select "blank"
click at [84, 81] on icon at bounding box center [75, 78] width 57 height 10
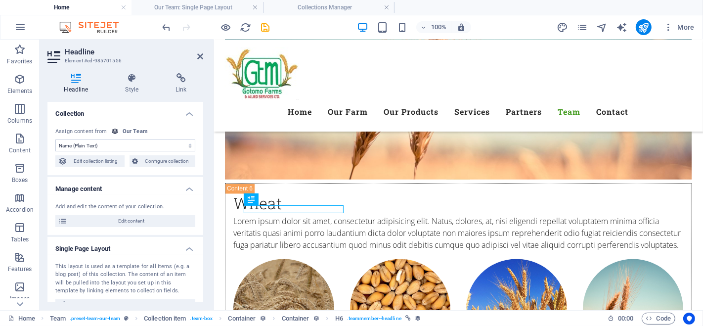
click at [141, 223] on span "Edit content" at bounding box center [131, 221] width 122 height 12
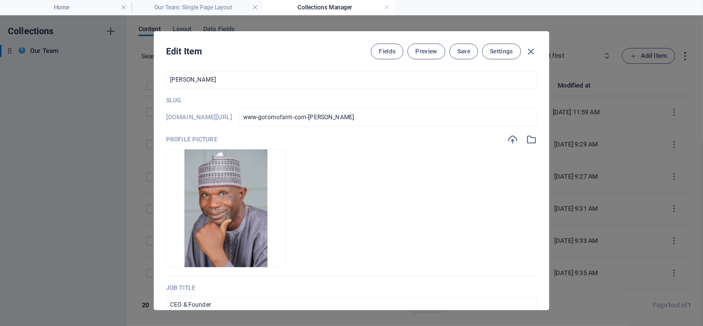
scroll to position [0, 0]
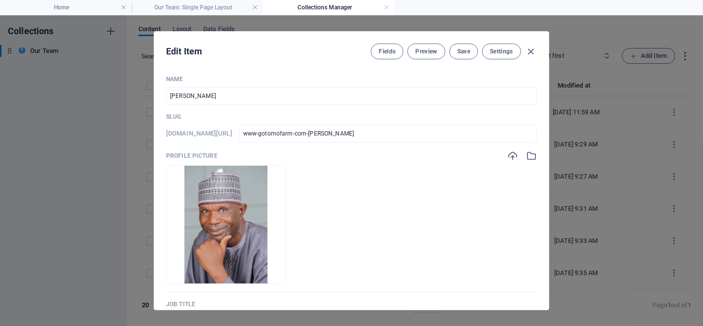
click at [460, 50] on span "Save" at bounding box center [463, 51] width 13 height 8
click at [421, 49] on span "Preview" at bounding box center [426, 51] width 22 height 8
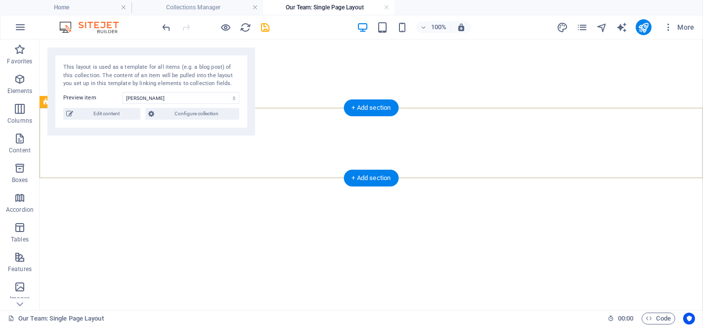
select select "68d90932afe5cf14e307cf7f"
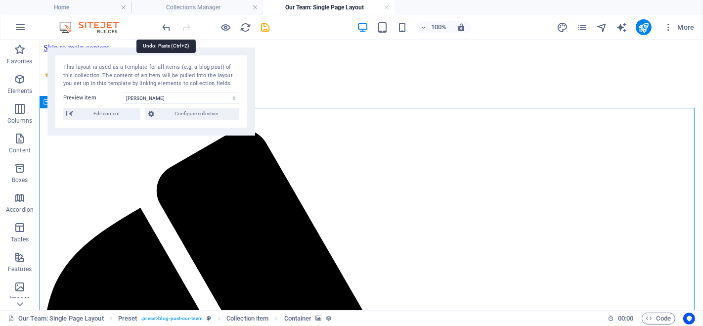
click at [168, 23] on icon "undo" at bounding box center [166, 27] width 11 height 11
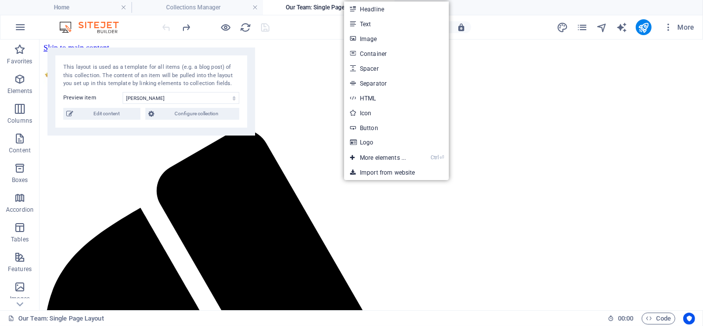
click at [380, 22] on link "Text" at bounding box center [396, 23] width 105 height 15
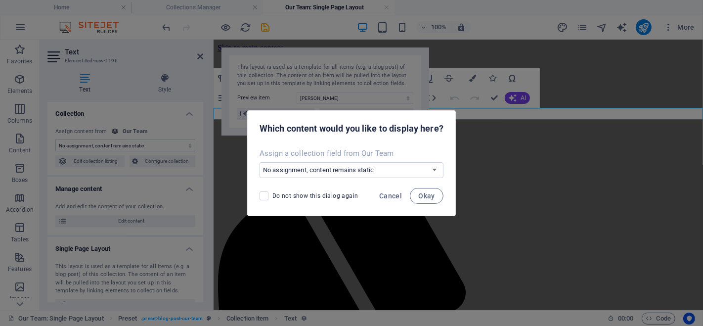
click at [434, 171] on select "No assignment, content remains static Create a new field Created at (Date) Upda…" at bounding box center [352, 170] width 184 height 16
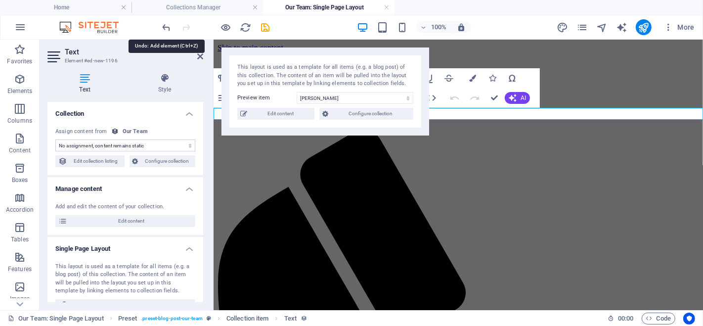
click at [163, 23] on icon "undo" at bounding box center [166, 27] width 11 height 11
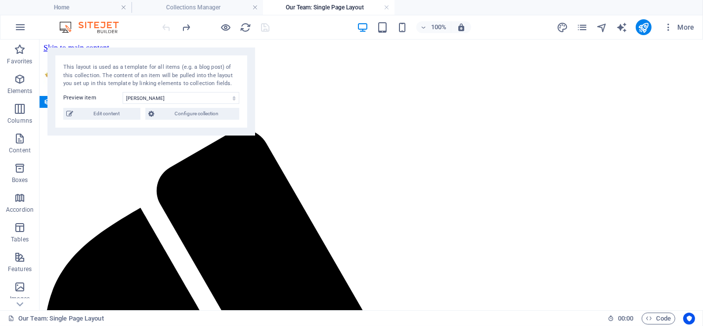
click at [73, 6] on h4 "Home" at bounding box center [66, 7] width 132 height 11
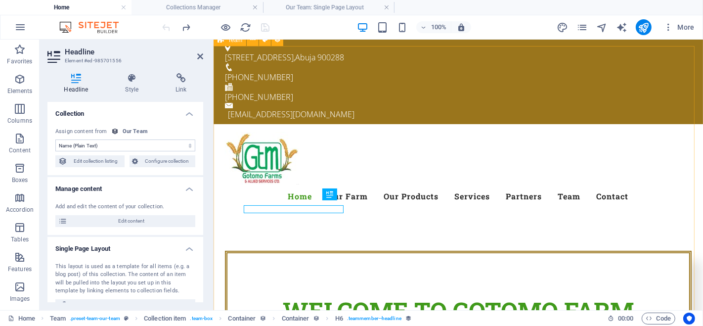
scroll to position [4742, 0]
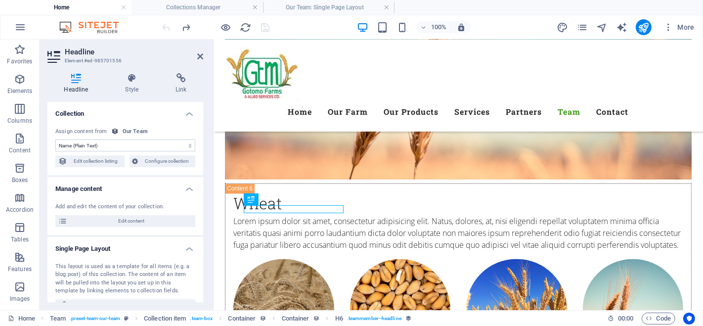
click at [185, 2] on h4 "Collections Manager" at bounding box center [198, 7] width 132 height 11
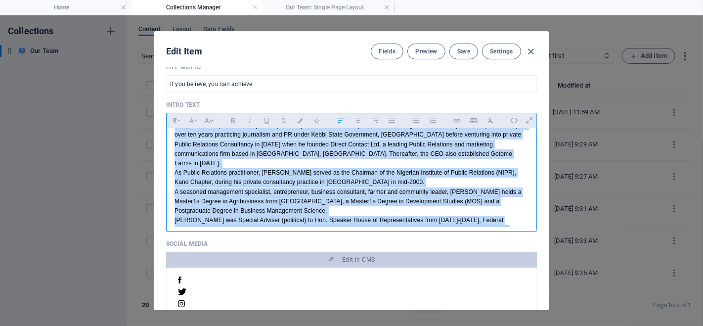
scroll to position [69, 0]
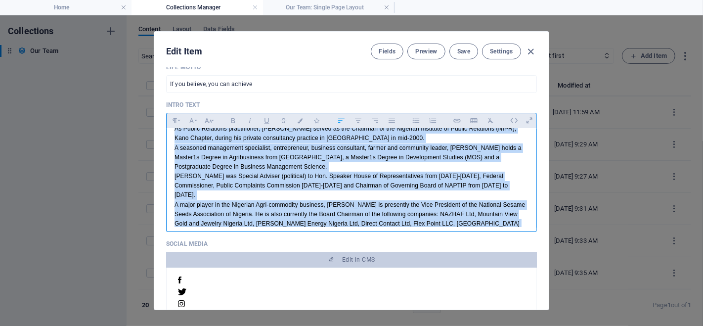
drag, startPoint x: 173, startPoint y: 140, endPoint x: 346, endPoint y: 218, distance: 189.5
click at [358, 222] on div "The CEO and Founder of Gotomo Farms and Allied Service Ltd (Gotomo Farms) is Al…" at bounding box center [352, 152] width 370 height 186
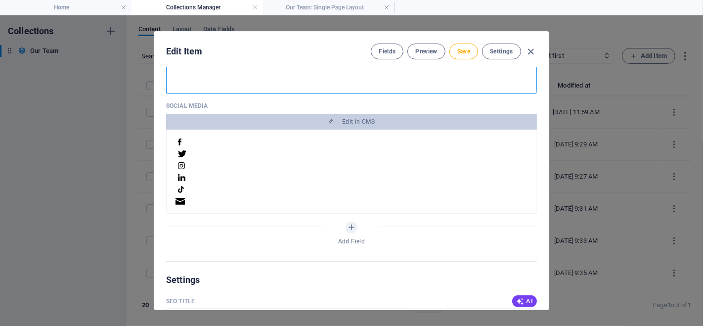
scroll to position [289, 0]
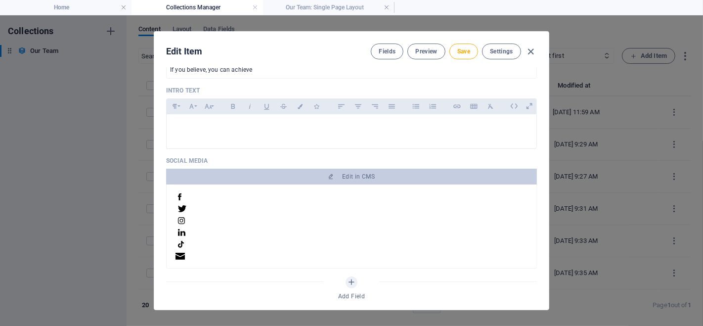
click at [465, 49] on span "Save" at bounding box center [463, 51] width 13 height 8
click at [532, 51] on icon "button" at bounding box center [531, 51] width 11 height 11
type input "www-gotomofarm-com-[PERSON_NAME]"
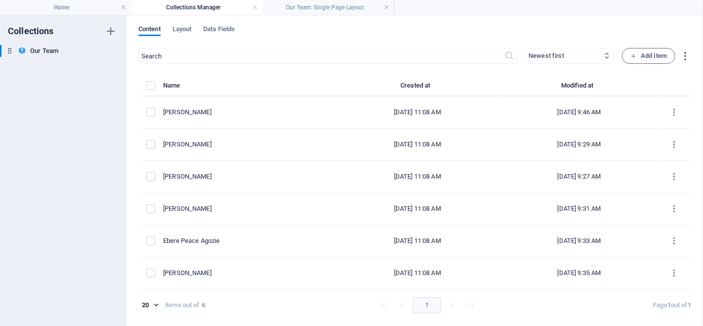
scroll to position [250, 0]
click at [225, 108] on div "[PERSON_NAME]" at bounding box center [244, 112] width 163 height 9
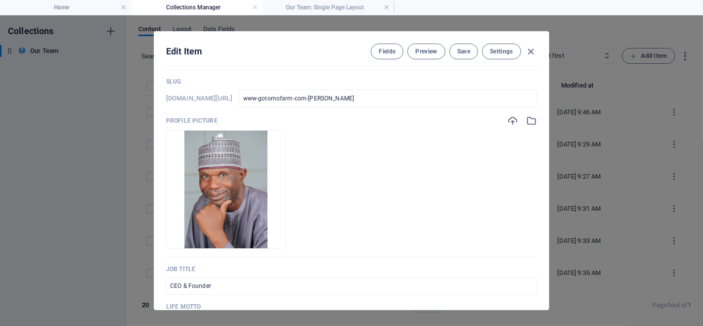
scroll to position [55, 0]
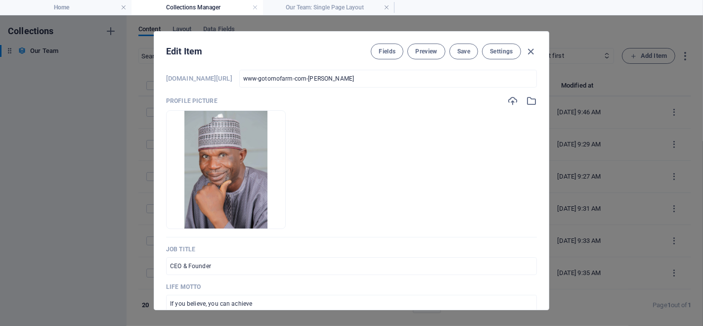
click at [425, 51] on span "Preview" at bounding box center [426, 51] width 22 height 8
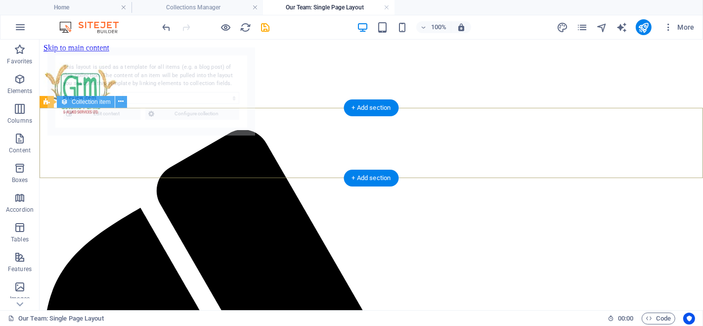
scroll to position [0, 0]
select select "68d90932afe5cf14e307cf7f"
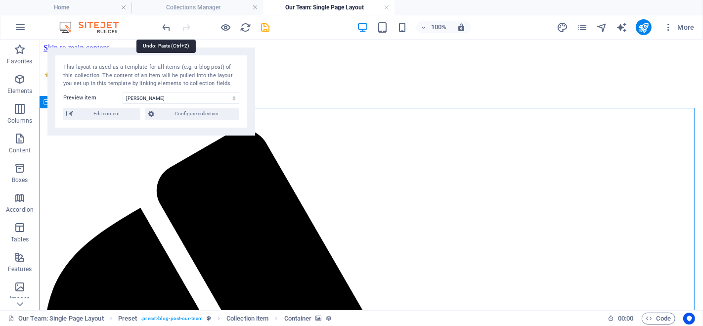
click at [163, 26] on icon "undo" at bounding box center [166, 27] width 11 height 11
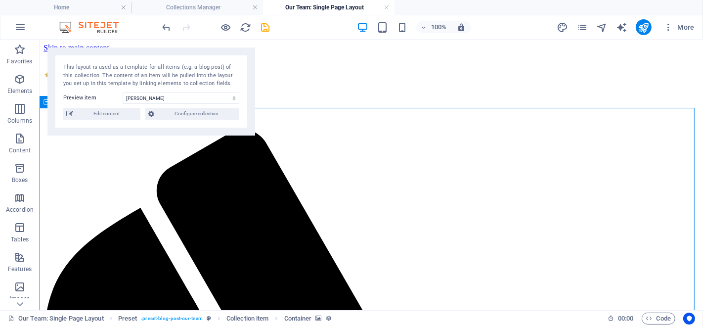
click at [178, 113] on span "Configure collection" at bounding box center [196, 114] width 79 height 12
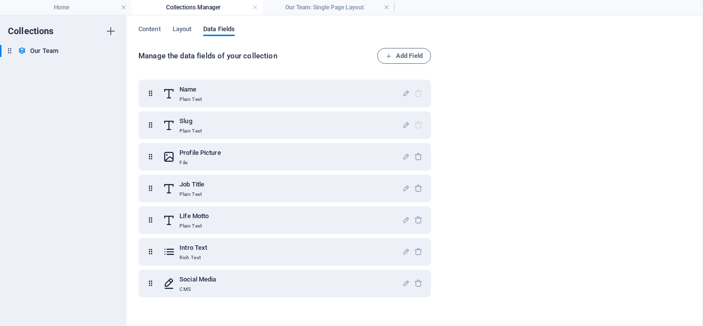
click at [190, 127] on p "Plain Text" at bounding box center [191, 131] width 22 height 8
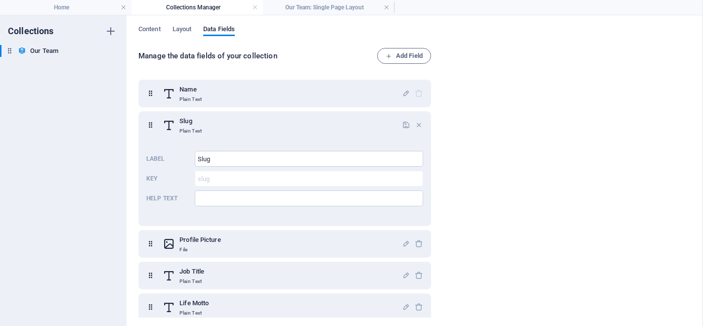
click at [183, 26] on span "Layout" at bounding box center [182, 30] width 19 height 14
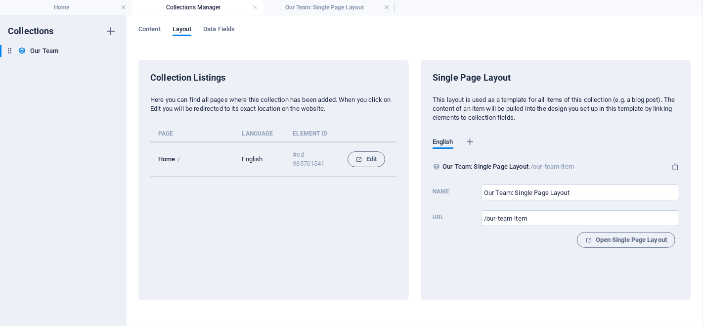
click at [33, 49] on h6 "Our Team" at bounding box center [44, 51] width 28 height 12
click at [204, 6] on h4 "Collections Manager" at bounding box center [198, 7] width 132 height 11
click at [323, 5] on h4 "Our Team: Single Page Layout" at bounding box center [329, 7] width 132 height 11
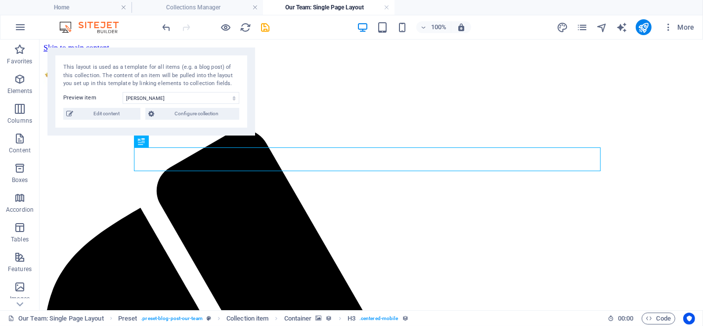
click at [251, 58] on div "This layout is used as a template for all items (e.g. a blog post) of this coll…" at bounding box center [151, 91] width 208 height 88
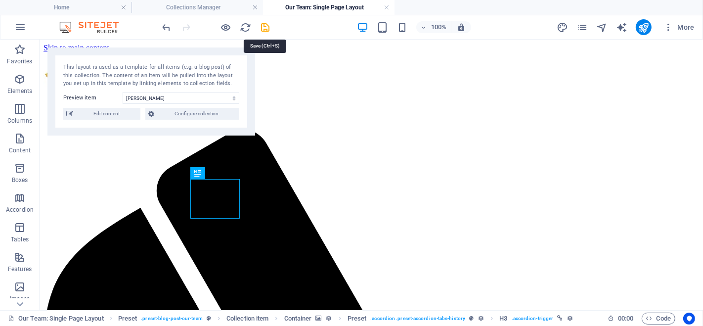
click at [264, 25] on icon "save" at bounding box center [265, 27] width 11 height 11
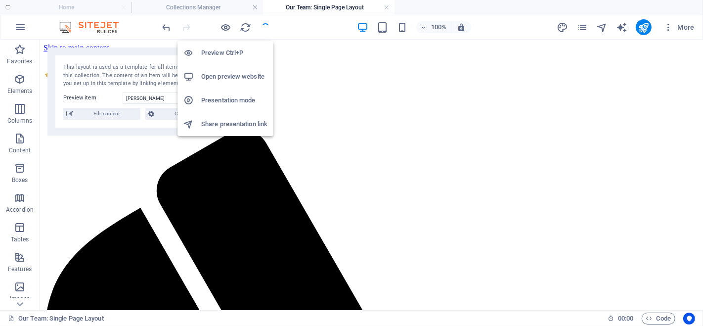
click at [227, 26] on icon "button" at bounding box center [226, 27] width 11 height 11
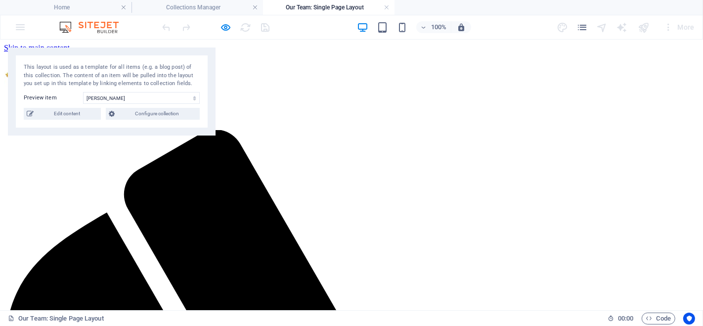
drag, startPoint x: 73, startPoint y: 5, endPoint x: 532, endPoint y: 97, distance: 468.1
click at [73, 5] on h4 "Home" at bounding box center [66, 7] width 132 height 11
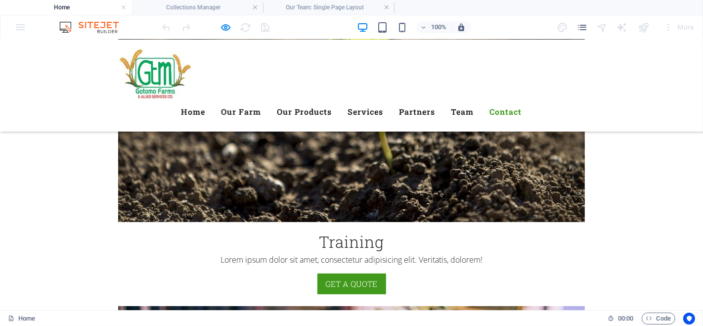
click at [474, 99] on link "Team" at bounding box center [463, 111] width 23 height 24
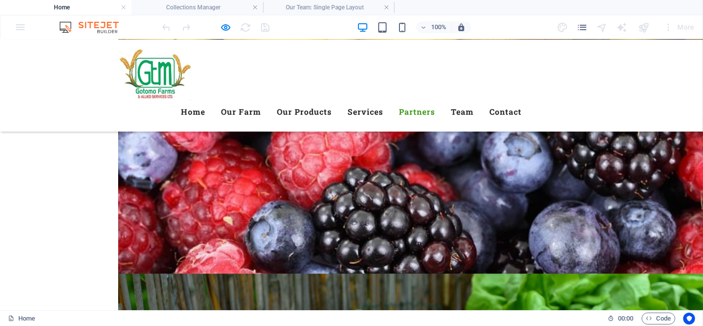
scroll to position [2538, 0]
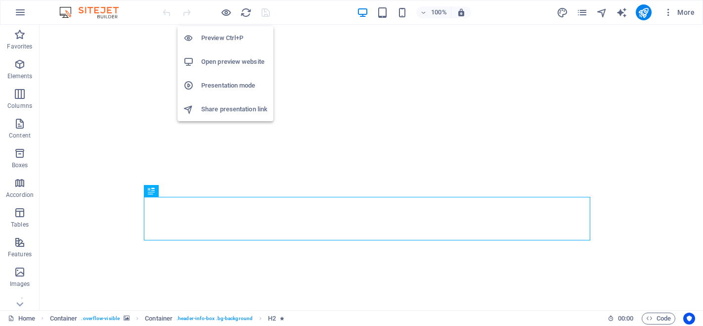
click at [226, 11] on icon "button" at bounding box center [226, 12] width 11 height 11
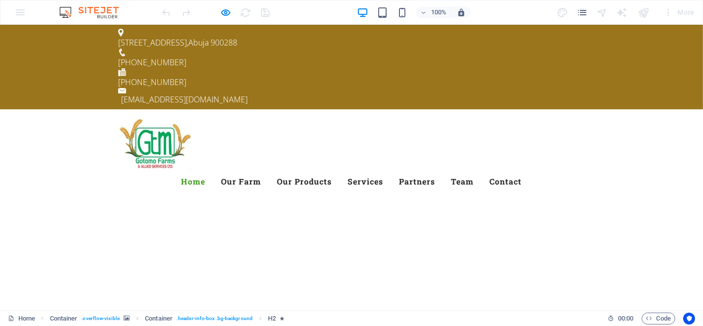
click at [474, 170] on link "Team" at bounding box center [463, 182] width 23 height 24
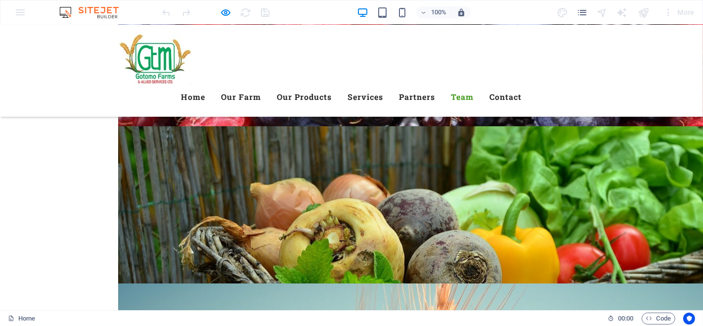
scroll to position [2648, 0]
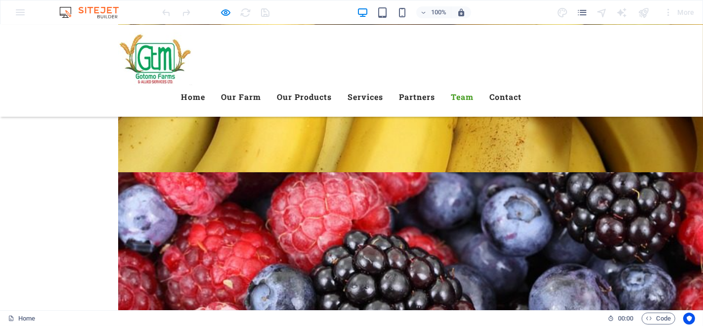
click at [384, 85] on link "Services" at bounding box center [366, 97] width 36 height 24
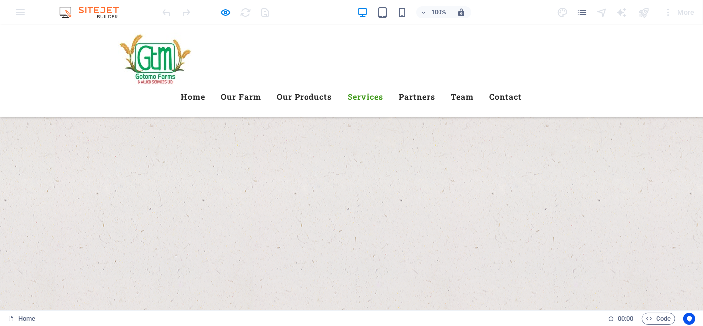
click at [436, 85] on link "Partners" at bounding box center [418, 97] width 36 height 24
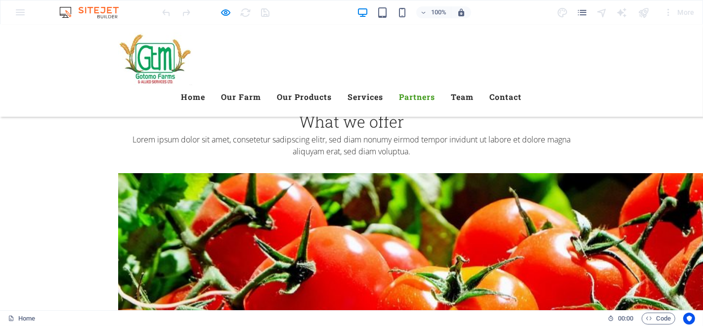
click at [474, 85] on link "Team" at bounding box center [463, 97] width 23 height 24
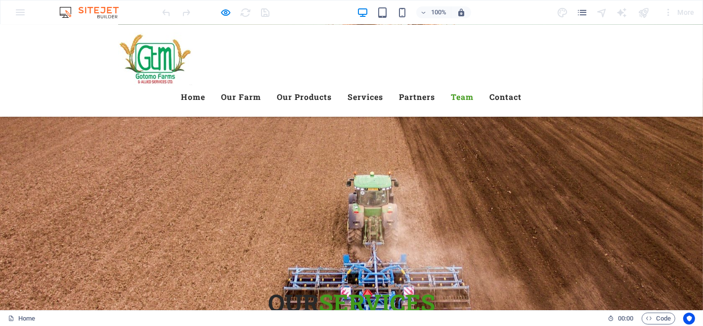
scroll to position [3033, 0]
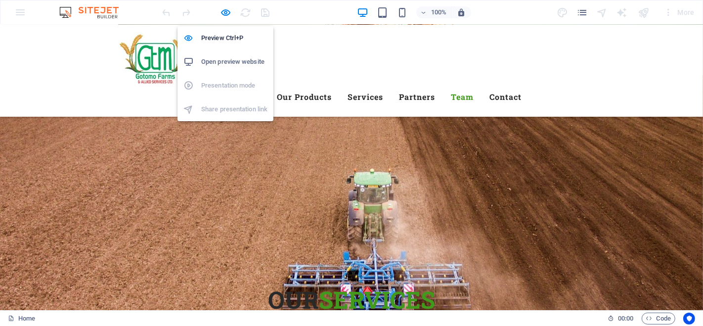
click at [228, 9] on icon "button" at bounding box center [226, 12] width 11 height 11
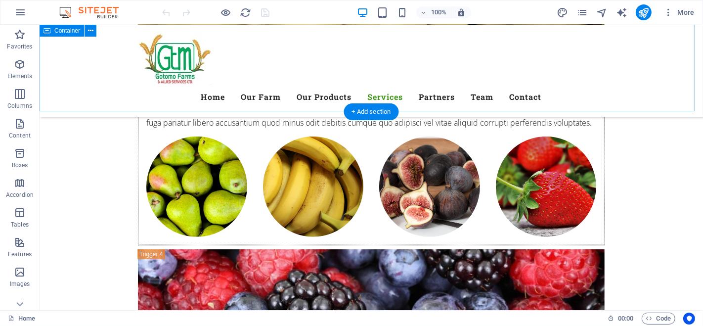
scroll to position [3814, 0]
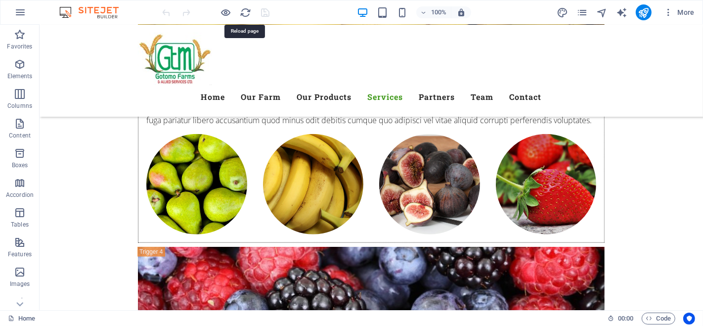
click at [249, 9] on icon "reload" at bounding box center [245, 12] width 11 height 11
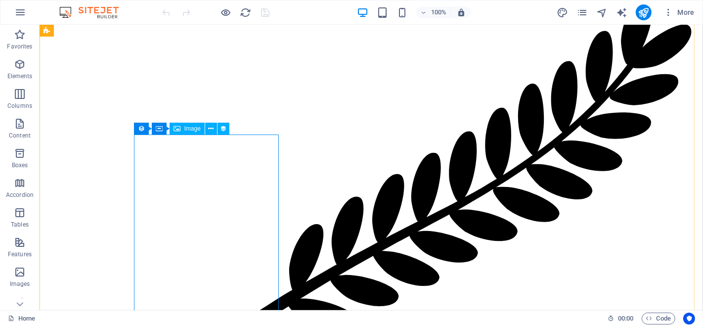
scroll to position [4671, 0]
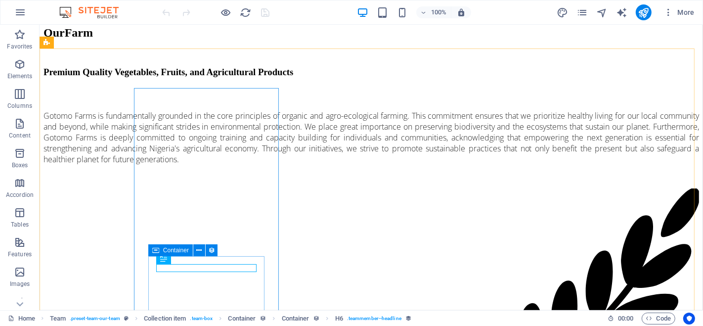
click at [201, 249] on icon at bounding box center [198, 250] width 5 height 10
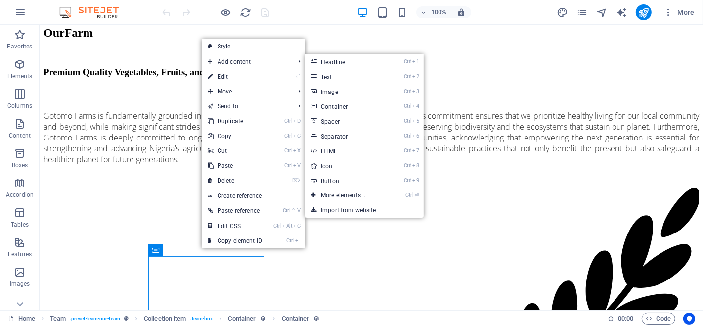
click at [270, 75] on li "⏎ Edit" at bounding box center [253, 76] width 103 height 15
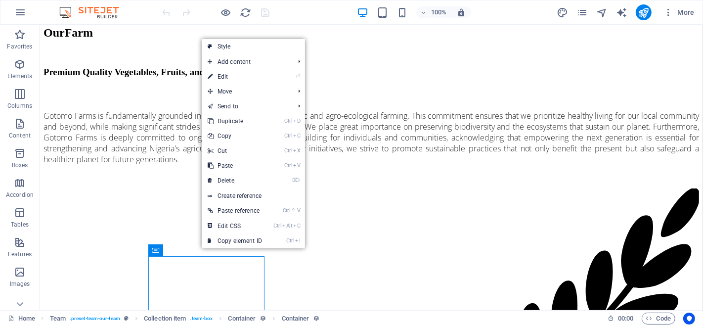
drag, startPoint x: 259, startPoint y: 76, endPoint x: 107, endPoint y: 96, distance: 152.6
click at [259, 76] on link "⏎ Edit" at bounding box center [235, 76] width 66 height 15
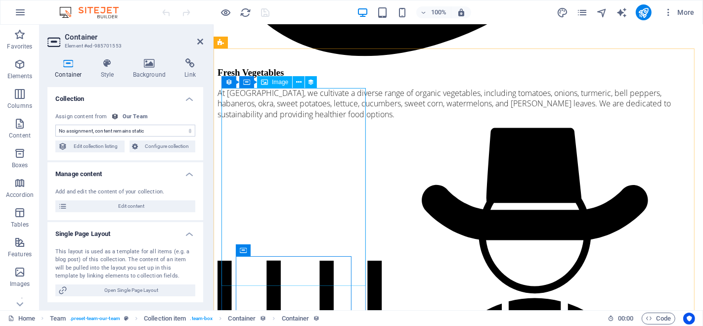
scroll to position [4668, 0]
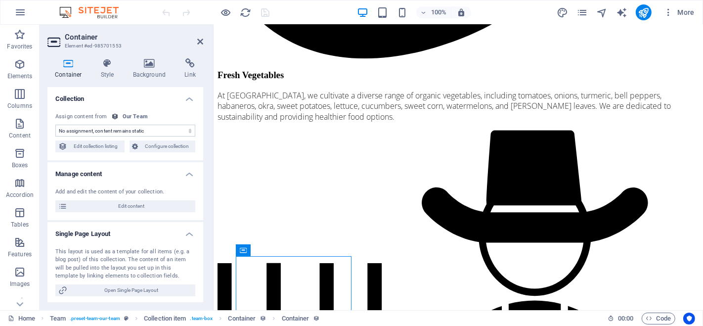
click at [141, 207] on span "Edit content" at bounding box center [131, 206] width 122 height 12
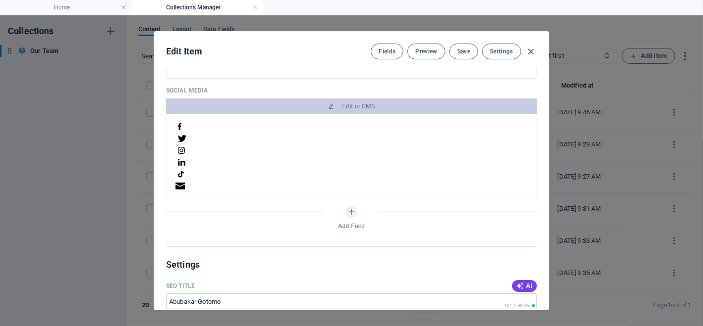
scroll to position [329, 0]
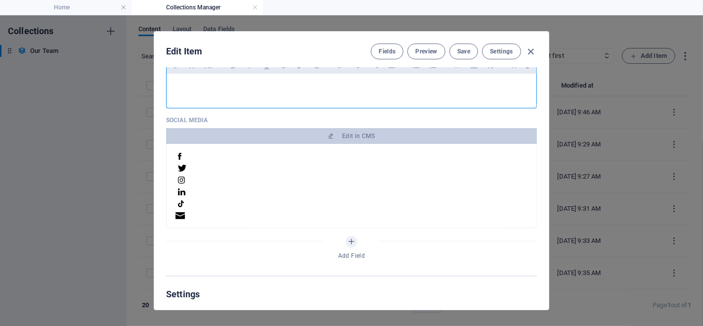
click at [294, 85] on p at bounding box center [352, 86] width 354 height 9
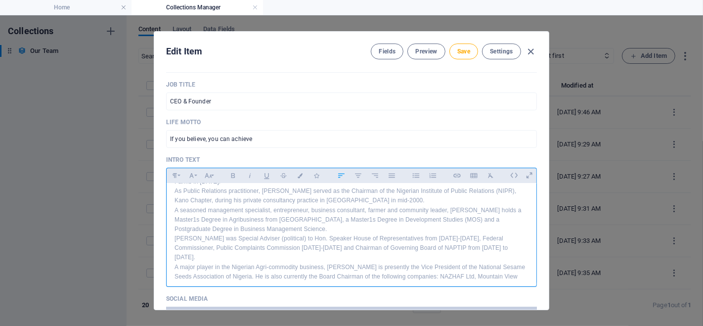
scroll to position [69, 0]
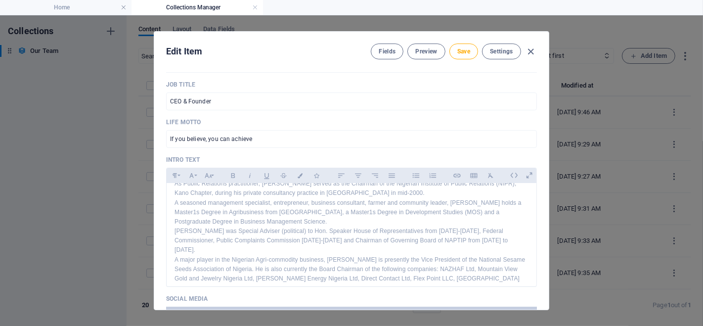
click at [472, 47] on button "Save" at bounding box center [464, 52] width 29 height 16
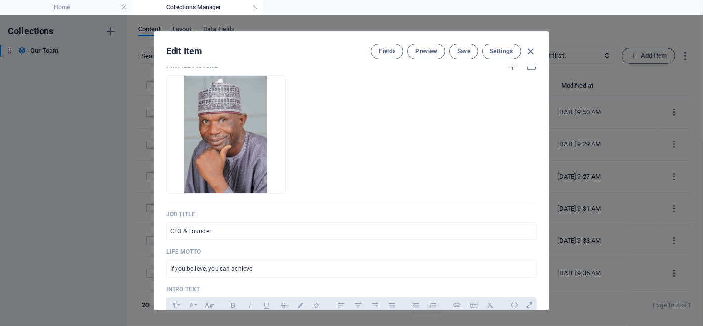
scroll to position [0, 0]
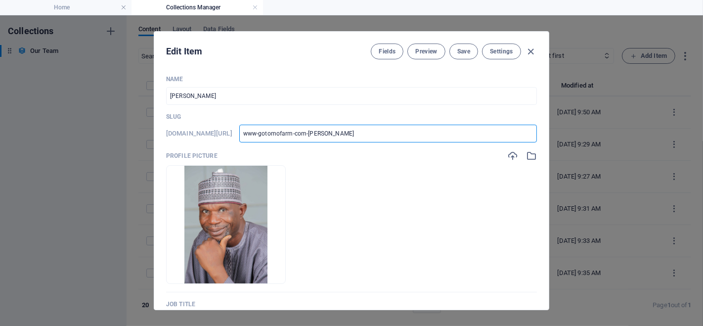
click at [294, 134] on input "www-gotomofarm-com-abubakar-gotomo" at bounding box center [388, 134] width 298 height 18
type input "wwwgotomofarm-com-abubakar-gotomo"
type input "gotomofarm-com-abubakar-gotomo"
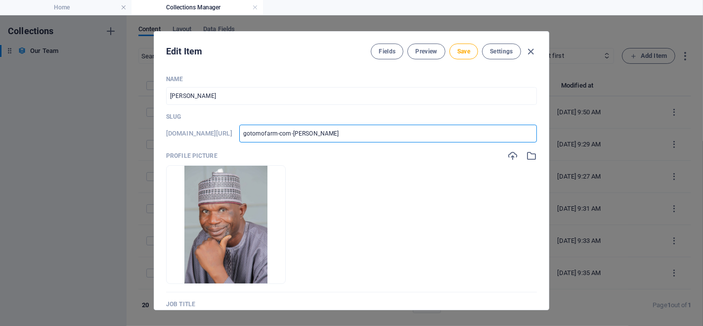
type input "gotomofarm-com-abubakar-gotomo"
click at [469, 46] on button "Save" at bounding box center [464, 52] width 29 height 16
click at [533, 48] on icon "button" at bounding box center [531, 51] width 11 height 11
type input "gotomofarm-com-abubakar-gotomo"
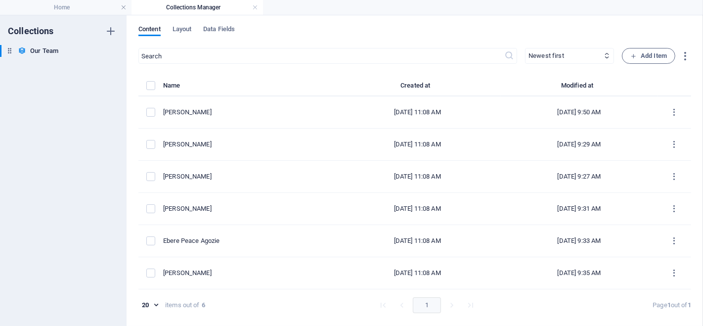
click at [80, 5] on h4 "Home" at bounding box center [66, 7] width 132 height 11
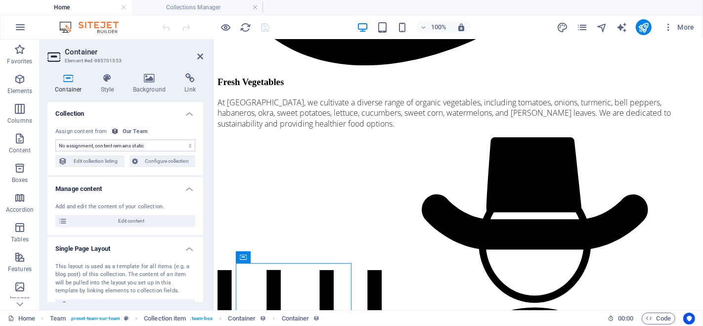
click at [200, 57] on icon at bounding box center [200, 56] width 6 height 8
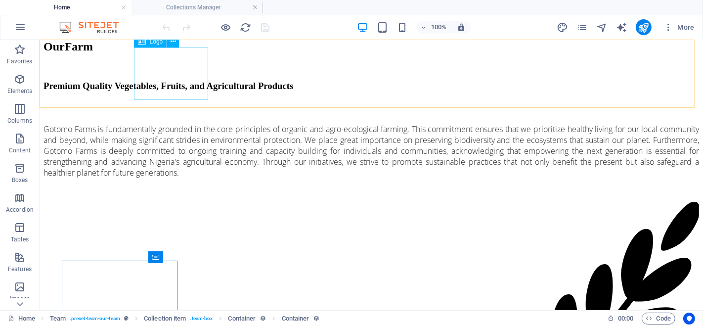
scroll to position [4678, 0]
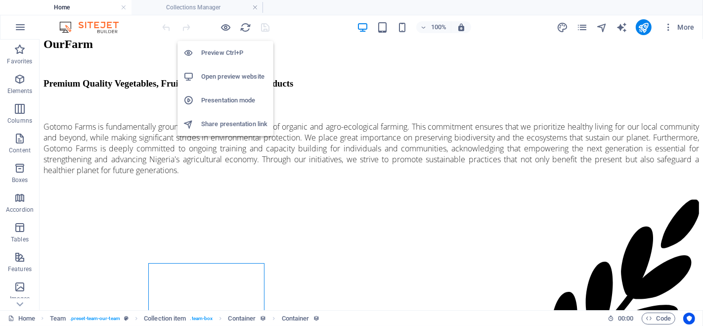
click at [224, 27] on icon "button" at bounding box center [226, 27] width 11 height 11
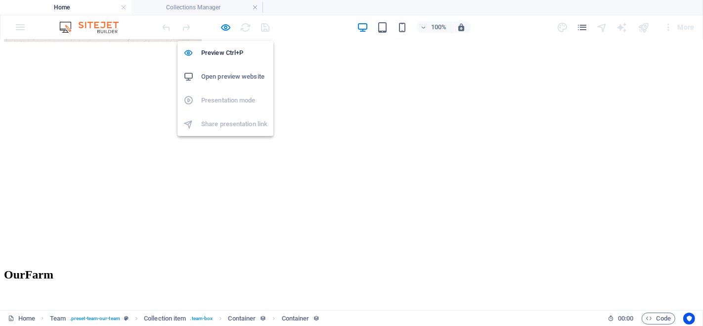
scroll to position [2524, 0]
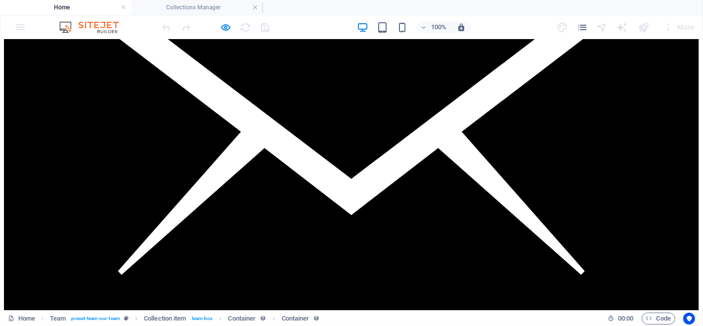
scroll to position [2854, 0]
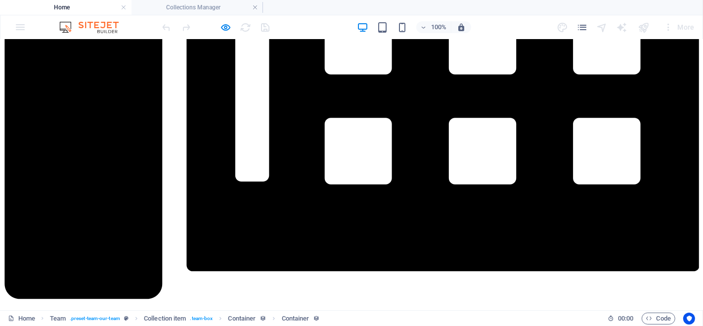
scroll to position [2524, 0]
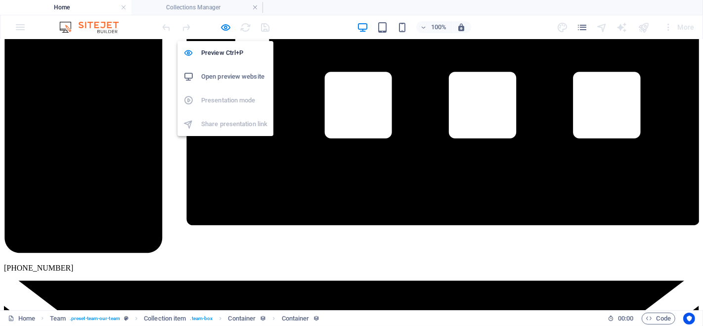
click at [225, 25] on icon "button" at bounding box center [226, 27] width 11 height 11
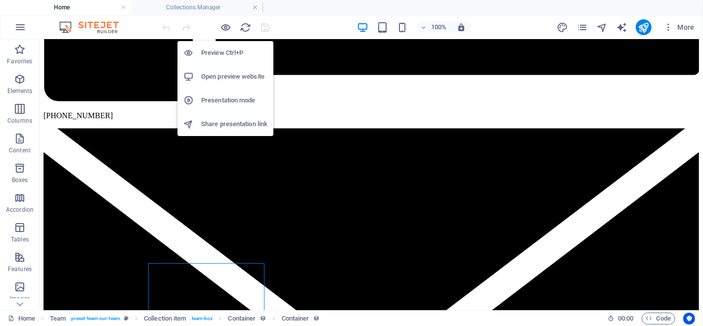
scroll to position [4678, 0]
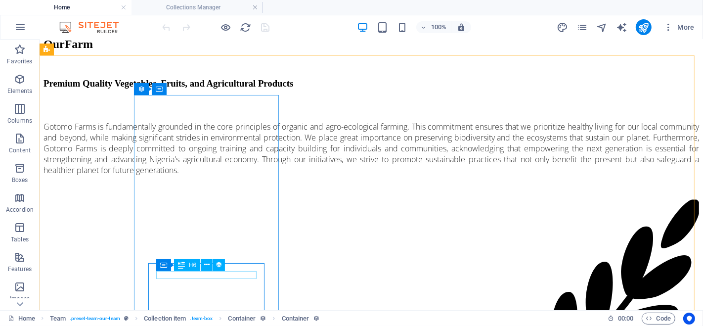
click at [208, 265] on icon at bounding box center [206, 265] width 5 height 10
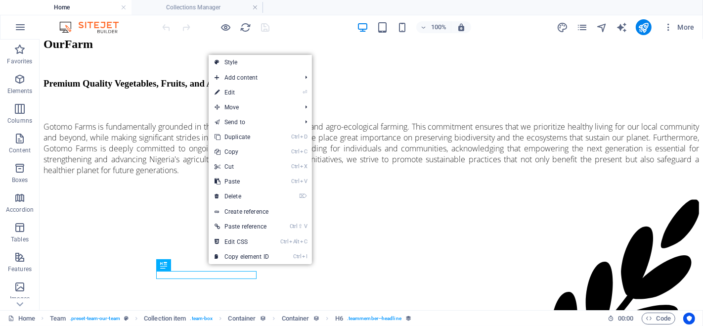
click at [244, 92] on link "⏎ Edit" at bounding box center [242, 92] width 66 height 15
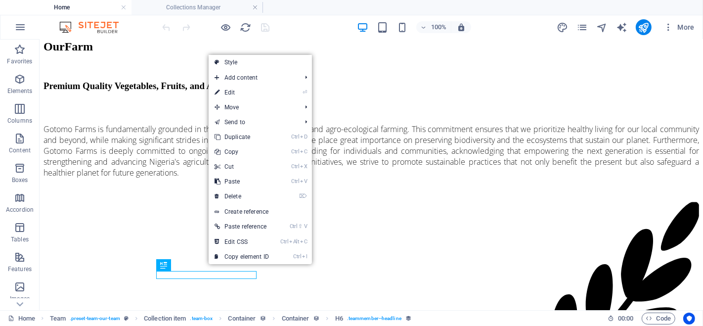
select select "name"
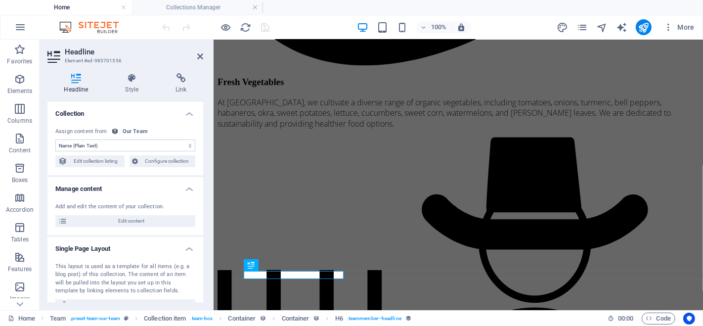
click at [154, 158] on span "Configure collection" at bounding box center [166, 161] width 51 height 12
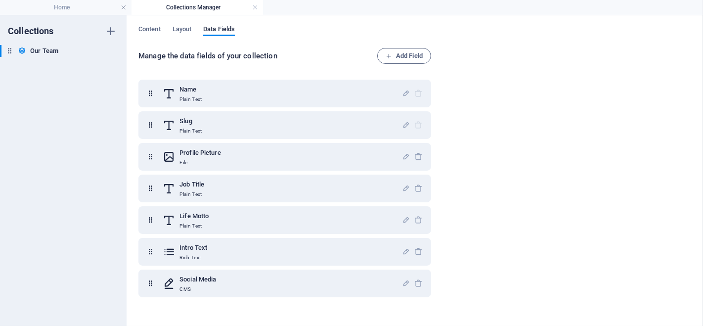
click at [187, 27] on span "Layout" at bounding box center [182, 30] width 19 height 14
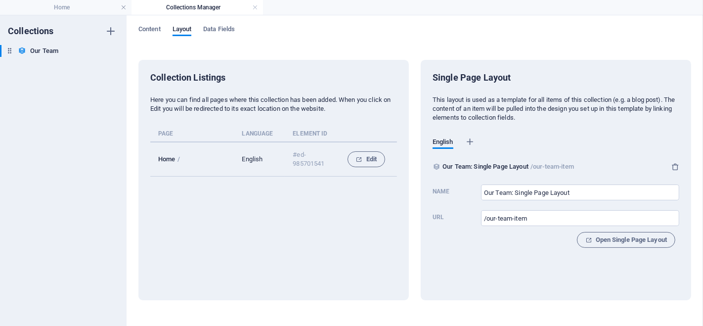
click at [151, 25] on span "Content" at bounding box center [149, 30] width 22 height 14
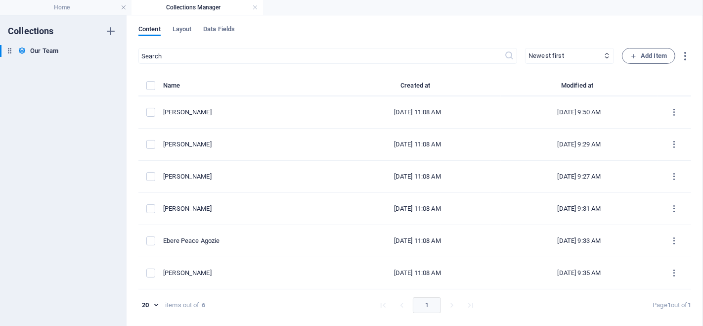
click at [228, 109] on div "[PERSON_NAME]" at bounding box center [244, 112] width 163 height 9
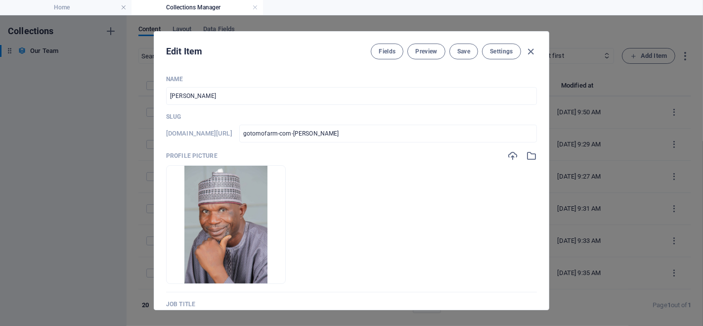
click at [506, 44] on button "Settings" at bounding box center [501, 52] width 39 height 16
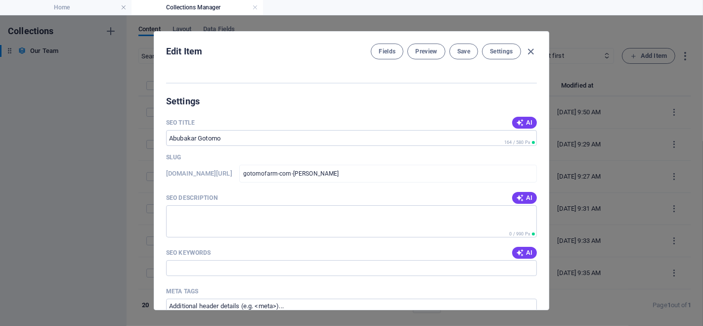
scroll to position [619, 0]
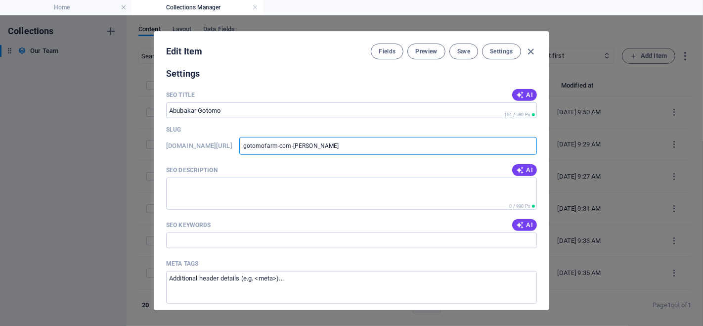
click at [278, 145] on input "gotomofarm-com-abubakar-gotomo" at bounding box center [388, 146] width 298 height 18
type input "wgotomofarm-com-abubakar-gotomo"
type input "wwgotomofarm-com-abubakar-gotomo"
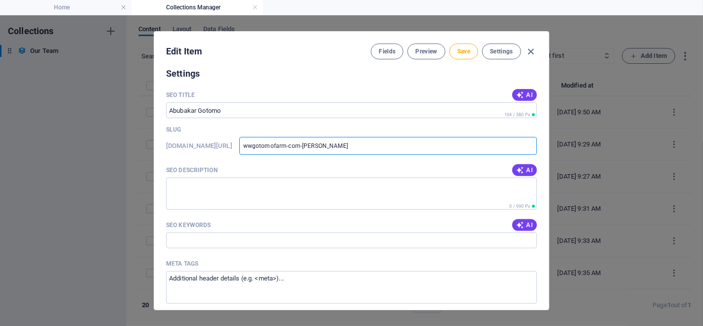
type input "wwwgotomofarm-com-abubakar-gotomo"
type input "www-gotomofarm-com-abubakar-gotomo"
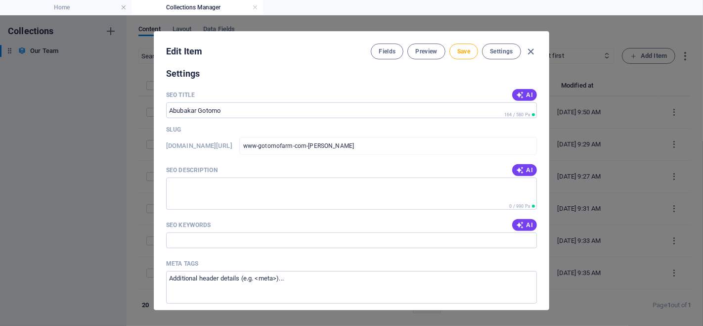
click at [522, 168] on icon "button" at bounding box center [520, 170] width 8 height 8
type textarea "Discover Abubakar Gotomo, CEO of Gotomo Farms, a seasoned entrepreneur with 40+…"
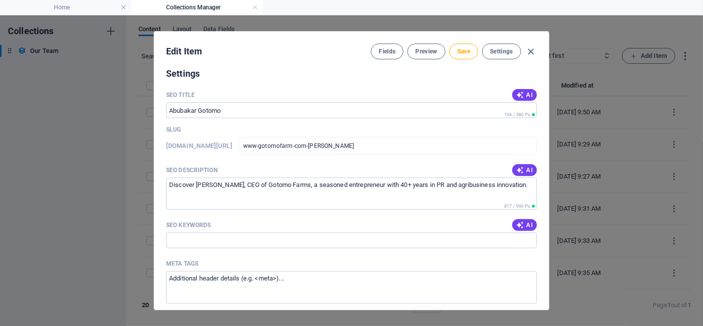
click at [522, 91] on icon "button" at bounding box center [520, 95] width 8 height 8
type input "Alhaji Abubakar Gotomo: CEO"
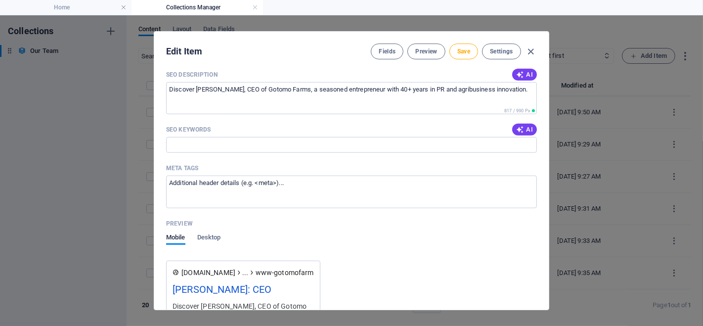
scroll to position [728, 0]
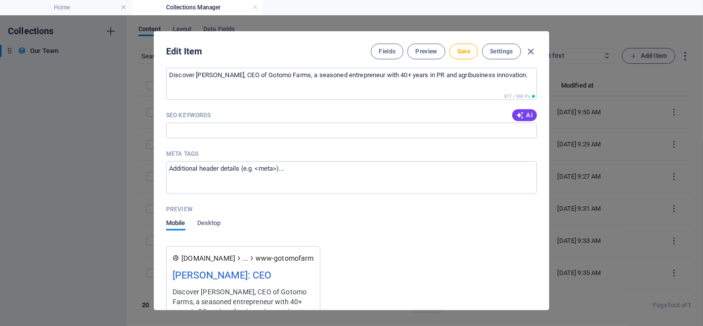
click at [524, 112] on span "AI" at bounding box center [524, 115] width 17 height 8
type input "Abubakar Gotomo, CEO Gotomo Farms, agribusiness entrepreneur, public relations …"
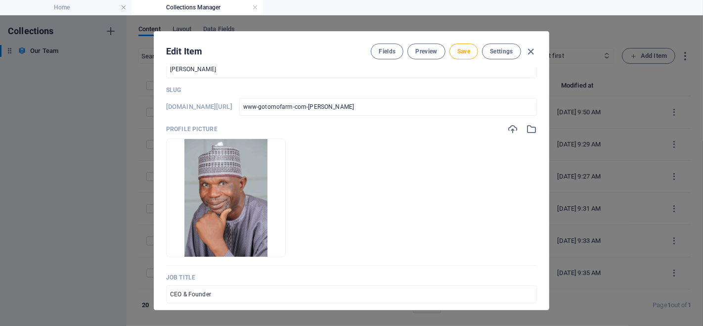
scroll to position [0, 0]
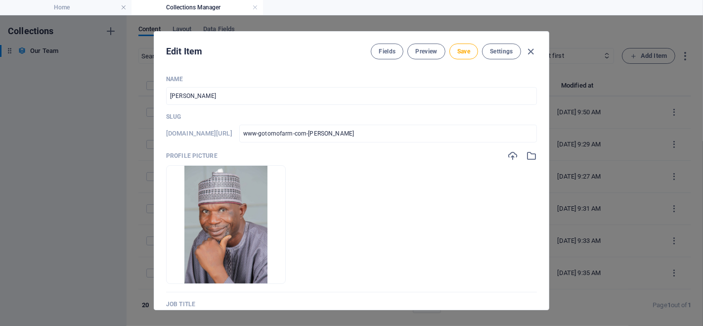
click at [466, 48] on span "Save" at bounding box center [463, 51] width 13 height 8
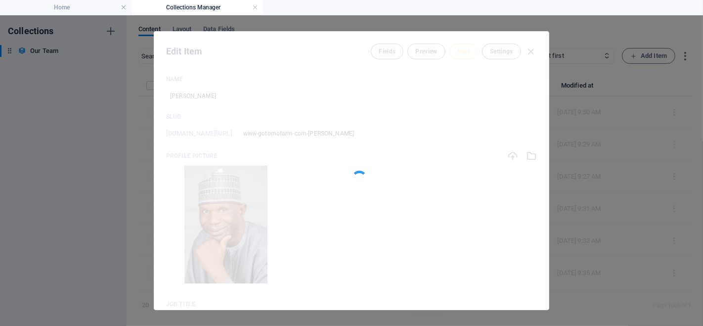
type input "www-gotomofarm-com-abubakar-gotomo"
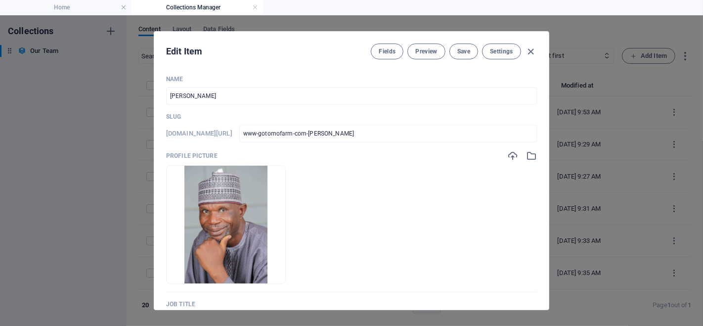
click at [530, 53] on icon "button" at bounding box center [531, 51] width 11 height 11
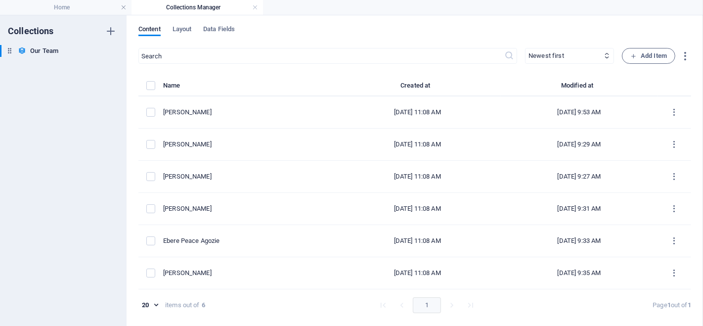
type input "www-gotomofarm-com-abubakar-gotomo"
click at [84, 6] on h4 "Home" at bounding box center [66, 7] width 132 height 11
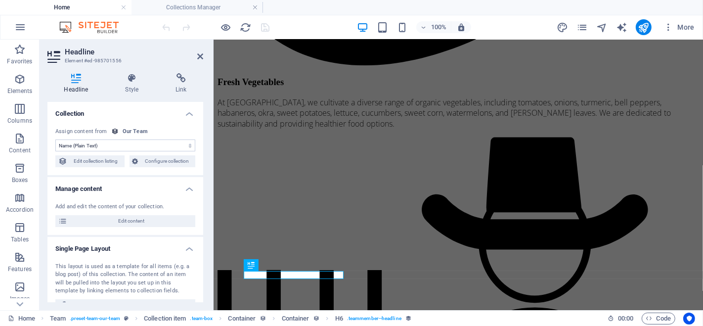
click at [198, 55] on icon at bounding box center [200, 56] width 6 height 8
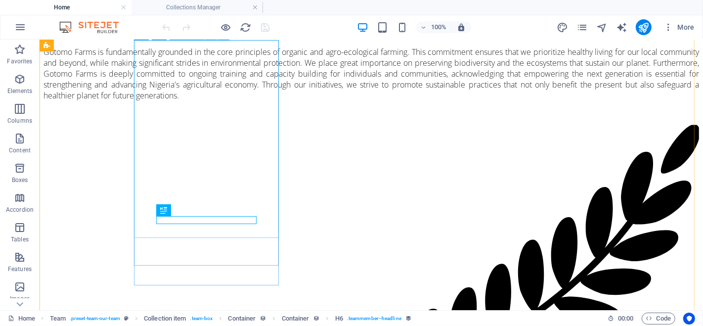
scroll to position [4733, 0]
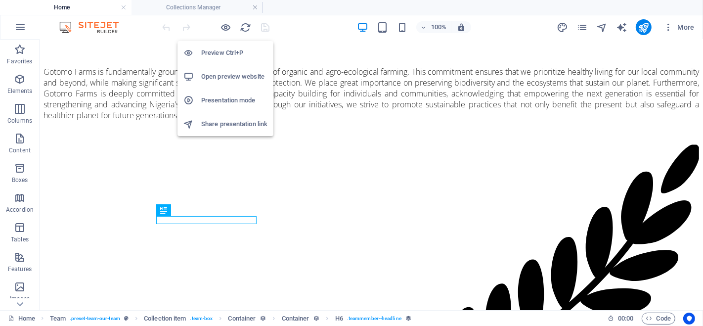
click at [223, 26] on icon "button" at bounding box center [226, 27] width 11 height 11
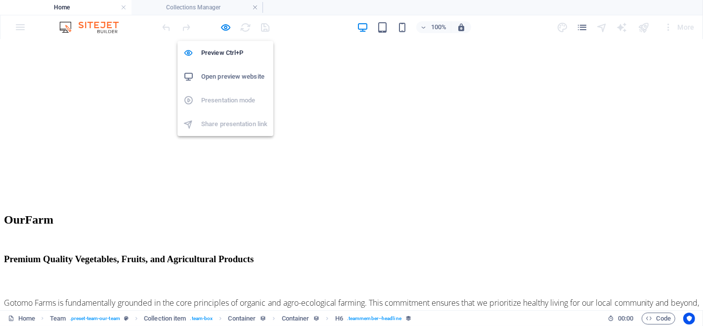
scroll to position [2579, 0]
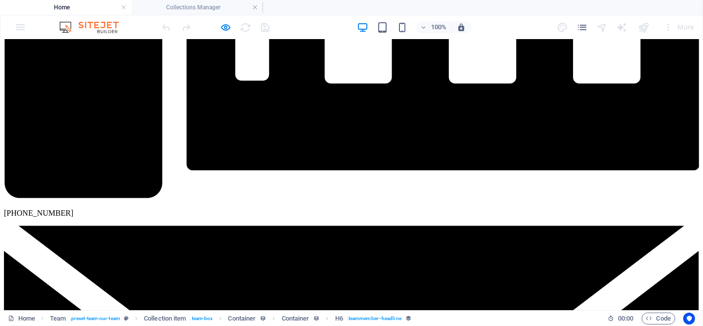
drag, startPoint x: 198, startPoint y: 219, endPoint x: 167, endPoint y: 216, distance: 30.8
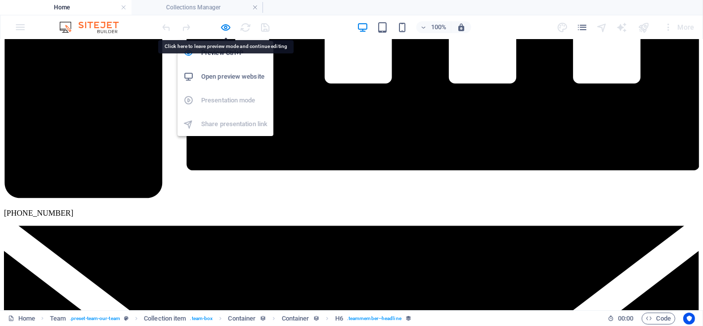
click at [224, 26] on icon "button" at bounding box center [226, 27] width 11 height 11
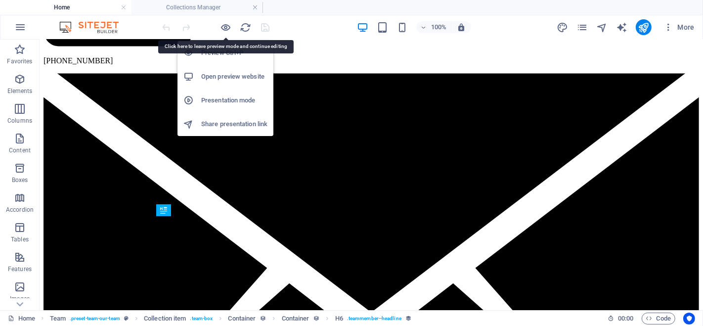
scroll to position [4733, 0]
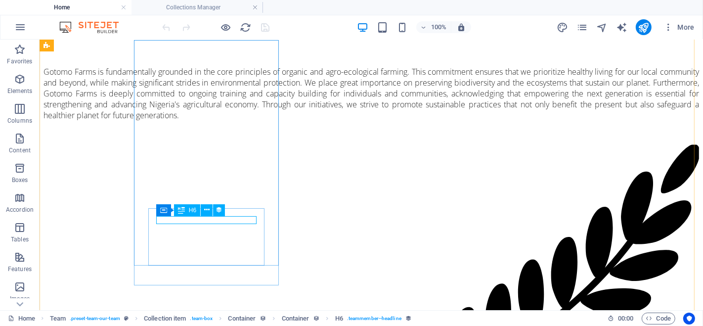
click at [207, 209] on icon at bounding box center [206, 210] width 5 height 10
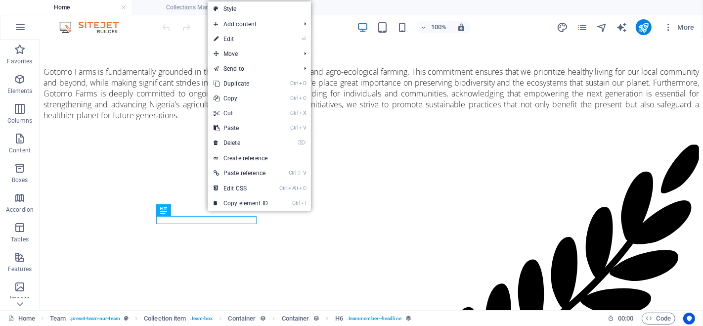
click at [239, 35] on link "⏎ Edit" at bounding box center [241, 39] width 66 height 15
select select "name"
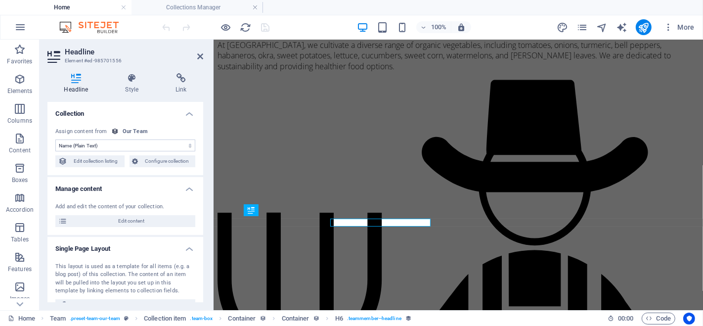
scroll to position [4731, 0]
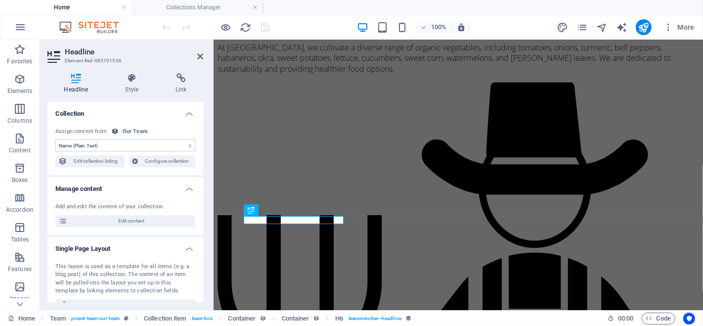
click at [183, 74] on icon at bounding box center [181, 78] width 44 height 10
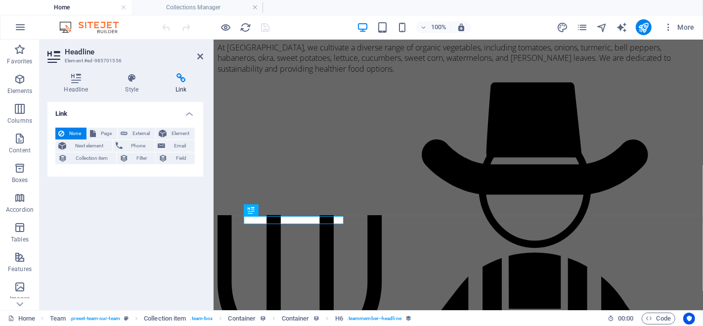
click at [104, 133] on span "Page" at bounding box center [106, 134] width 15 height 12
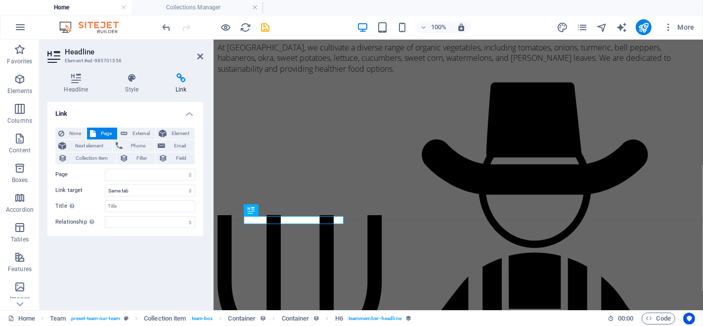
select select
click at [104, 133] on span "Page" at bounding box center [106, 134] width 15 height 12
click at [185, 134] on span "Element" at bounding box center [181, 134] width 22 height 12
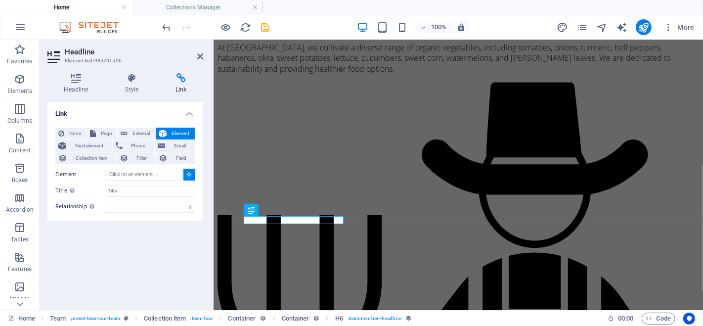
click at [144, 130] on span "External" at bounding box center [142, 134] width 22 height 12
select select "blank"
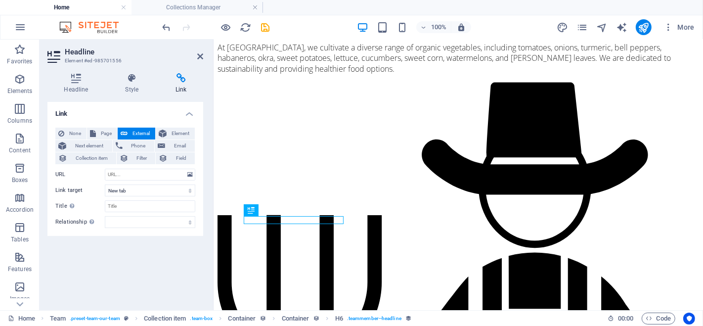
click at [201, 54] on icon at bounding box center [200, 56] width 6 height 8
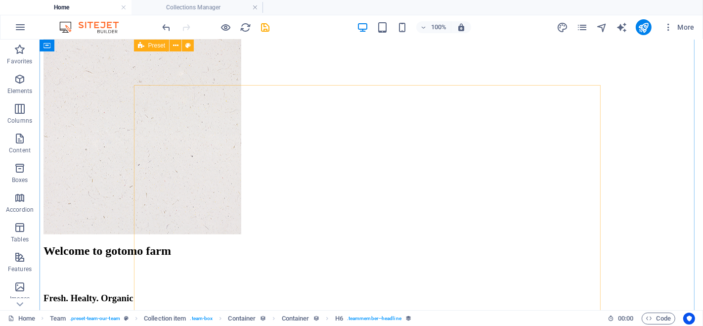
scroll to position [4239, 0]
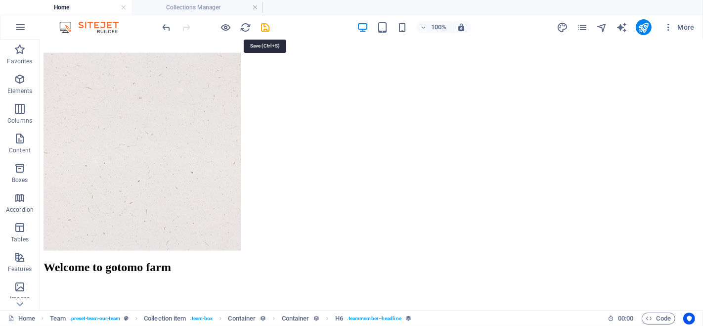
drag, startPoint x: 265, startPoint y: 21, endPoint x: 233, endPoint y: 21, distance: 32.1
click at [265, 22] on icon "save" at bounding box center [265, 27] width 11 height 11
checkbox input "false"
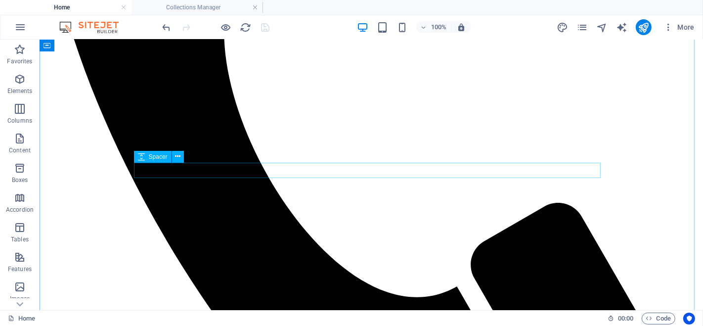
scroll to position [1326, 0]
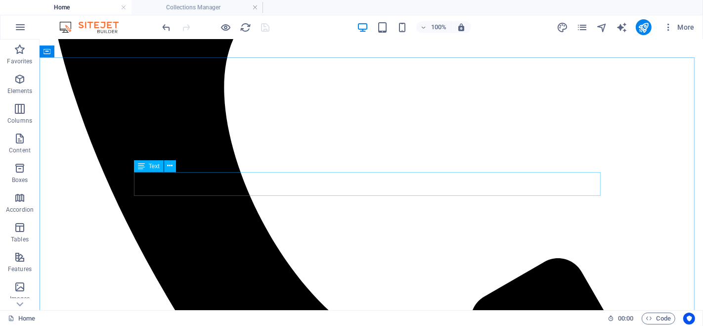
click at [169, 164] on icon at bounding box center [169, 166] width 5 height 10
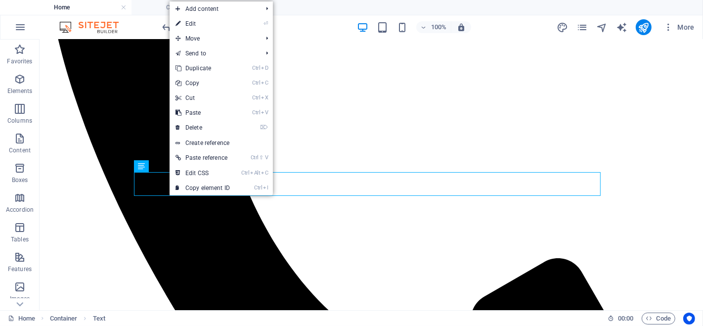
click at [202, 26] on link "⏎ Edit" at bounding box center [203, 23] width 66 height 15
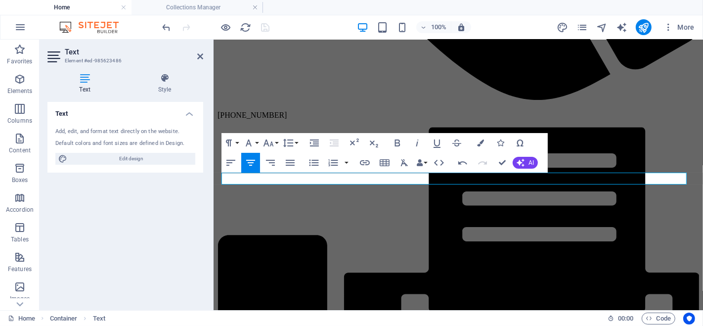
click at [525, 163] on button "AI" at bounding box center [525, 163] width 25 height 12
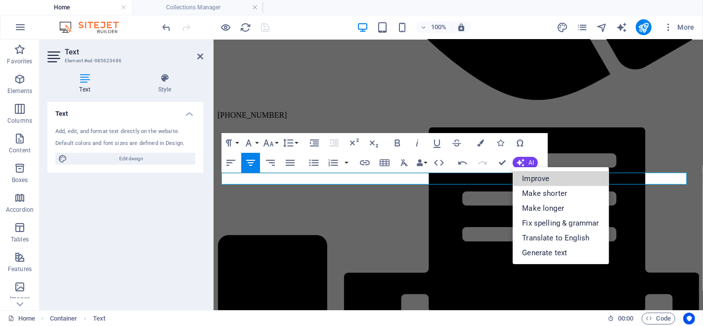
click at [533, 180] on link "Improve" at bounding box center [561, 178] width 96 height 15
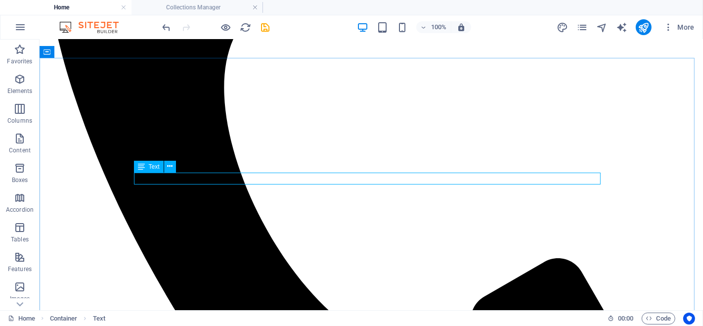
click at [168, 164] on icon at bounding box center [169, 166] width 5 height 10
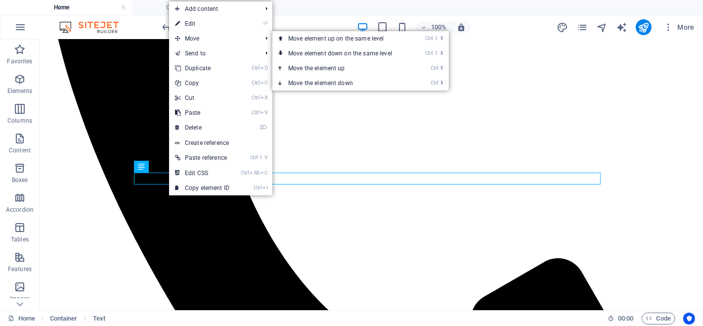
click at [204, 22] on link "⏎ Edit" at bounding box center [202, 23] width 66 height 15
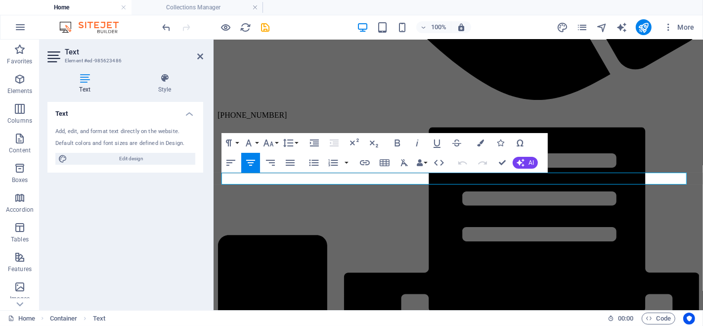
click at [523, 162] on icon "button" at bounding box center [521, 163] width 8 height 8
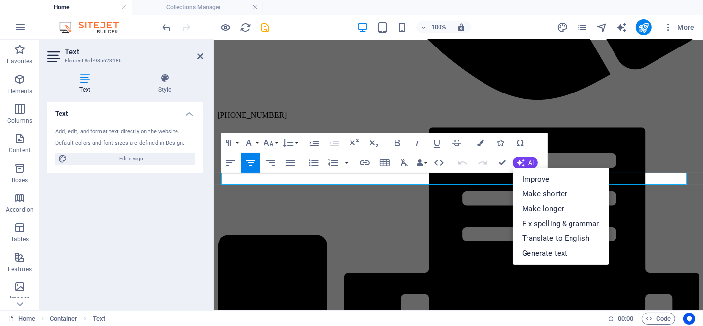
drag, startPoint x: 553, startPoint y: 206, endPoint x: 543, endPoint y: 203, distance: 10.8
click at [554, 206] on link "Make longer" at bounding box center [561, 208] width 96 height 15
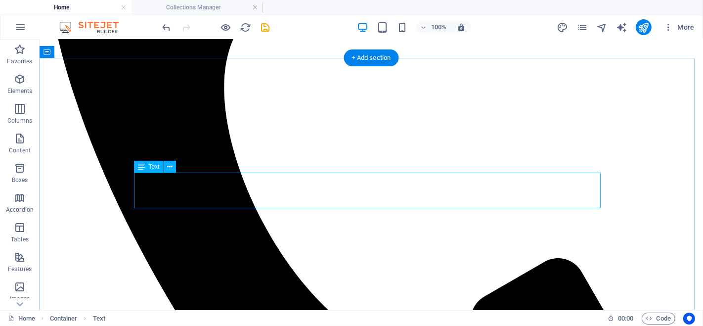
scroll to position [1326, 0]
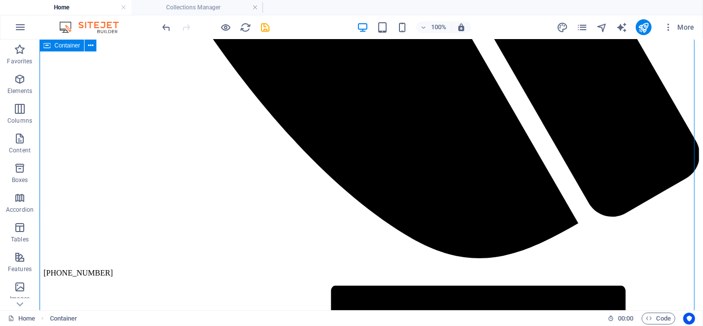
scroll to position [1711, 0]
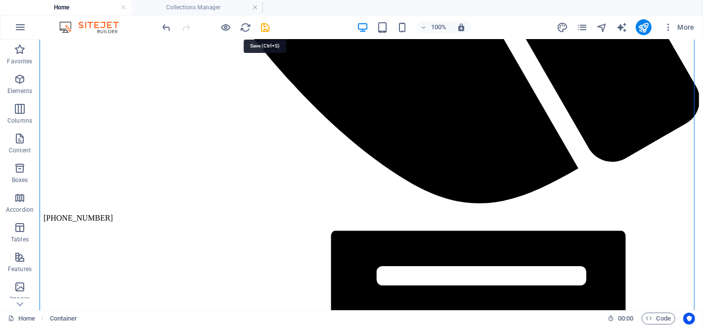
click at [264, 24] on icon "save" at bounding box center [265, 27] width 11 height 11
checkbox input "false"
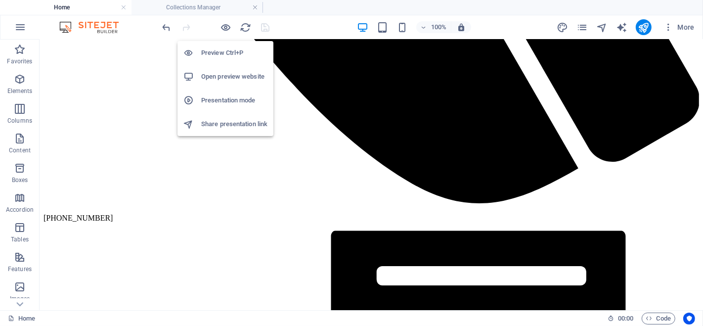
click at [227, 28] on icon "button" at bounding box center [226, 27] width 11 height 11
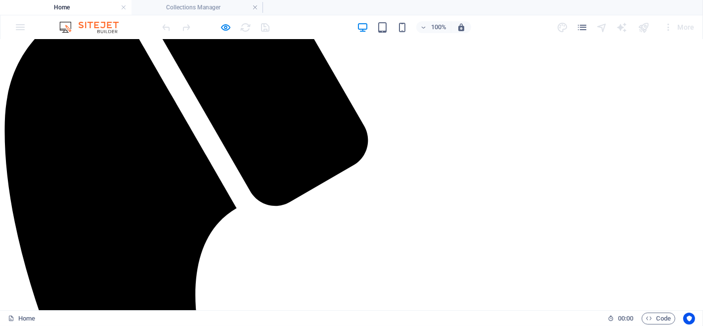
scroll to position [1145, 0]
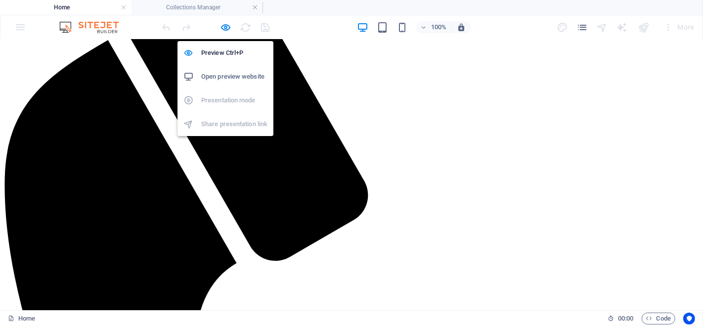
click at [225, 26] on icon "button" at bounding box center [226, 27] width 11 height 11
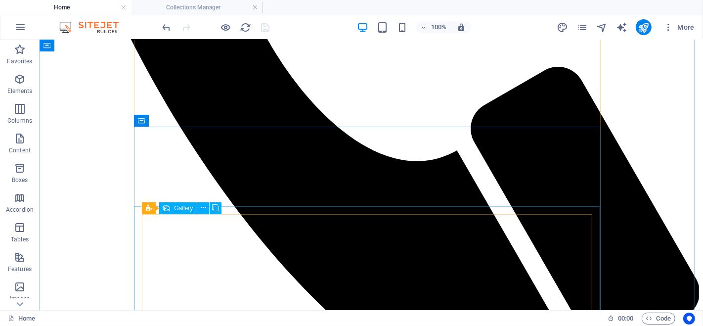
scroll to position [1520, 0]
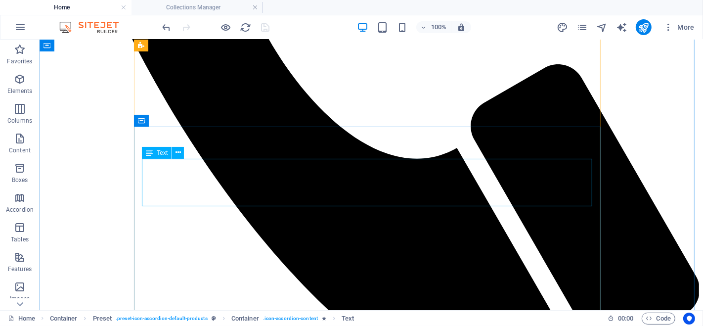
click at [179, 150] on icon at bounding box center [178, 152] width 5 height 10
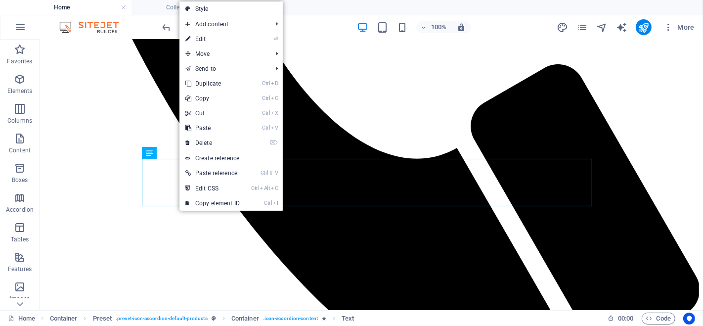
click at [231, 39] on link "⏎ Edit" at bounding box center [213, 39] width 66 height 15
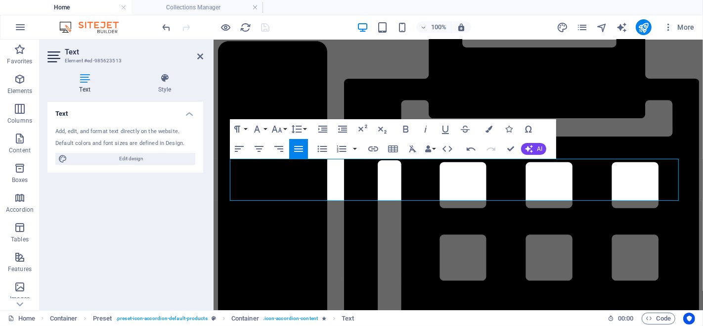
click at [534, 146] on button "AI" at bounding box center [533, 149] width 25 height 12
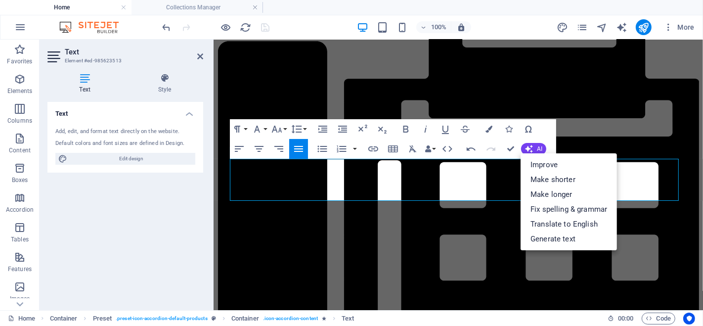
click at [554, 164] on link "Improve" at bounding box center [569, 164] width 96 height 15
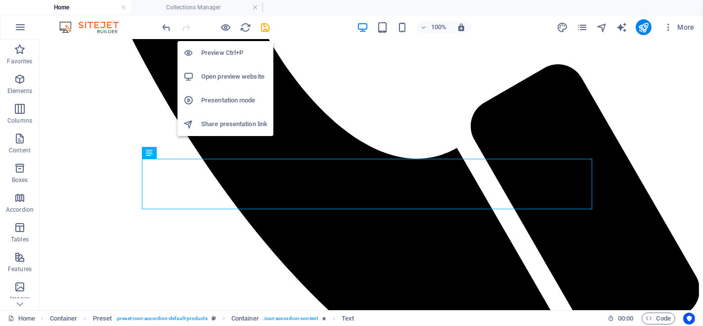
click at [227, 26] on icon "button" at bounding box center [226, 27] width 11 height 11
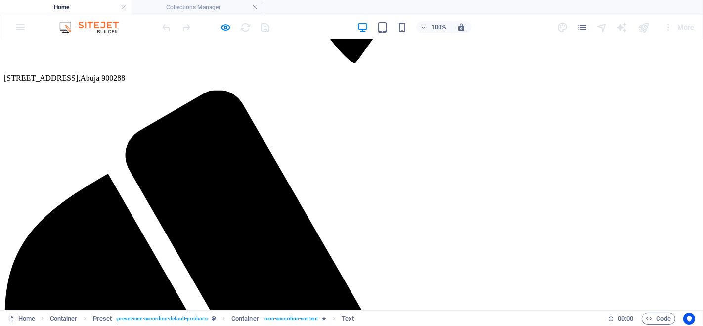
scroll to position [1121, 0]
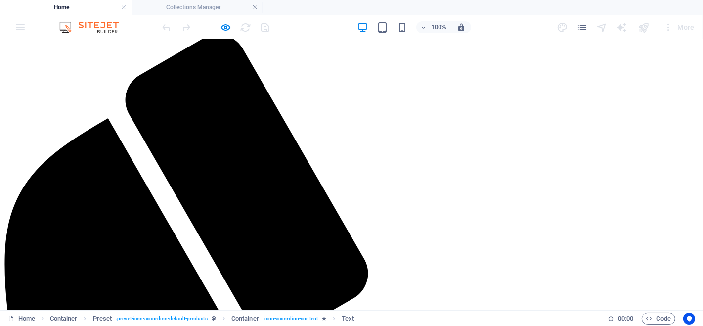
scroll to position [1066, 0]
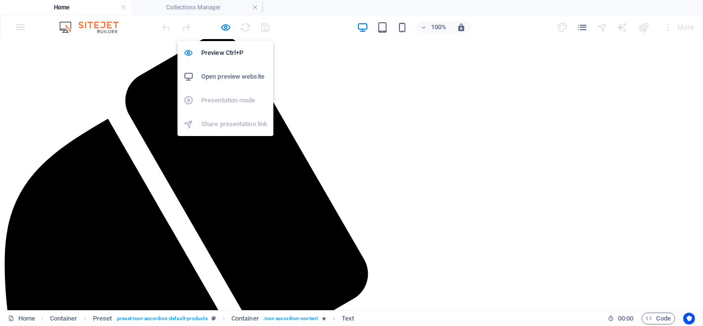
click at [228, 26] on icon "button" at bounding box center [226, 27] width 11 height 11
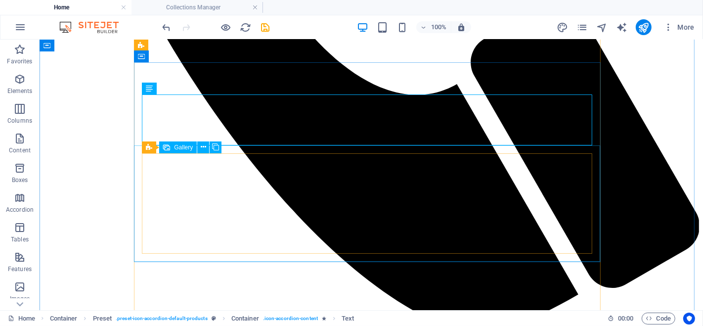
scroll to position [1529, 0]
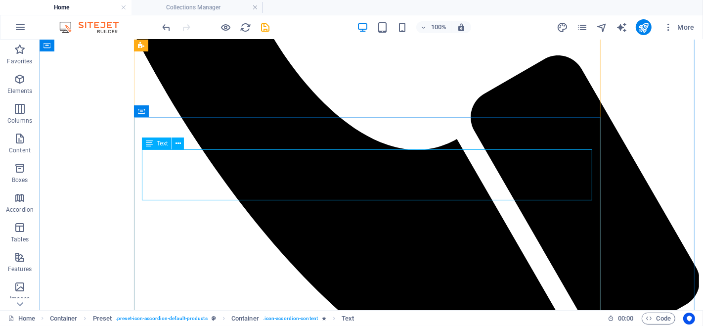
click at [177, 141] on icon at bounding box center [178, 143] width 5 height 10
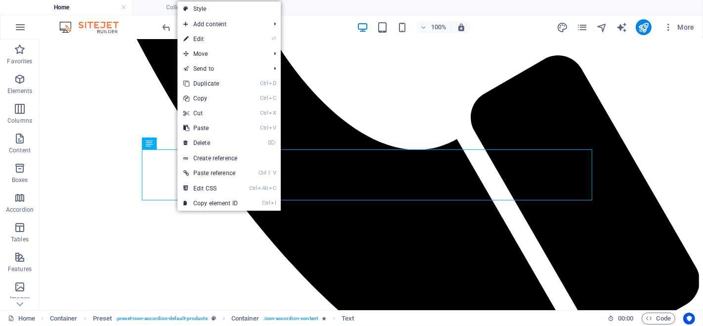
click at [225, 37] on link "⏎ Edit" at bounding box center [211, 39] width 66 height 15
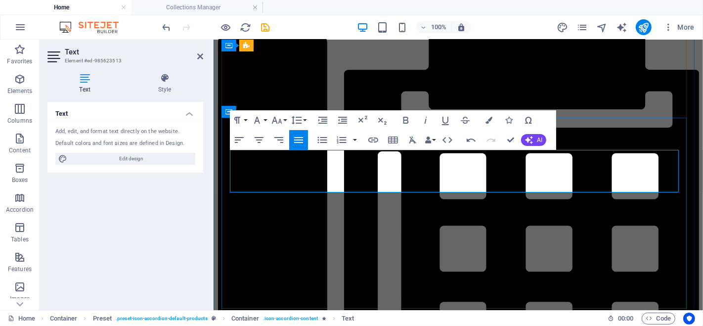
click at [472, 140] on icon "button" at bounding box center [471, 140] width 12 height 12
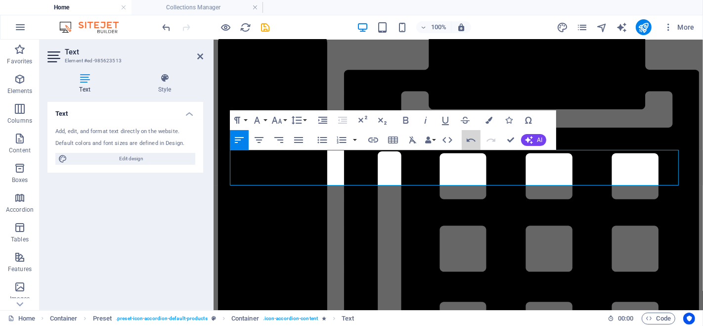
click at [473, 142] on icon "button" at bounding box center [471, 140] width 12 height 12
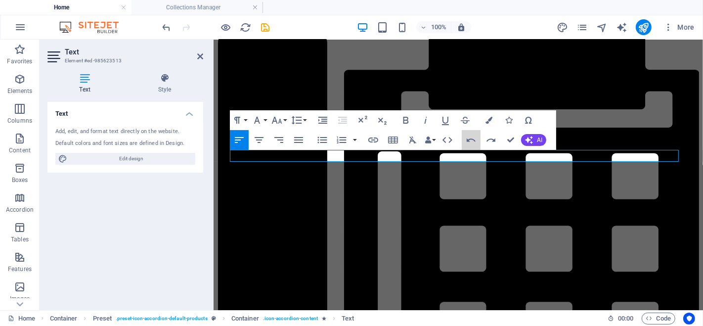
click at [473, 142] on icon "button" at bounding box center [471, 140] width 12 height 12
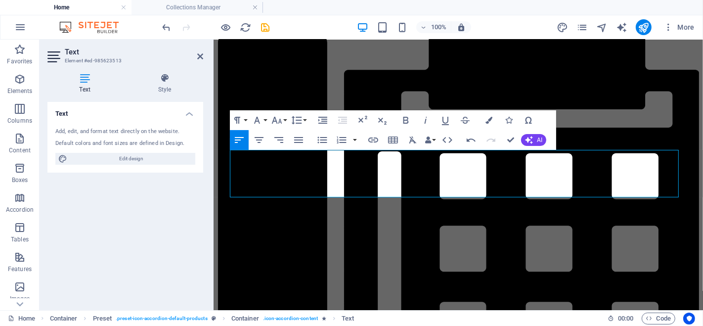
click at [534, 136] on button "AI" at bounding box center [533, 140] width 25 height 12
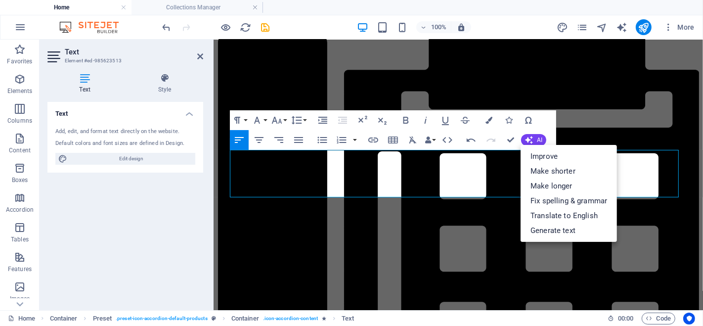
click at [550, 155] on link "Improve" at bounding box center [569, 156] width 96 height 15
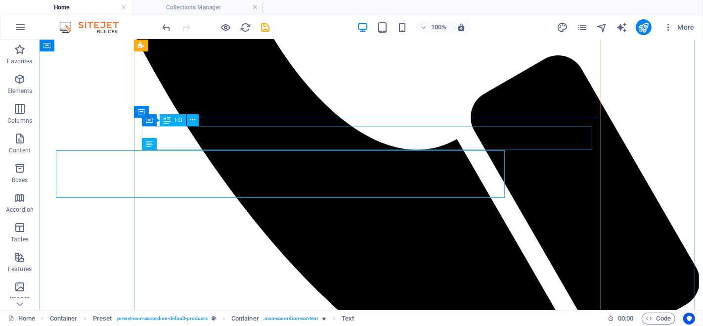
scroll to position [1529, 0]
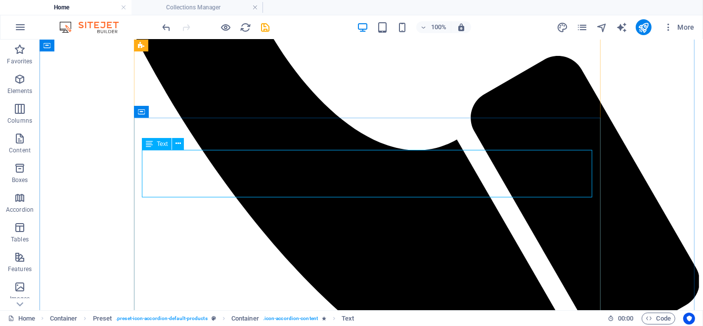
click at [177, 143] on icon at bounding box center [178, 143] width 5 height 10
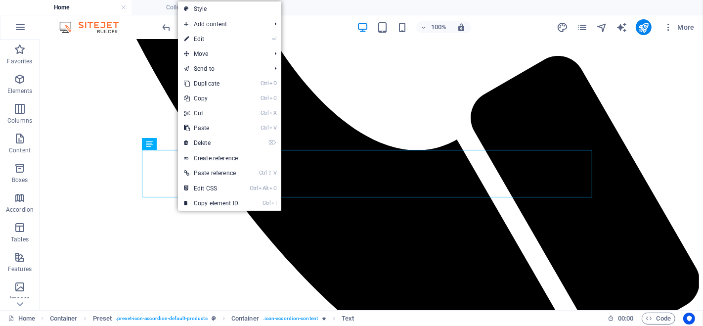
click at [212, 36] on link "⏎ Edit" at bounding box center [211, 39] width 66 height 15
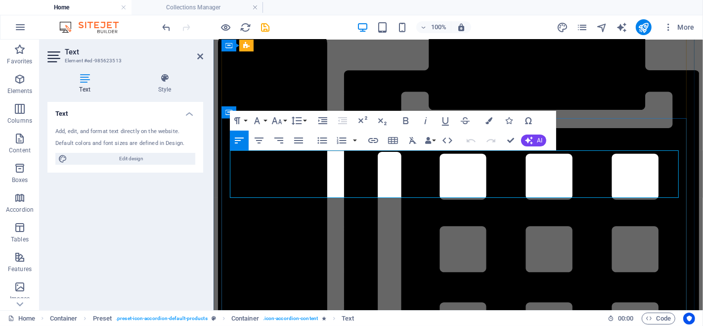
drag, startPoint x: 318, startPoint y: 155, endPoint x: 330, endPoint y: 155, distance: 11.4
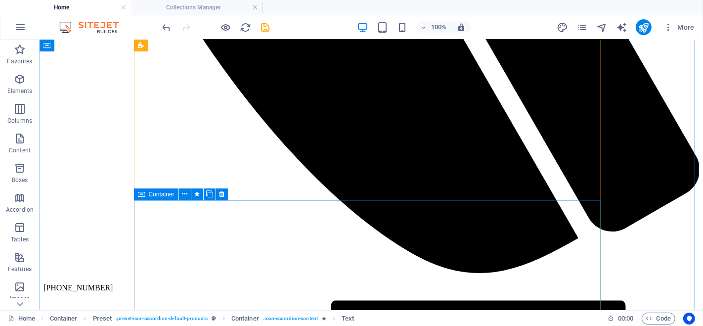
scroll to position [1748, 0]
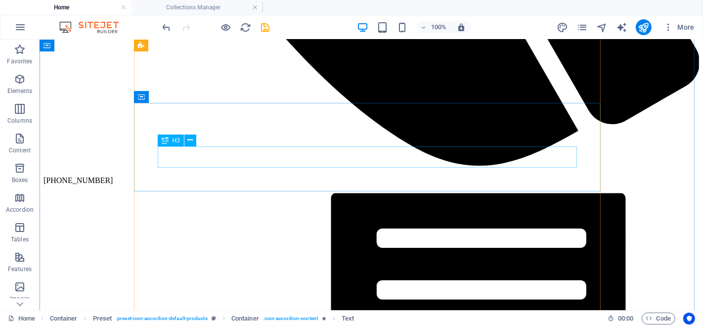
click at [191, 140] on icon at bounding box center [189, 140] width 5 height 10
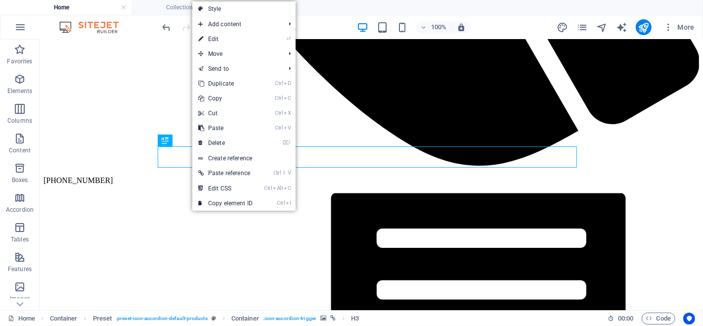
click at [248, 39] on link "⏎ Edit" at bounding box center [225, 39] width 66 height 15
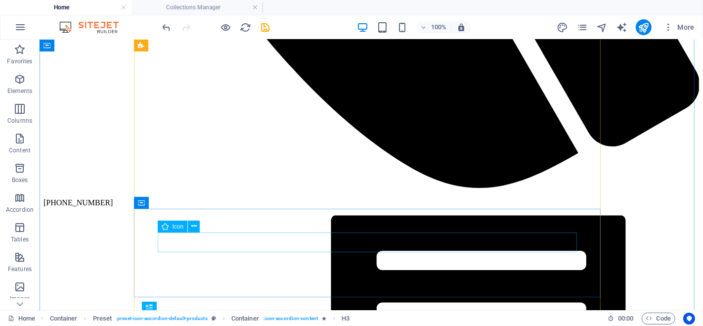
scroll to position [1639, 0]
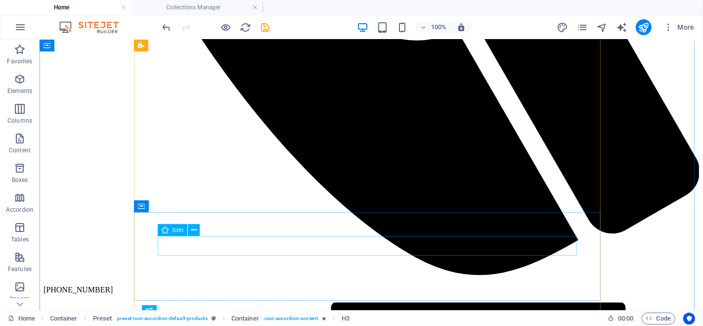
click at [195, 230] on icon at bounding box center [193, 230] width 5 height 10
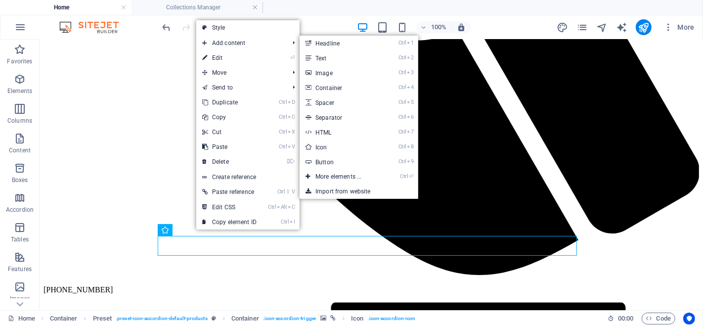
click at [251, 55] on link "⏎ Edit" at bounding box center [229, 57] width 66 height 15
select select "xMidYMid"
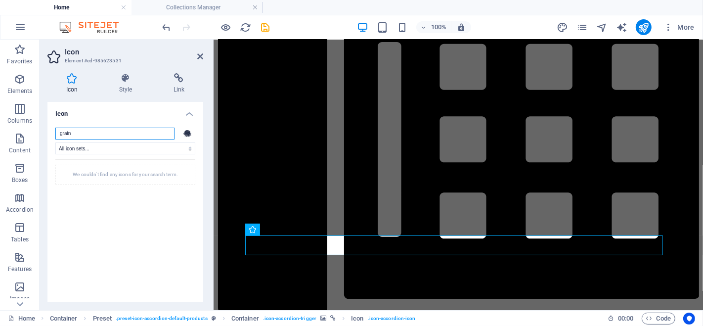
click at [91, 132] on input "grain" at bounding box center [114, 134] width 119 height 12
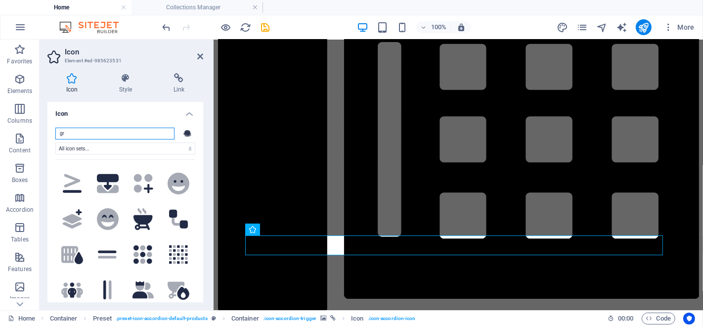
scroll to position [549, 0]
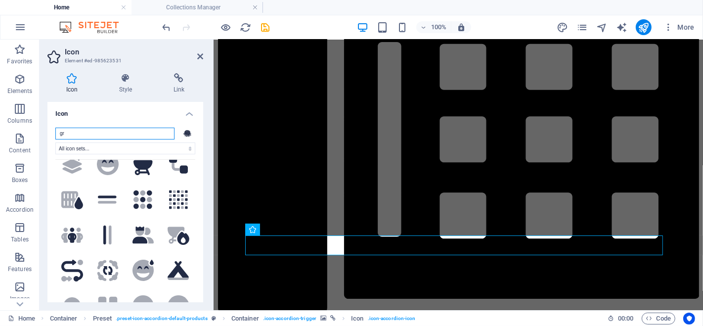
type input "g"
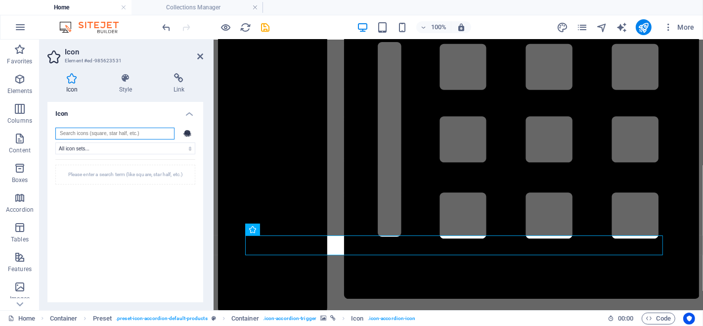
scroll to position [0, 0]
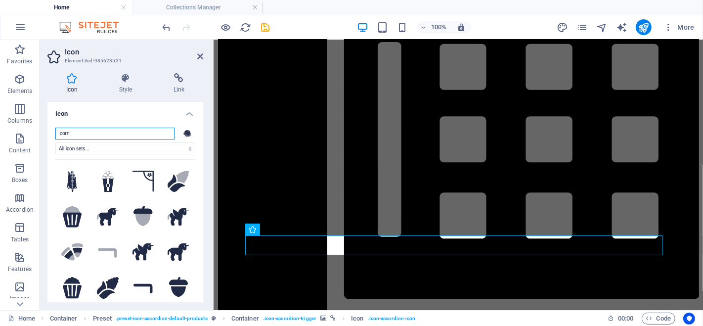
type input "corn"
click at [71, 182] on icon at bounding box center [72, 182] width 11 height 22
click at [172, 180] on icon at bounding box center [177, 183] width 18 height 18
click at [77, 184] on button at bounding box center [72, 182] width 34 height 34
click at [198, 56] on icon at bounding box center [200, 56] width 6 height 8
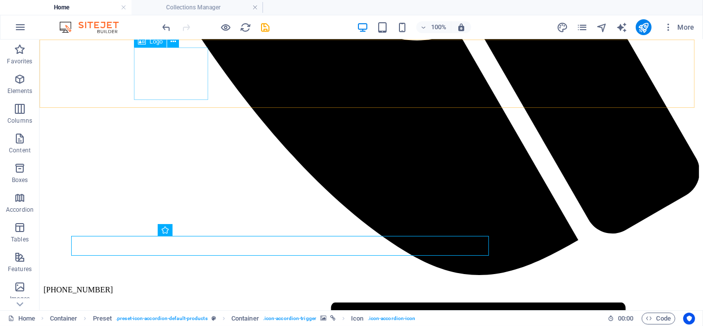
scroll to position [1639, 0]
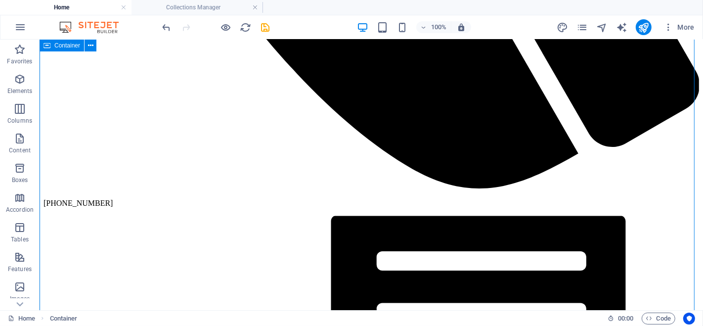
scroll to position [1694, 0]
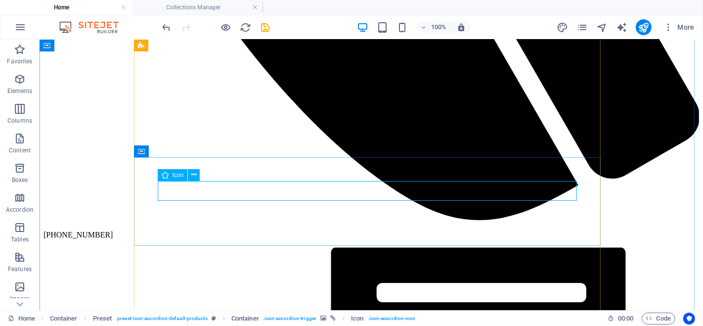
click at [192, 175] on icon at bounding box center [193, 175] width 5 height 10
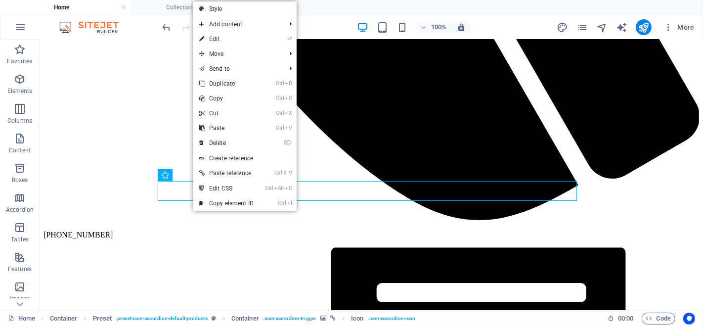
click at [227, 37] on link "⏎ Edit" at bounding box center [226, 39] width 66 height 15
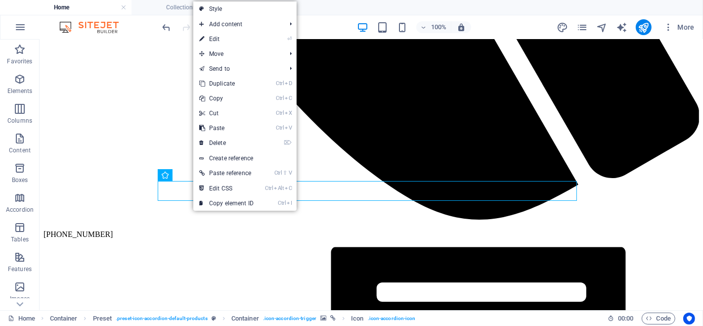
select select "xMidYMid"
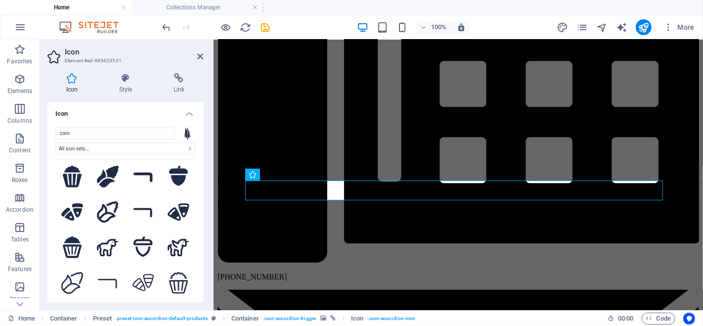
scroll to position [110, 0]
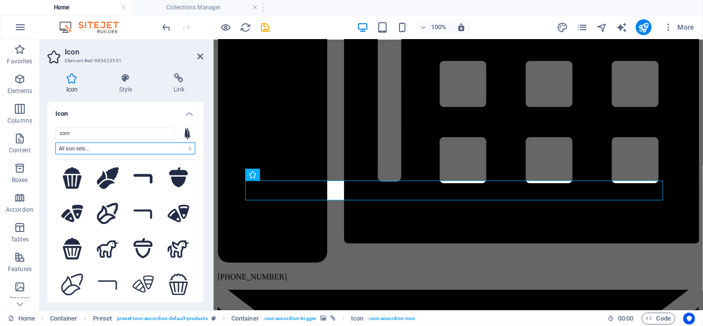
click at [85, 147] on select "All icon sets... IcoFont Ionicons FontAwesome Brands FontAwesome Duotone FontAw…" at bounding box center [125, 148] width 140 height 12
click at [86, 147] on select "All icon sets... IcoFont Ionicons FontAwesome Brands FontAwesome Duotone FontAw…" at bounding box center [125, 148] width 140 height 12
click at [181, 147] on select "All icon sets... IcoFont Ionicons FontAwesome Brands FontAwesome Duotone FontAw…" at bounding box center [125, 148] width 140 height 12
select select "font-awesome-brands"
click at [55, 142] on select "All icon sets... IcoFont Ionicons FontAwesome Brands FontAwesome Duotone FontAw…" at bounding box center [125, 148] width 140 height 12
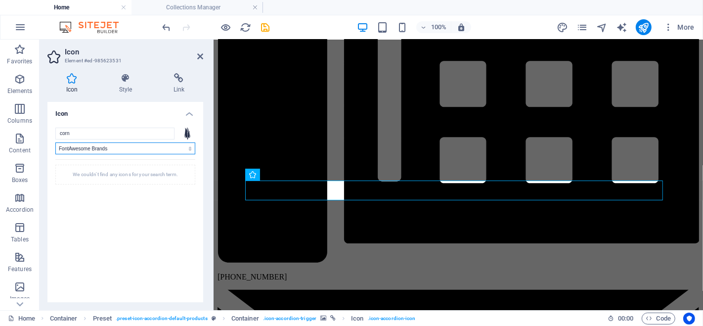
scroll to position [0, 0]
click at [159, 145] on select "All icon sets... IcoFont Ionicons FontAwesome Brands FontAwesome Duotone FontAw…" at bounding box center [125, 148] width 140 height 12
select select
click at [55, 142] on select "All icon sets... IcoFont Ionicons FontAwesome Brands FontAwesome Duotone FontAw…" at bounding box center [125, 148] width 140 height 12
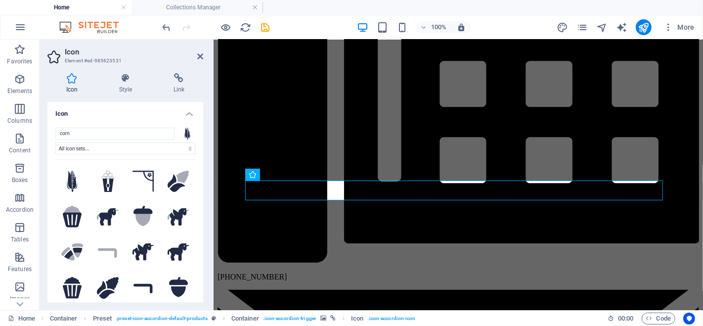
click at [201, 54] on icon at bounding box center [200, 56] width 6 height 8
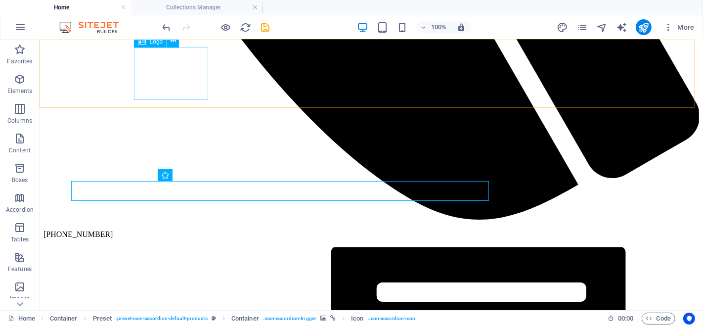
scroll to position [1694, 0]
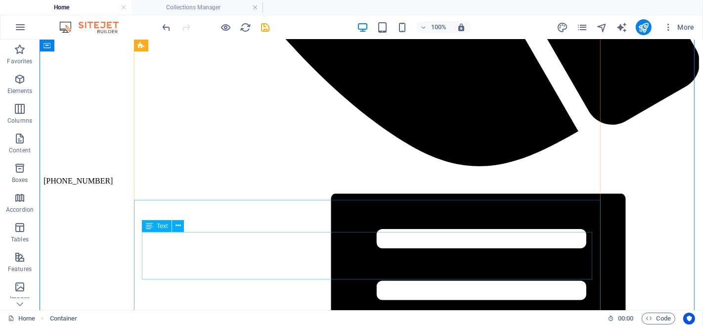
scroll to position [1749, 0]
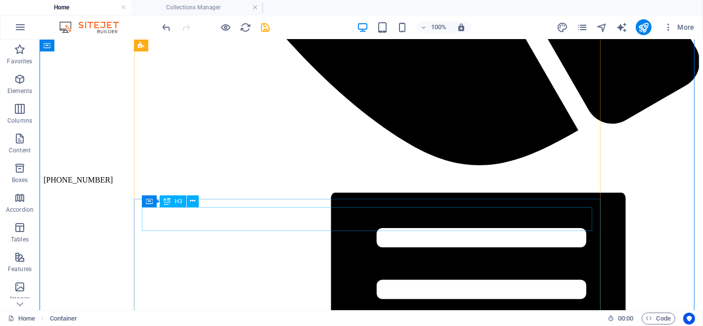
click at [195, 203] on button at bounding box center [193, 201] width 12 height 12
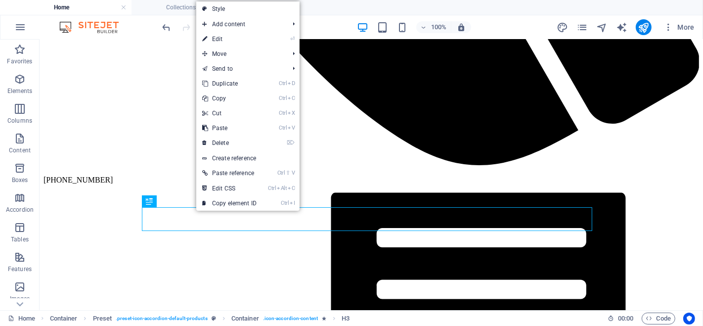
click at [251, 37] on link "⏎ Edit" at bounding box center [229, 39] width 66 height 15
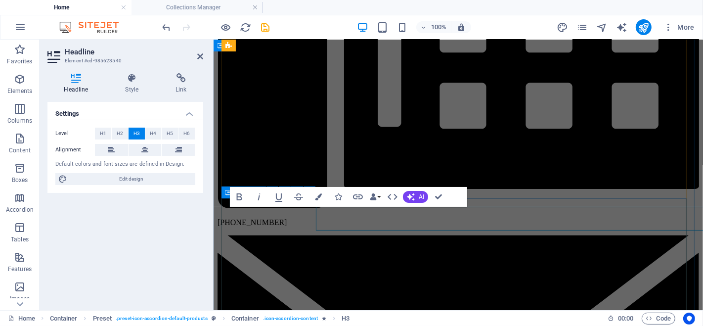
scroll to position [1749, 0]
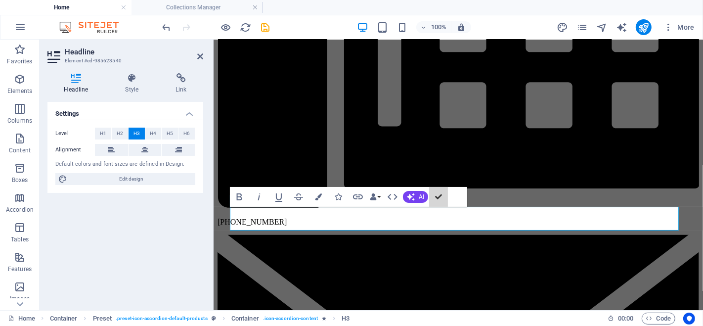
drag, startPoint x: 439, startPoint y: 196, endPoint x: 404, endPoint y: 157, distance: 52.2
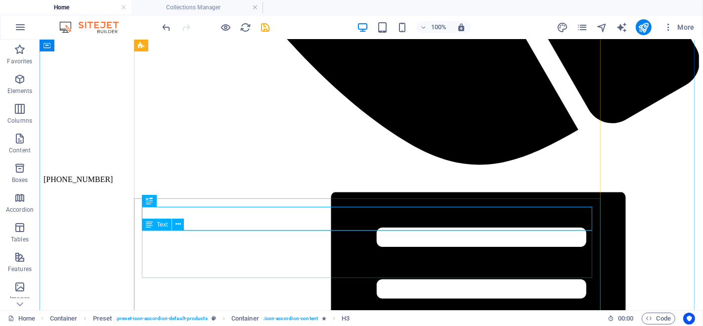
click at [179, 225] on icon at bounding box center [178, 224] width 5 height 10
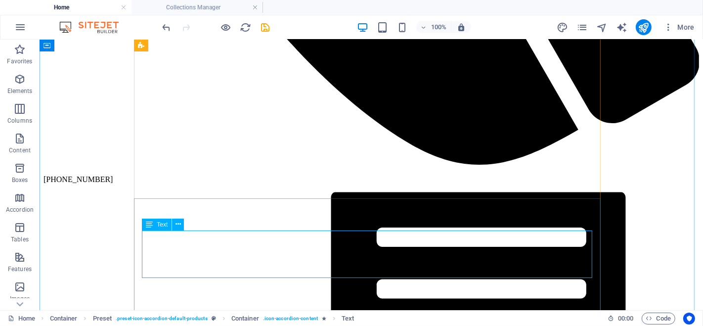
click at [179, 224] on icon at bounding box center [178, 224] width 5 height 10
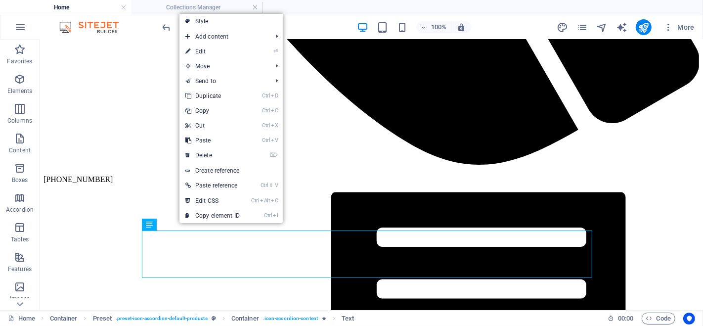
drag, startPoint x: 217, startPoint y: 50, endPoint x: 33, endPoint y: 45, distance: 184.0
click at [217, 50] on link "⏎ Edit" at bounding box center [213, 51] width 66 height 15
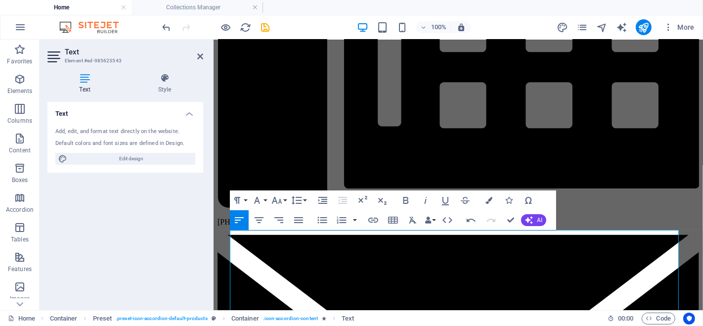
click at [538, 220] on span "AI" at bounding box center [539, 220] width 5 height 6
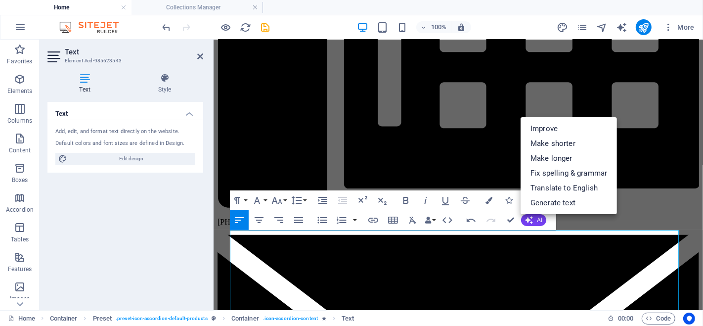
click at [553, 126] on link "Improve" at bounding box center [569, 128] width 96 height 15
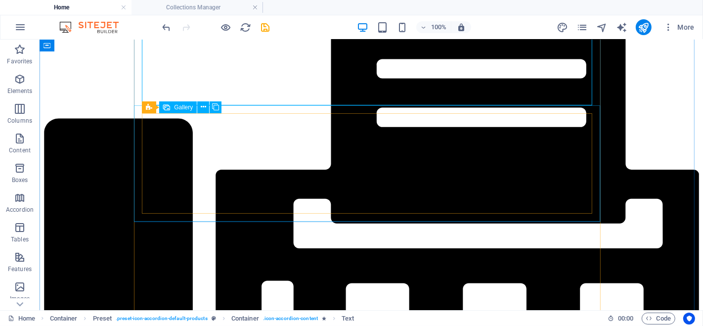
scroll to position [1914, 0]
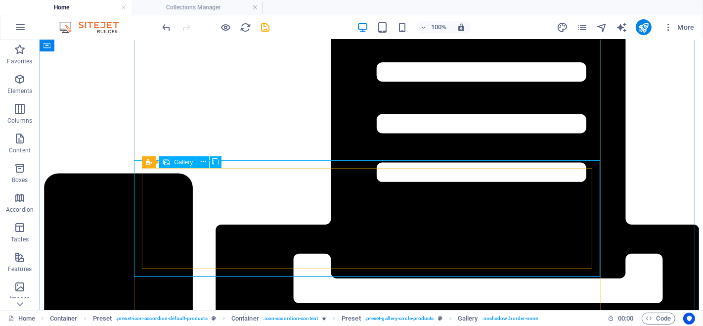
click at [201, 162] on icon at bounding box center [203, 162] width 5 height 10
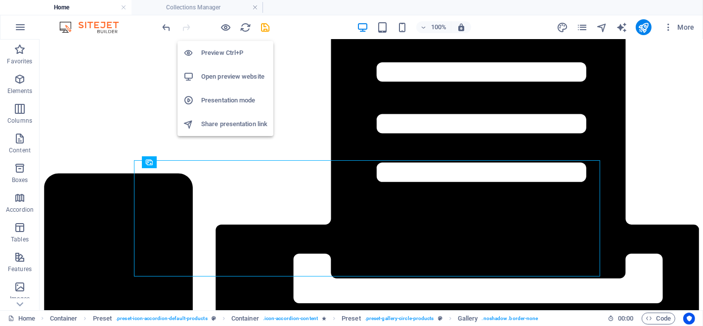
drag, startPoint x: 229, startPoint y: 25, endPoint x: 292, endPoint y: 26, distance: 63.3
click at [229, 25] on icon "button" at bounding box center [226, 27] width 11 height 11
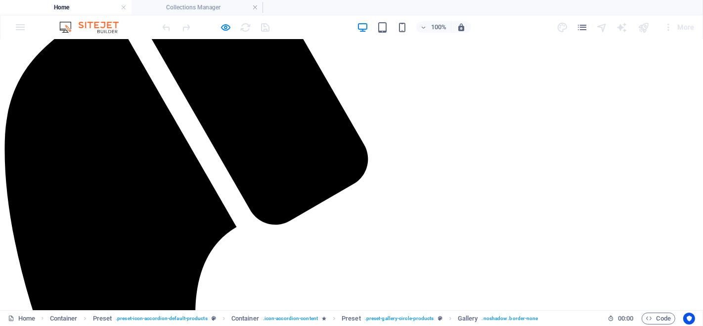
scroll to position [1176, 0]
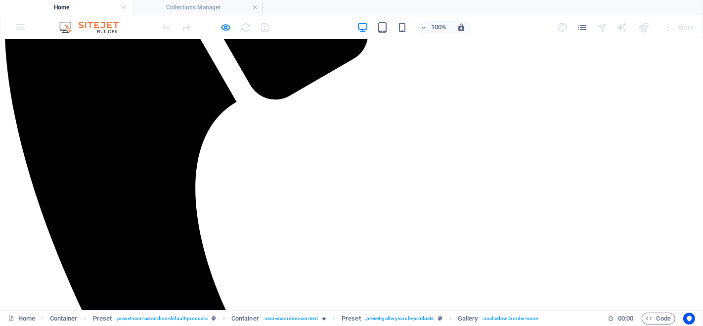
scroll to position [1286, 0]
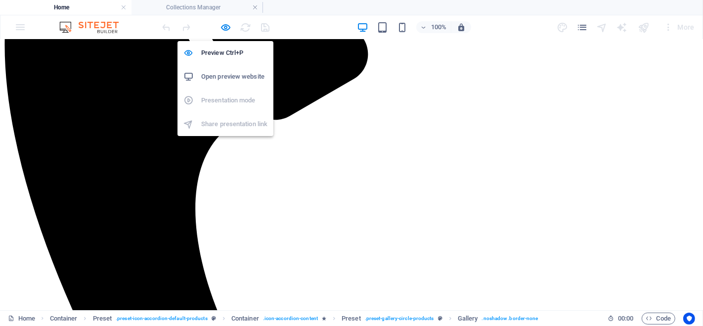
click at [226, 27] on icon "button" at bounding box center [226, 27] width 11 height 11
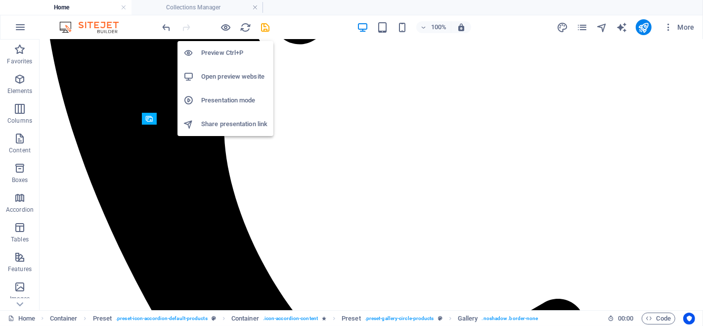
scroll to position [1958, 0]
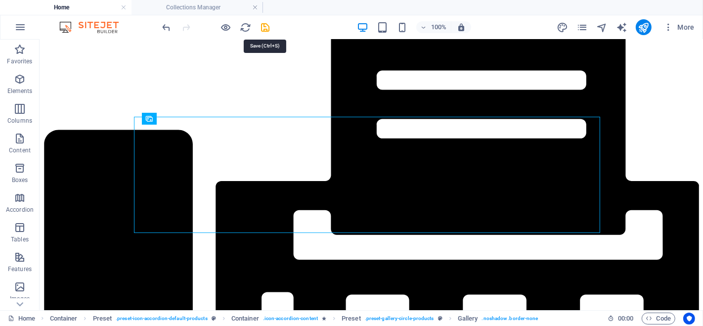
click at [267, 26] on icon "save" at bounding box center [265, 27] width 11 height 11
checkbox input "false"
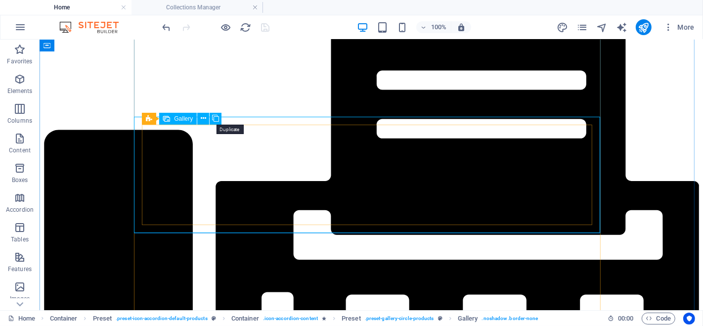
click at [219, 118] on icon at bounding box center [215, 118] width 7 height 10
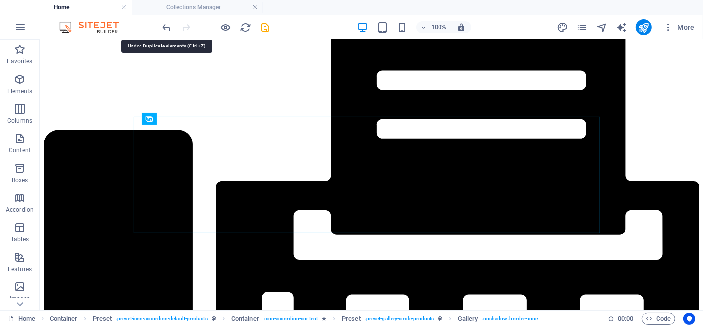
click at [164, 26] on icon "undo" at bounding box center [166, 27] width 11 height 11
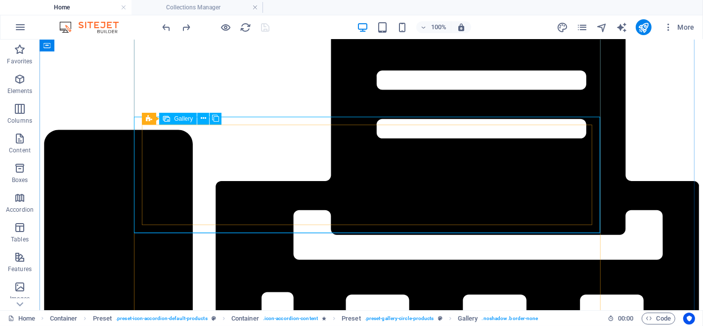
click at [202, 118] on icon at bounding box center [203, 118] width 5 height 10
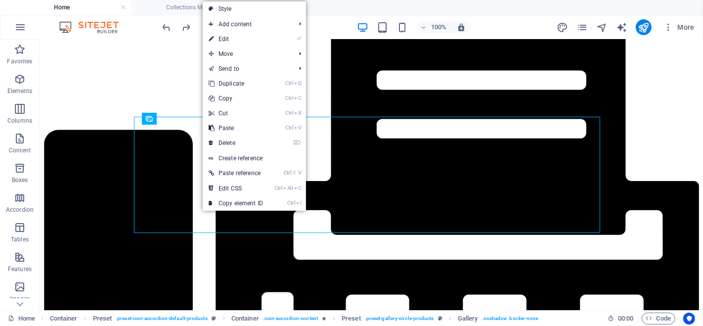
click at [235, 36] on link "⏎ Edit" at bounding box center [236, 39] width 66 height 15
select select "4"
select select "px"
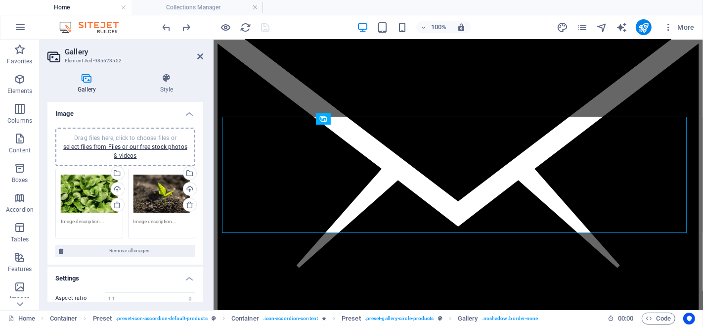
drag, startPoint x: 77, startPoint y: 192, endPoint x: 108, endPoint y: 179, distance: 34.5
click at [77, 192] on div "Drag files here, click to choose files or select files from Files or our free s…" at bounding box center [89, 194] width 57 height 40
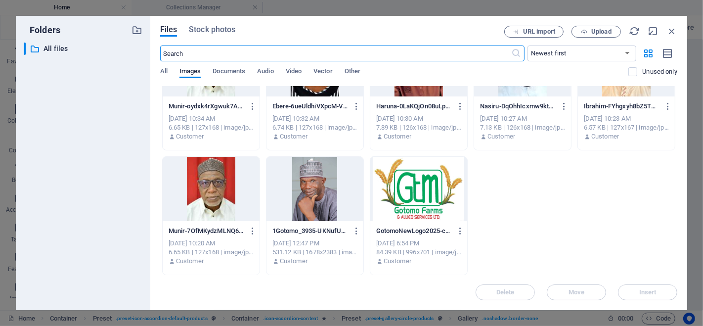
scroll to position [0, 0]
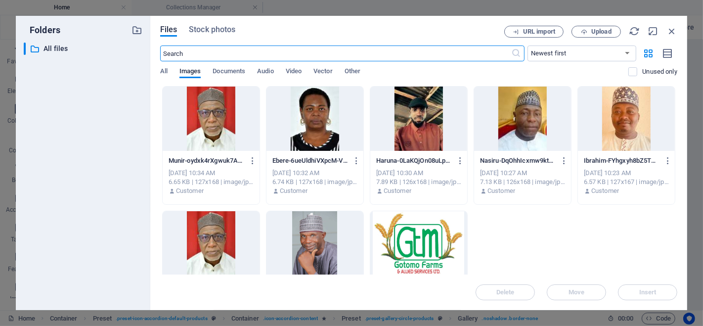
click at [56, 46] on p "All files" at bounding box center [84, 48] width 81 height 11
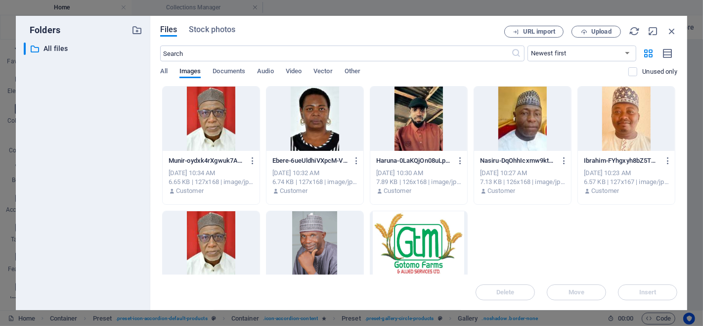
click at [174, 31] on span "Files" at bounding box center [168, 30] width 17 height 12
click at [592, 29] on span "Upload" at bounding box center [601, 32] width 20 height 6
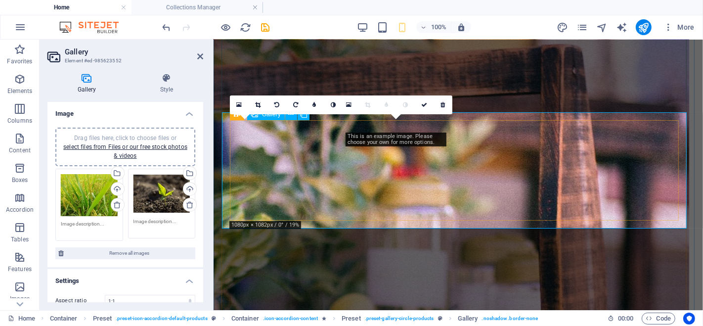
scroll to position [1962, 0]
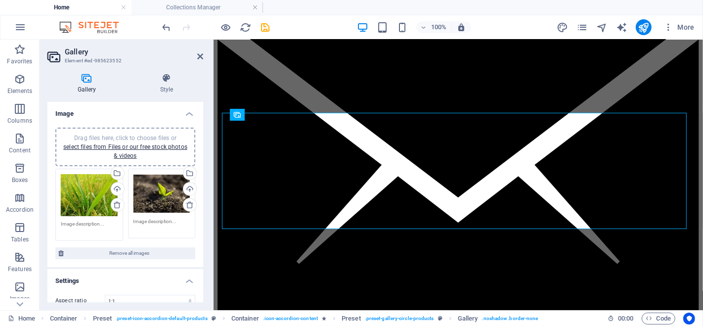
click at [156, 197] on div "Drag files here, click to choose files or select files from Files or our free s…" at bounding box center [162, 194] width 57 height 40
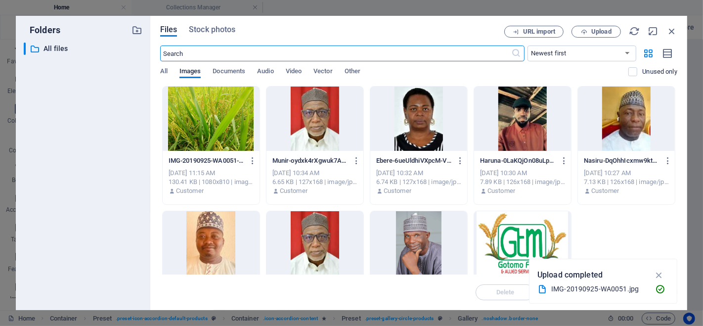
scroll to position [3160, 0]
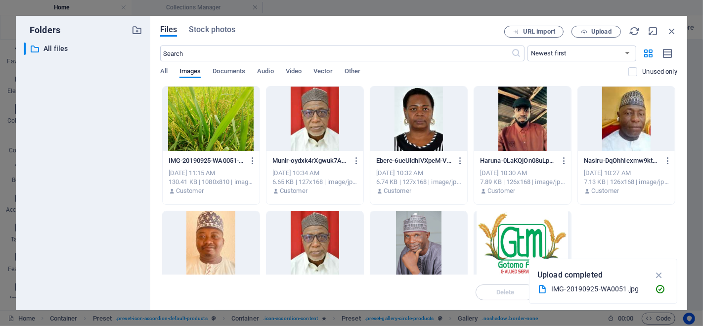
click at [207, 30] on span "Stock photos" at bounding box center [212, 30] width 46 height 12
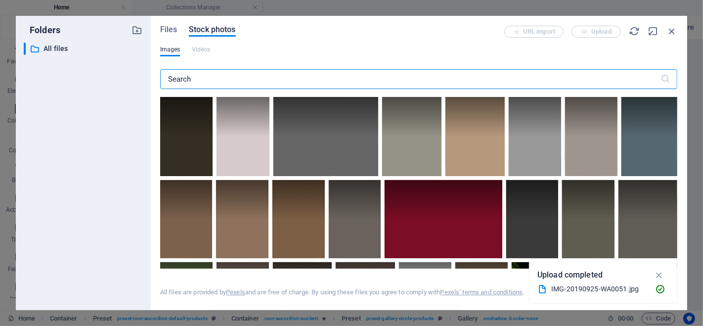
click at [195, 81] on input "text" at bounding box center [410, 79] width 500 height 20
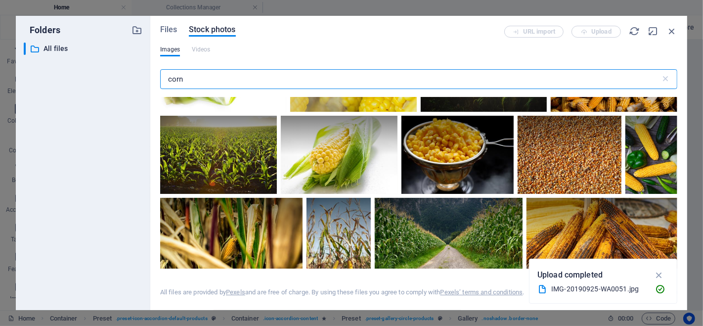
scroll to position [55, 0]
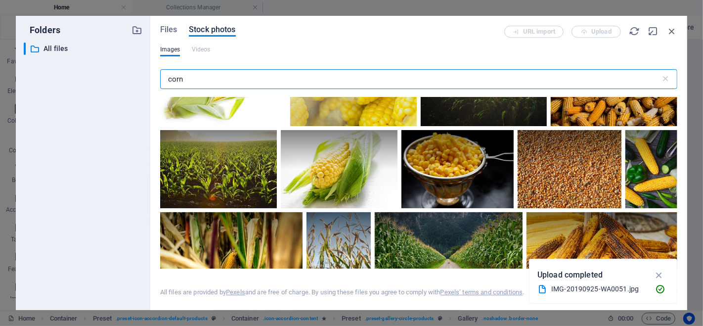
click at [167, 82] on input "corn" at bounding box center [410, 79] width 500 height 20
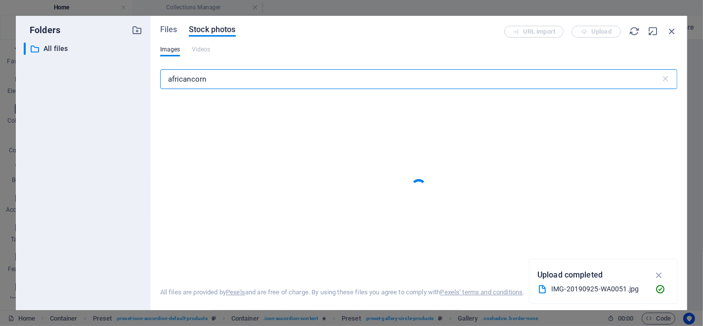
type input "african corn"
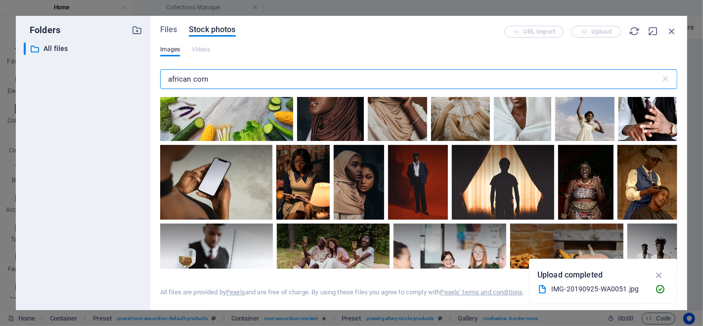
scroll to position [2417, 0]
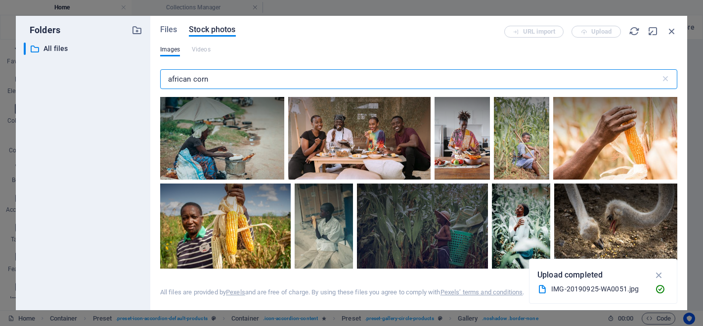
select select "4"
select select "px"
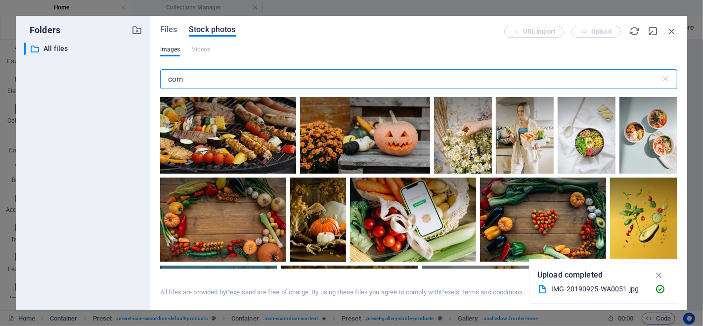
scroll to position [1539, 0]
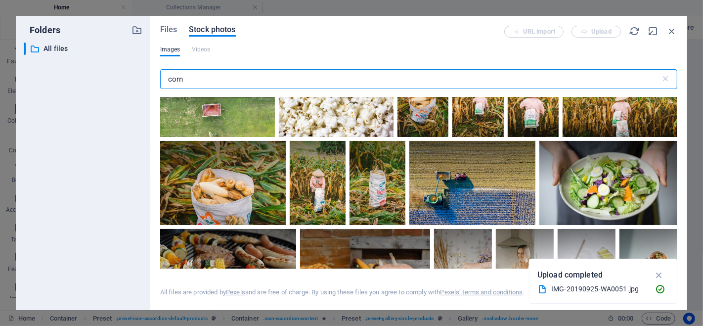
type input "corn"
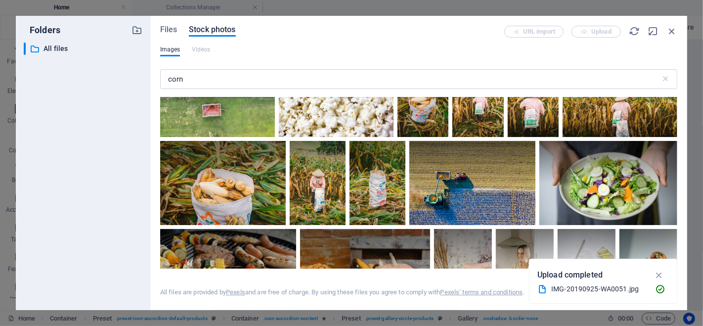
click at [286, 211] on div at bounding box center [223, 183] width 126 height 84
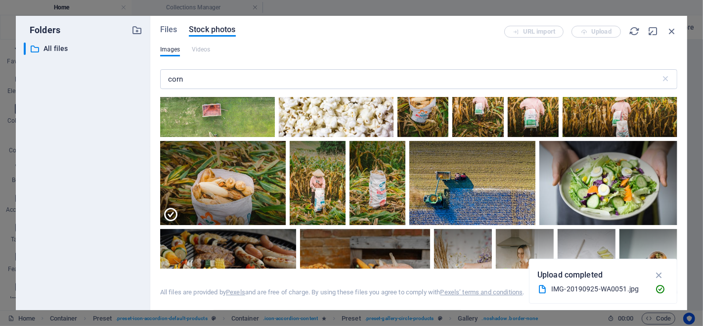
click at [286, 207] on div at bounding box center [223, 204] width 126 height 42
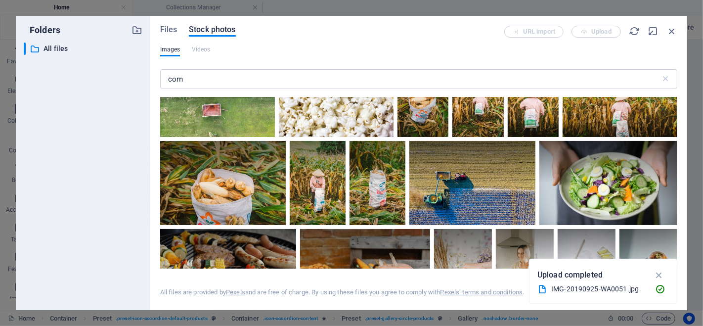
click at [286, 209] on div at bounding box center [223, 183] width 126 height 84
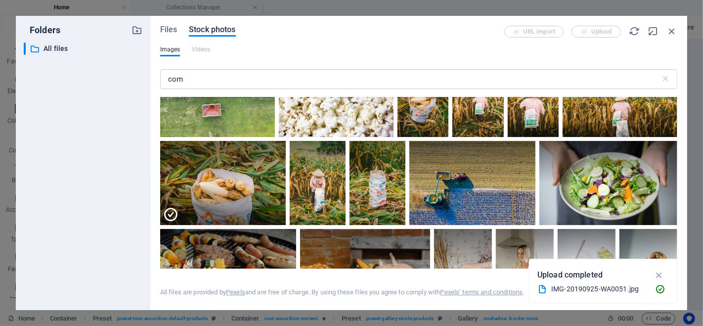
click at [286, 209] on div at bounding box center [223, 204] width 126 height 42
click at [286, 209] on div at bounding box center [223, 183] width 126 height 84
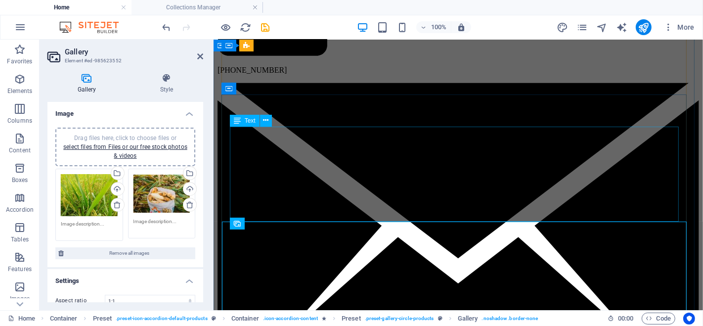
scroll to position [1962, 0]
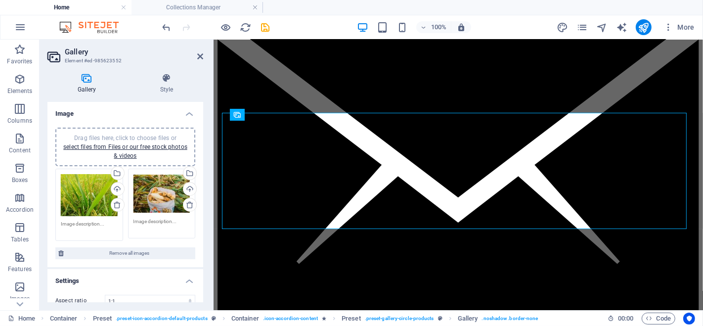
click at [200, 55] on icon at bounding box center [200, 56] width 6 height 8
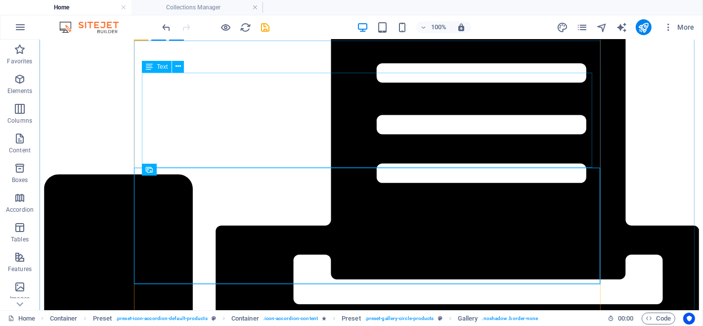
scroll to position [1907, 0]
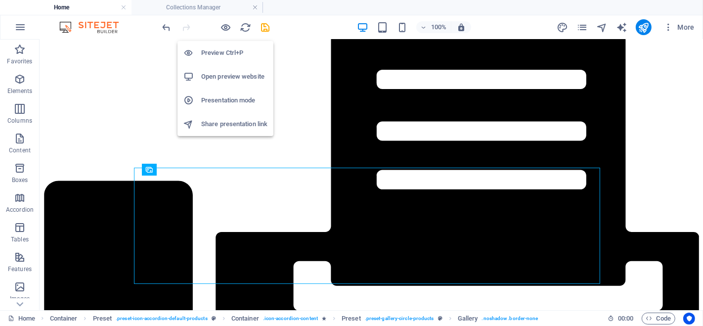
click at [228, 25] on icon "button" at bounding box center [226, 27] width 11 height 11
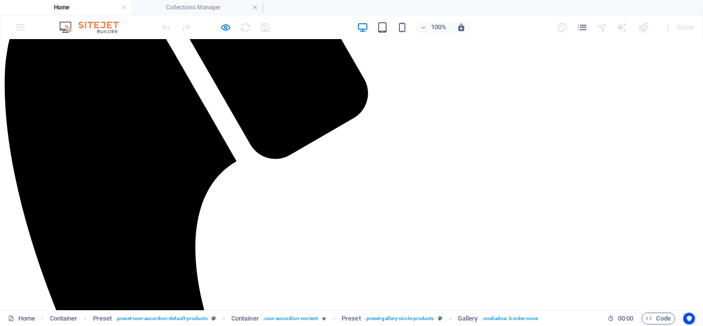
scroll to position [1176, 0]
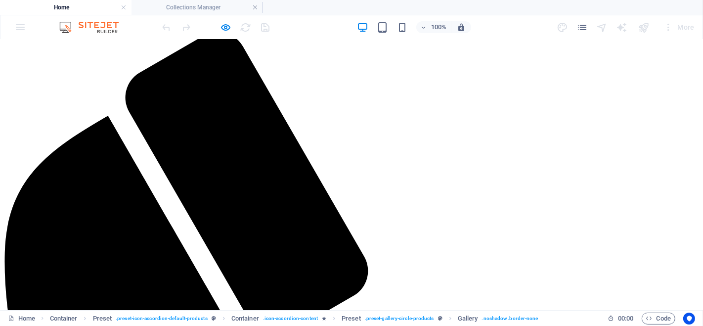
scroll to position [1066, 0]
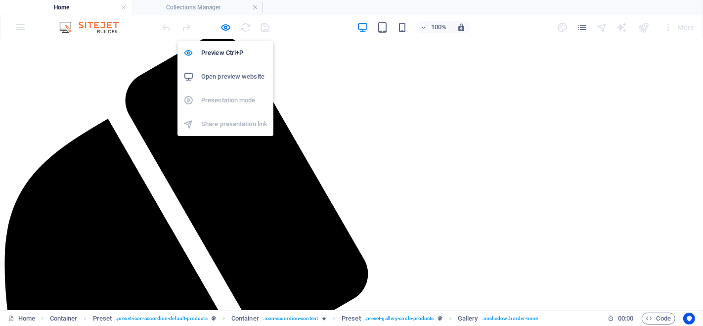
click at [222, 25] on icon "button" at bounding box center [226, 27] width 11 height 11
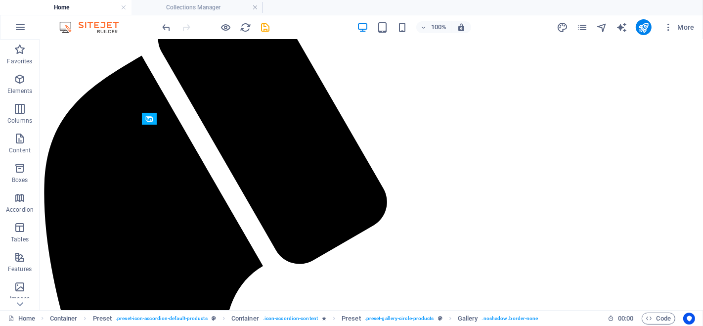
scroll to position [1958, 0]
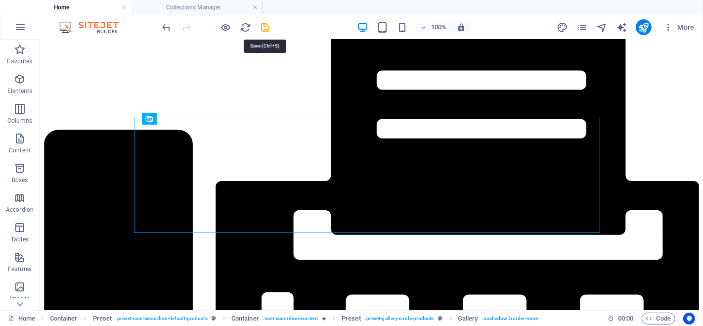
click at [263, 26] on icon "save" at bounding box center [265, 27] width 11 height 11
checkbox input "false"
